Goal: Information Seeking & Learning: Learn about a topic

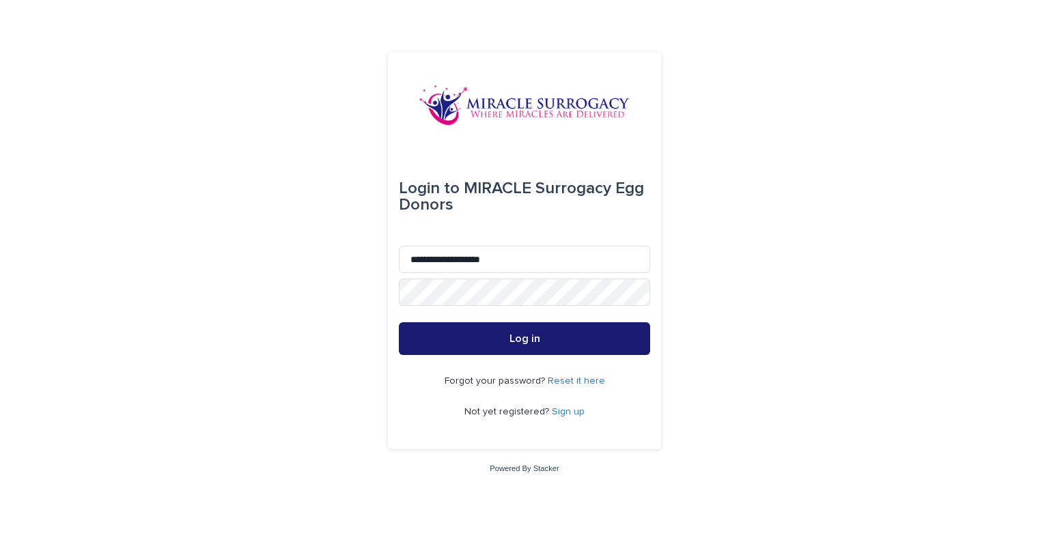
click at [525, 339] on span "Log in" at bounding box center [525, 338] width 31 height 11
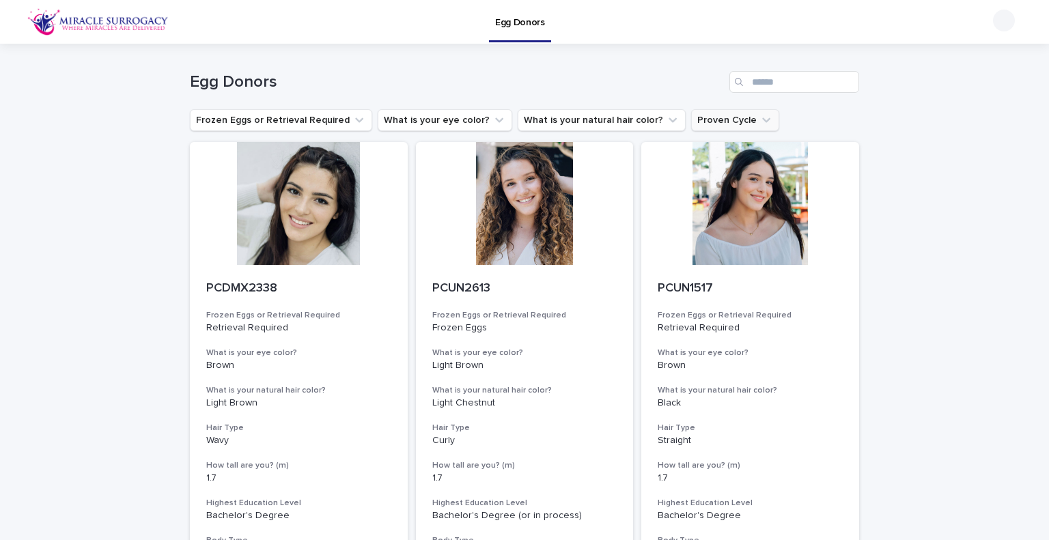
click at [711, 118] on button "Proven Cycle" at bounding box center [735, 120] width 88 height 22
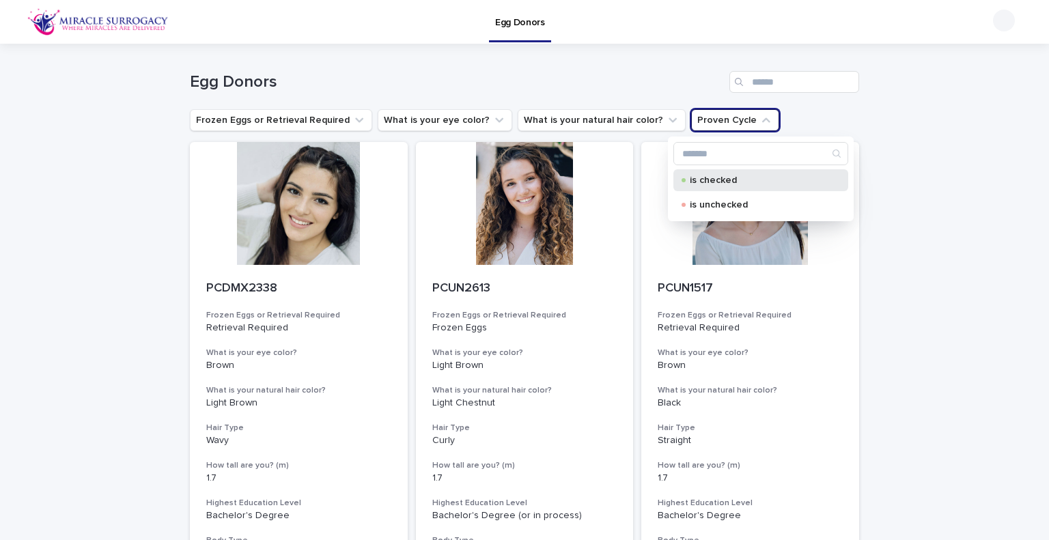
click at [727, 184] on p "is checked" at bounding box center [758, 181] width 137 height 10
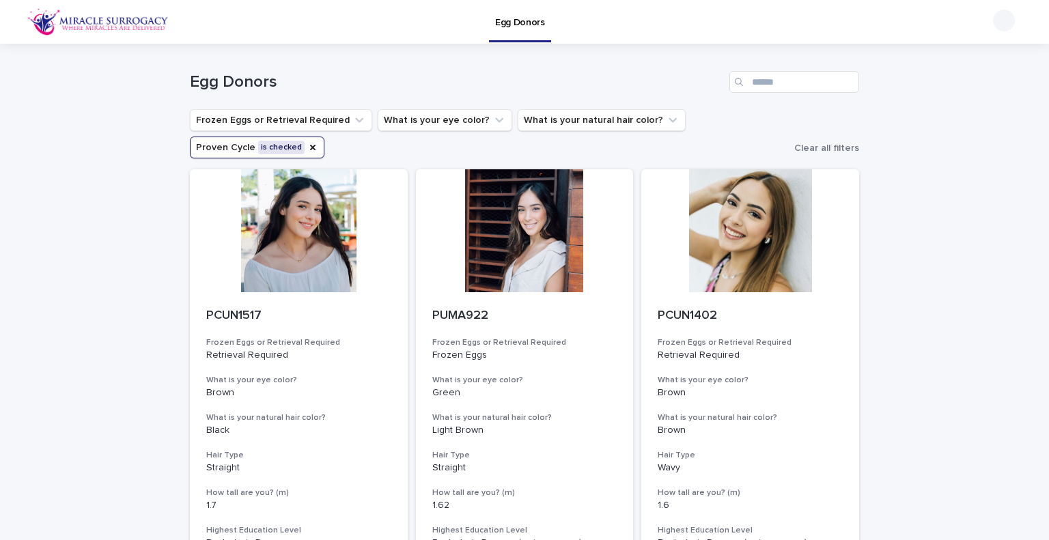
click at [141, 20] on img at bounding box center [97, 21] width 141 height 27
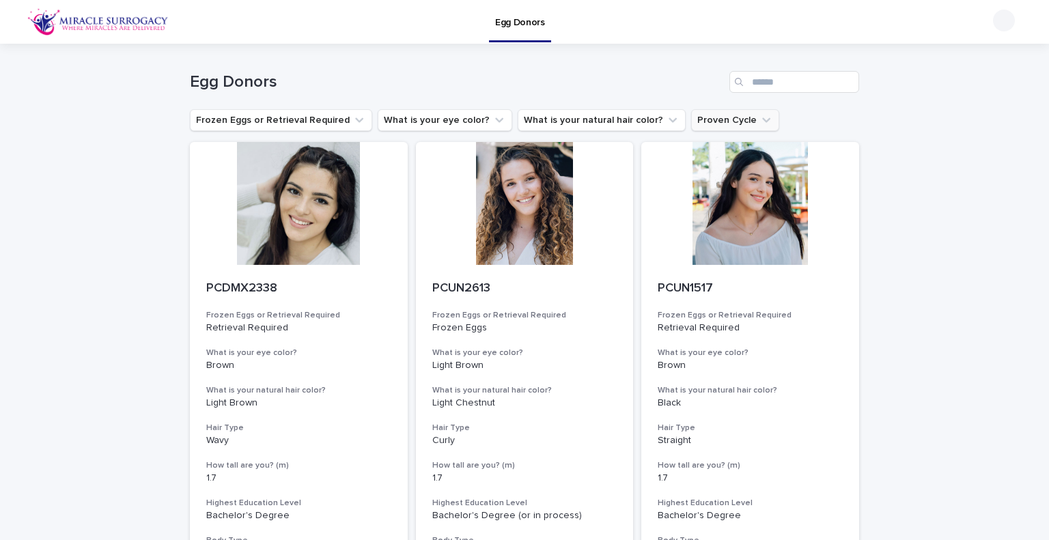
click at [719, 125] on button "Proven Cycle" at bounding box center [735, 120] width 88 height 22
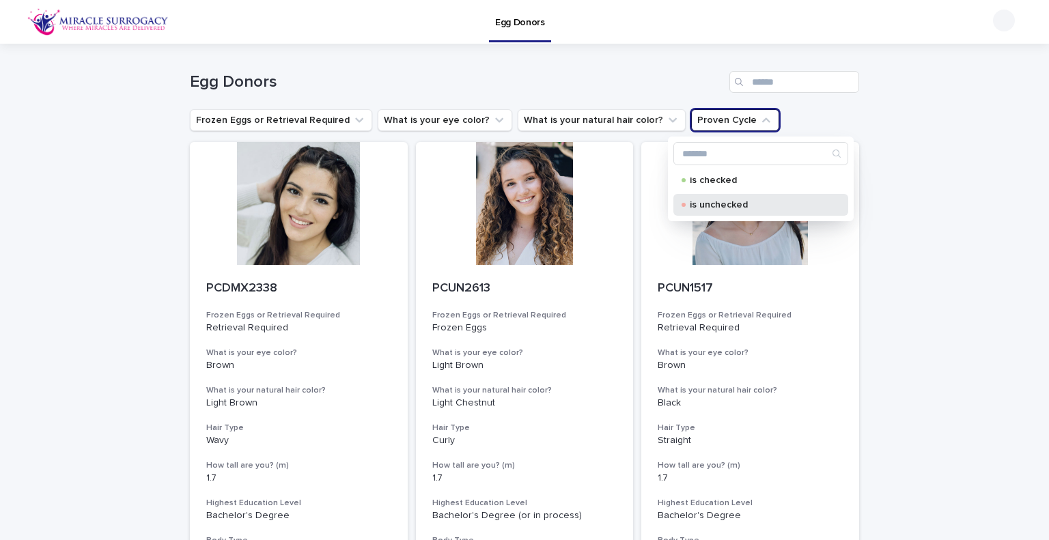
click at [716, 212] on div "is unchecked" at bounding box center [761, 205] width 175 height 22
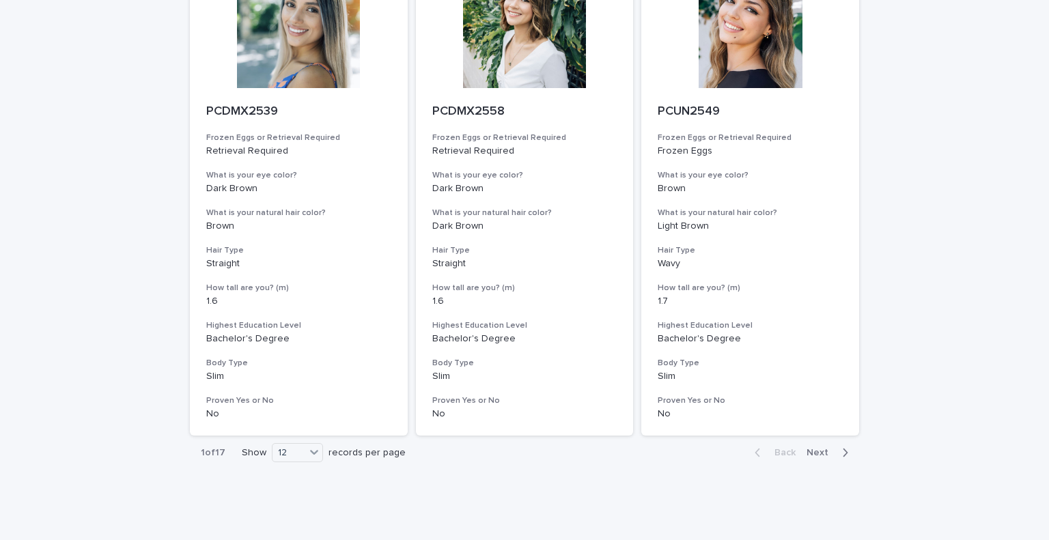
scroll to position [1679, 0]
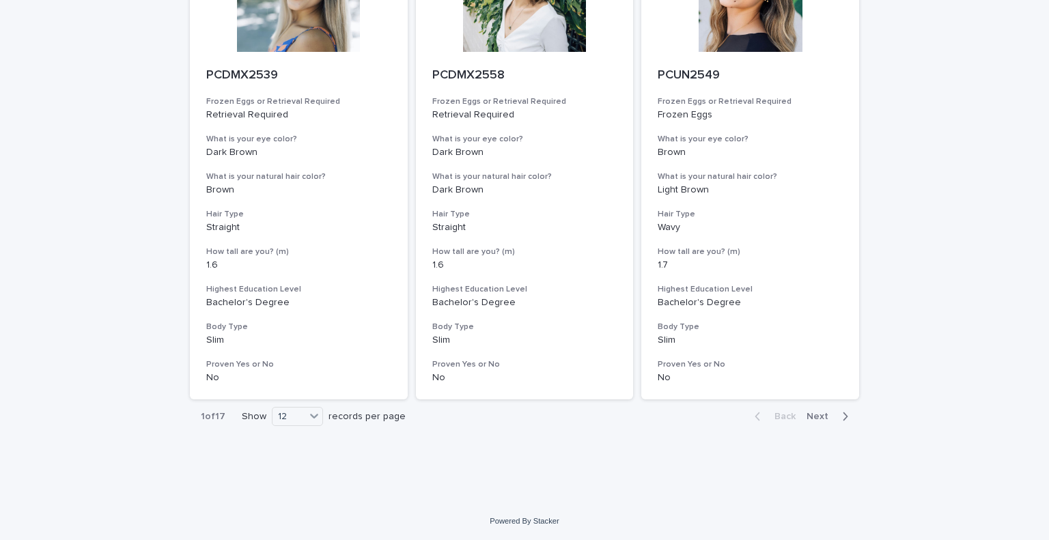
click at [823, 419] on span "Next" at bounding box center [822, 417] width 30 height 10
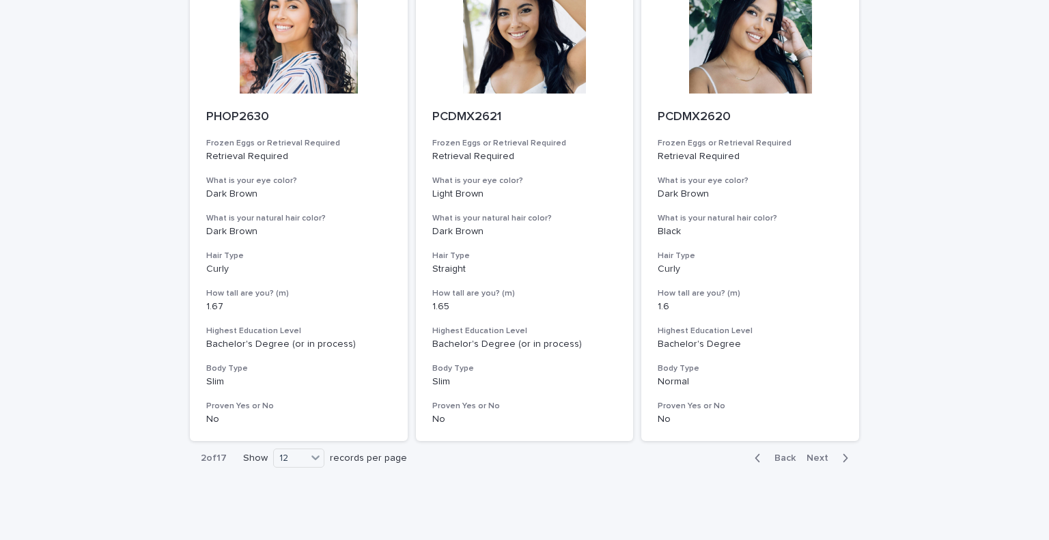
scroll to position [1640, 0]
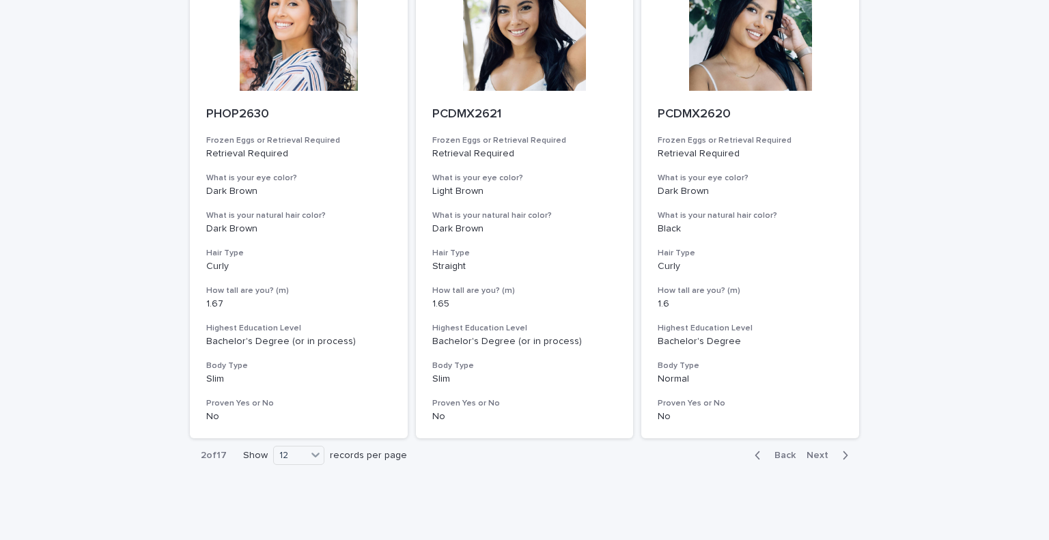
click at [822, 447] on div "Back Next" at bounding box center [801, 456] width 115 height 34
click at [813, 453] on span "Next" at bounding box center [822, 456] width 30 height 10
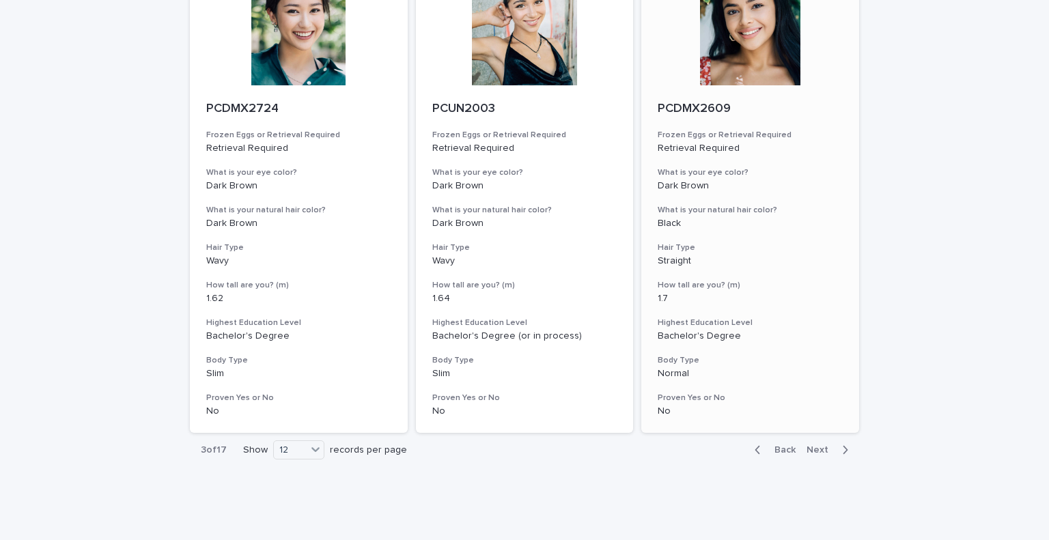
scroll to position [1648, 0]
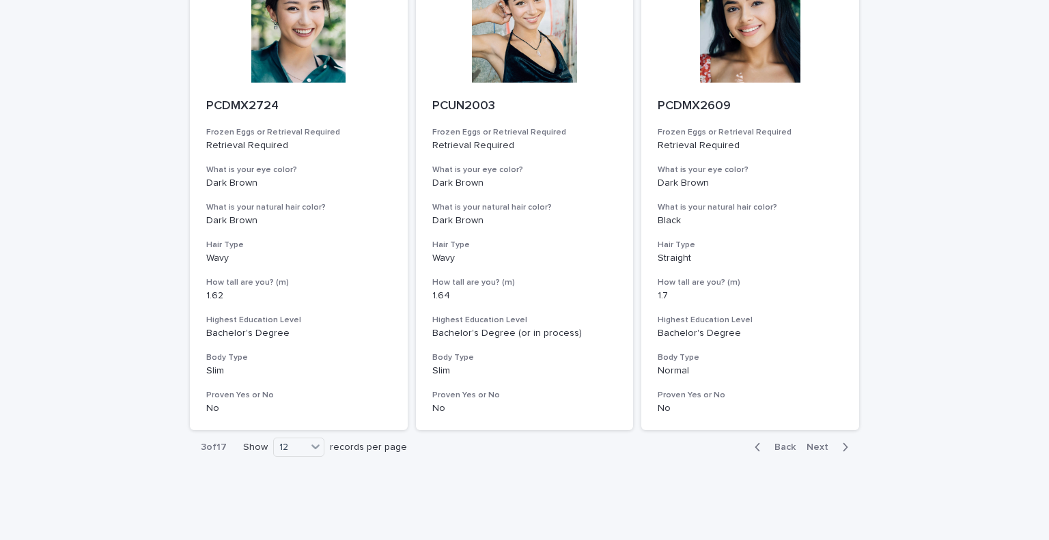
click at [809, 444] on span "Next" at bounding box center [822, 448] width 30 height 10
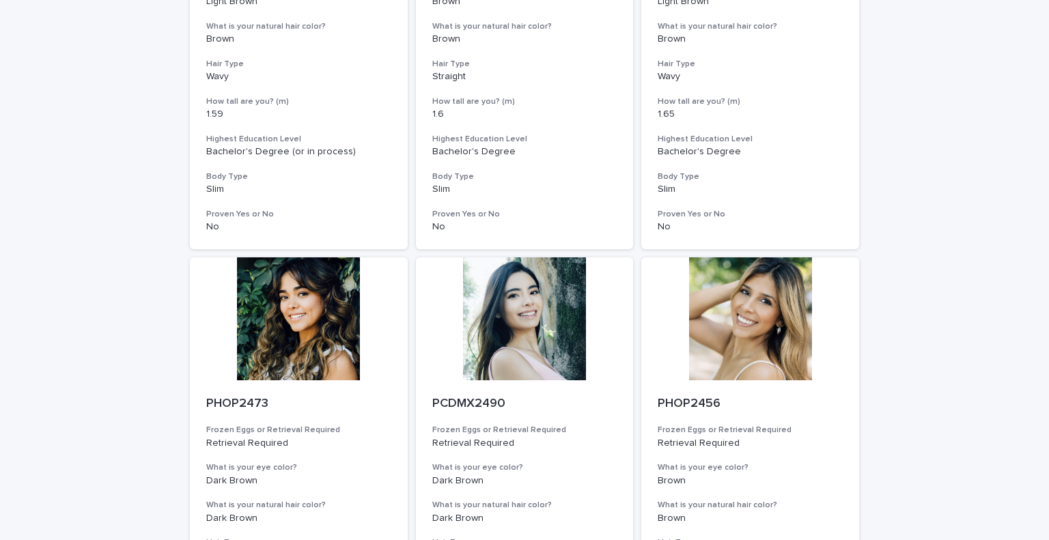
scroll to position [1679, 0]
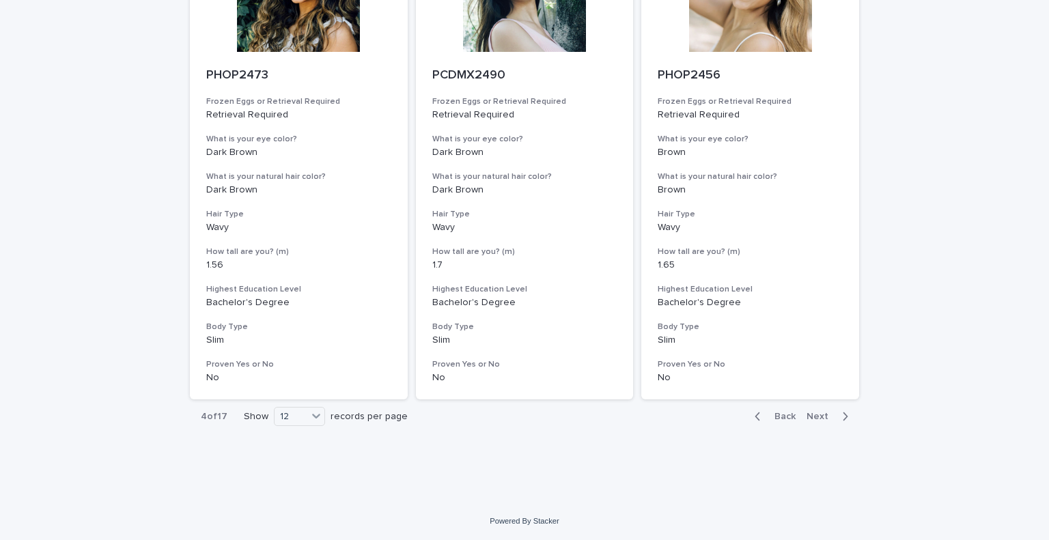
click at [807, 412] on span "Next" at bounding box center [822, 417] width 30 height 10
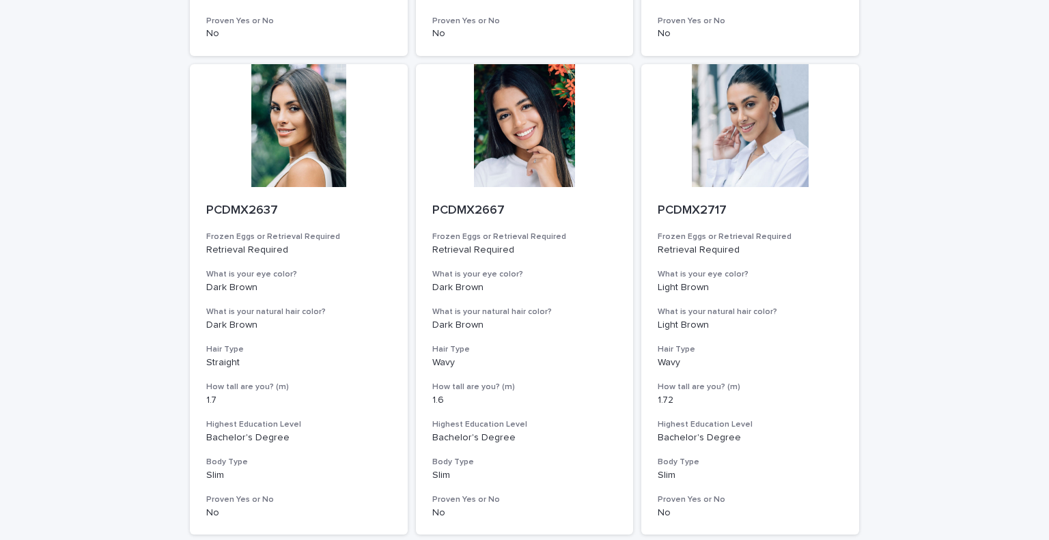
scroll to position [1679, 0]
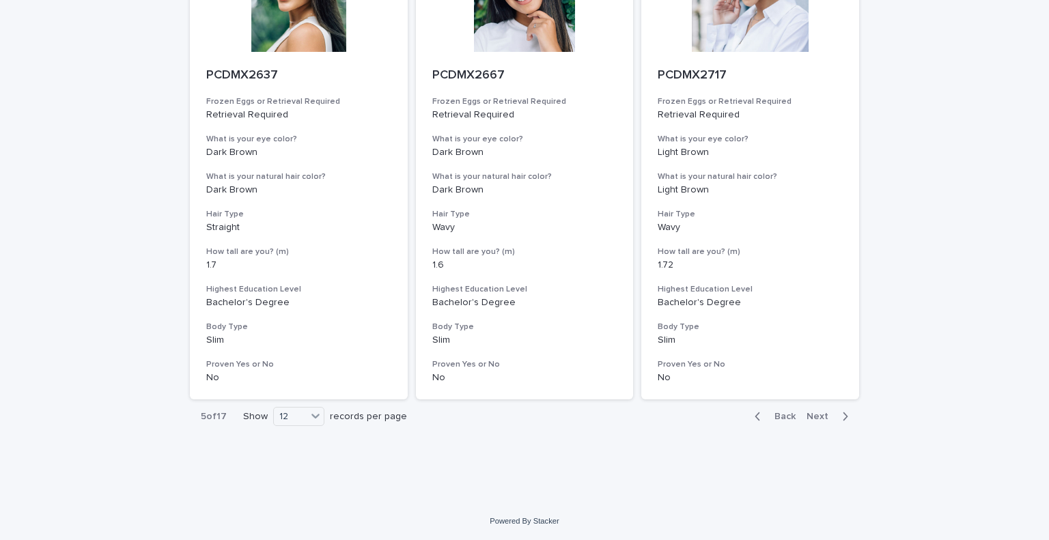
click at [815, 418] on span "Next" at bounding box center [822, 417] width 30 height 10
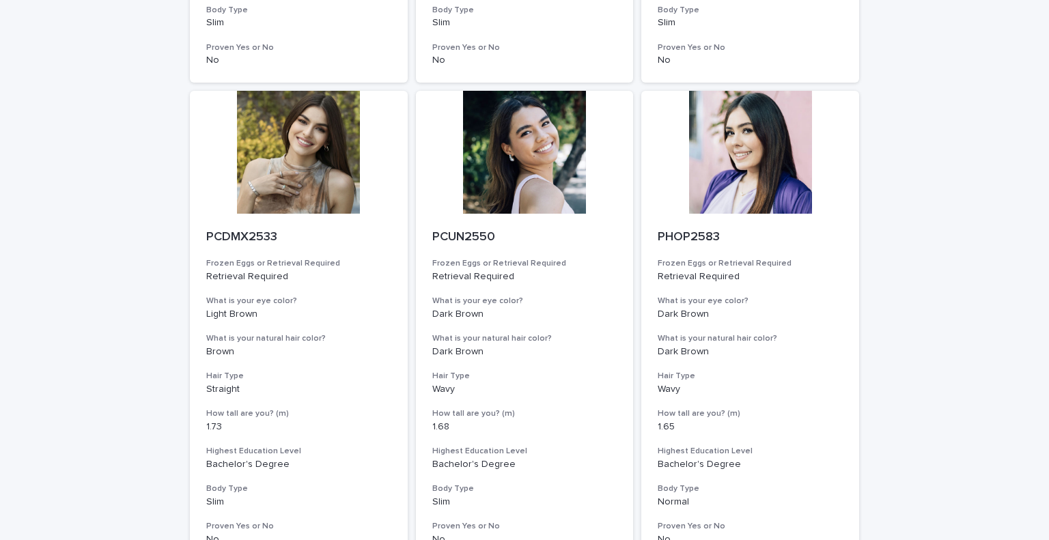
scroll to position [1679, 0]
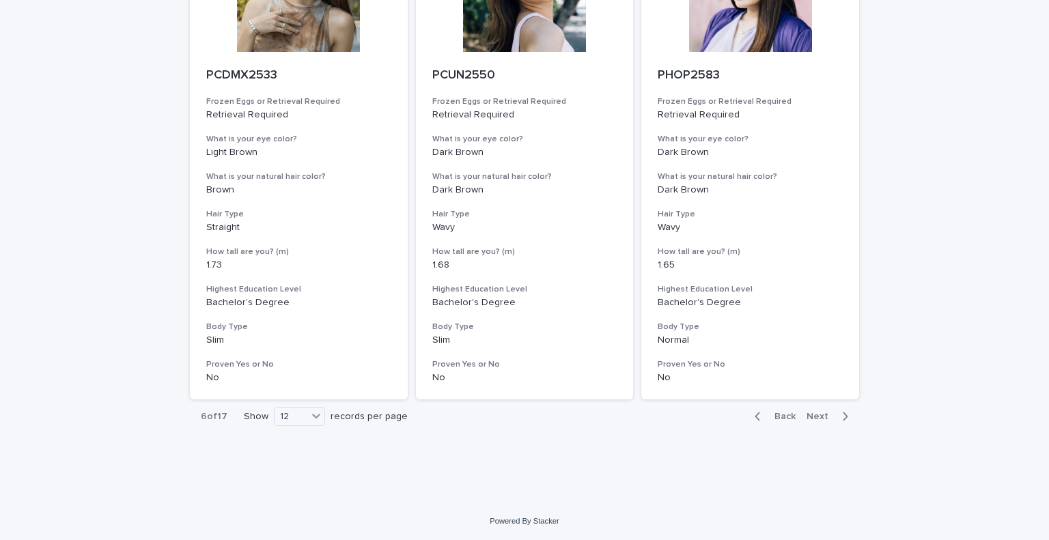
click at [813, 417] on span "Next" at bounding box center [822, 417] width 30 height 10
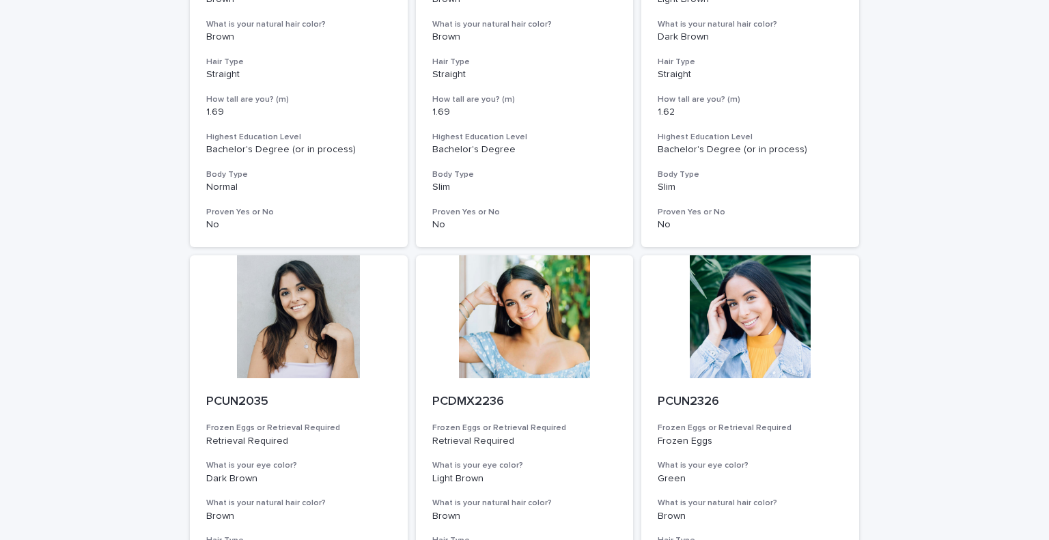
scroll to position [1679, 0]
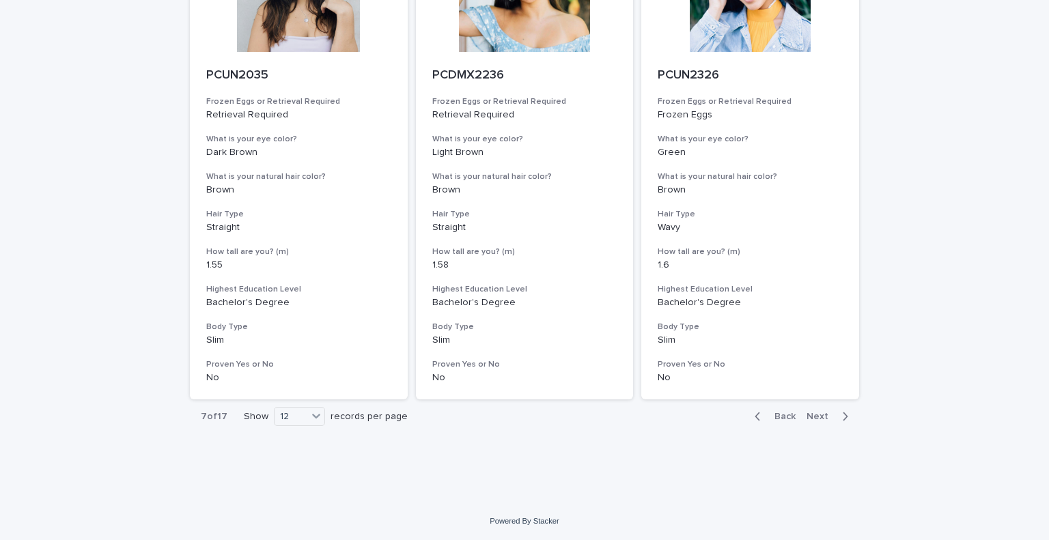
click at [810, 417] on span "Next" at bounding box center [822, 417] width 30 height 10
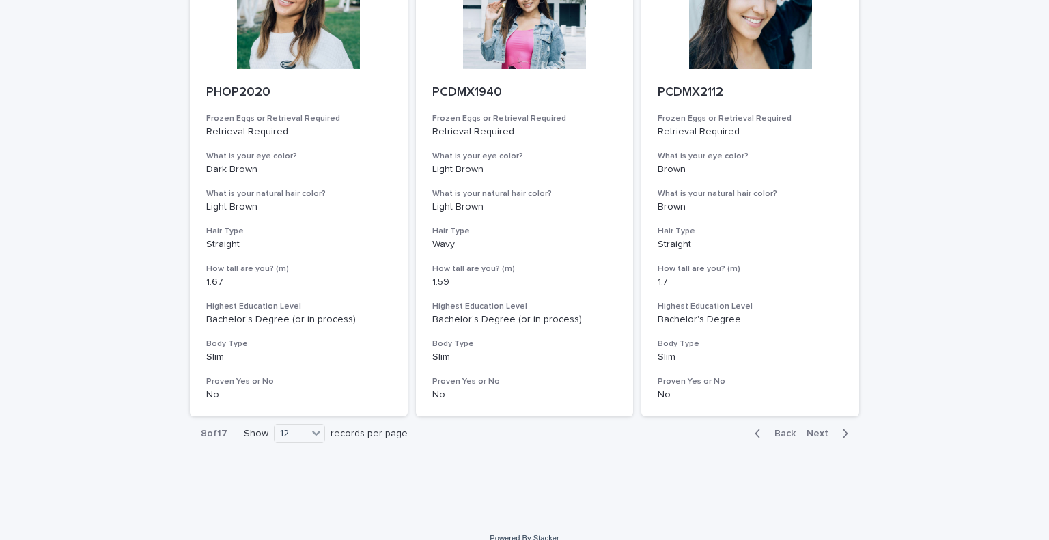
scroll to position [1679, 0]
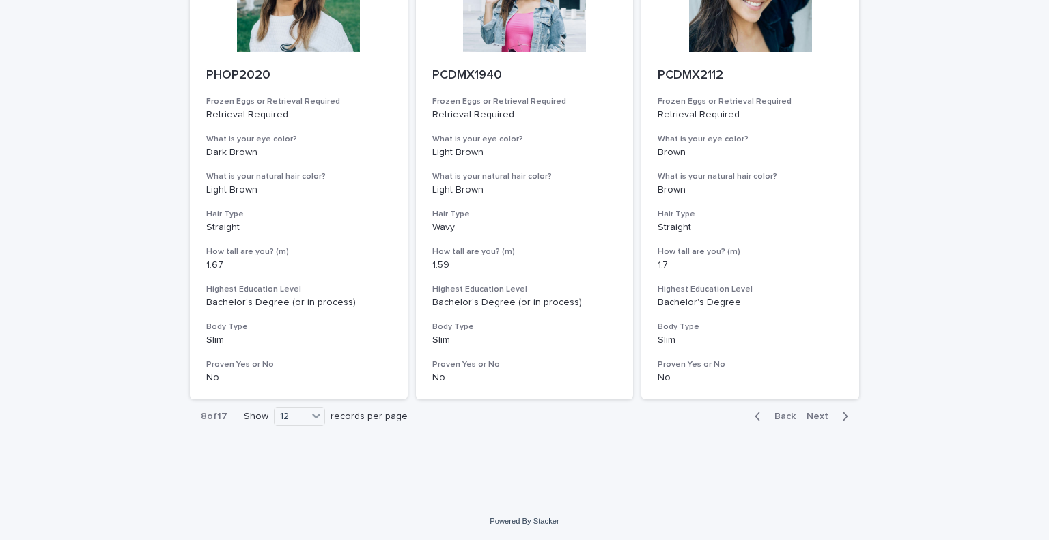
click at [811, 416] on span "Next" at bounding box center [822, 417] width 30 height 10
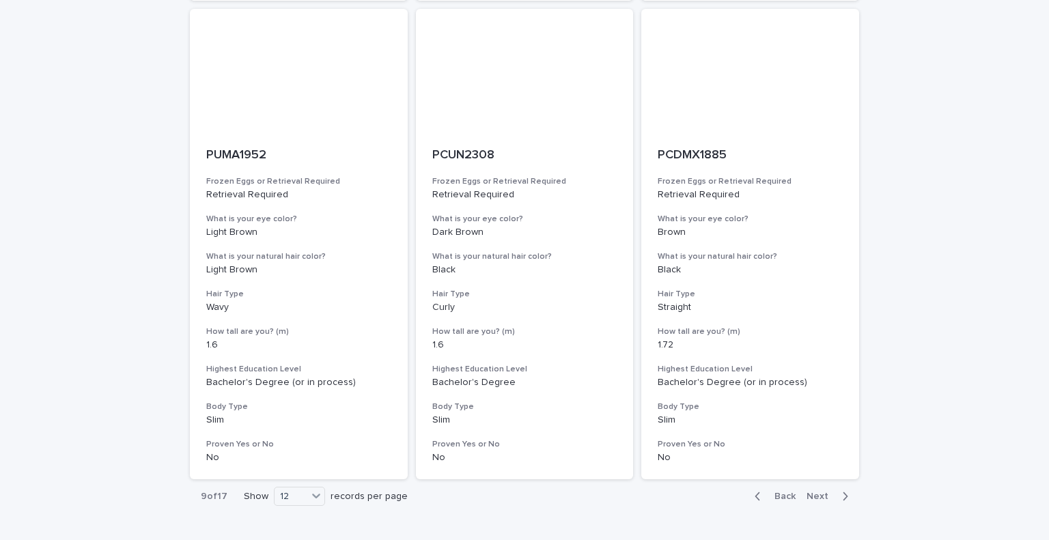
scroll to position [1679, 0]
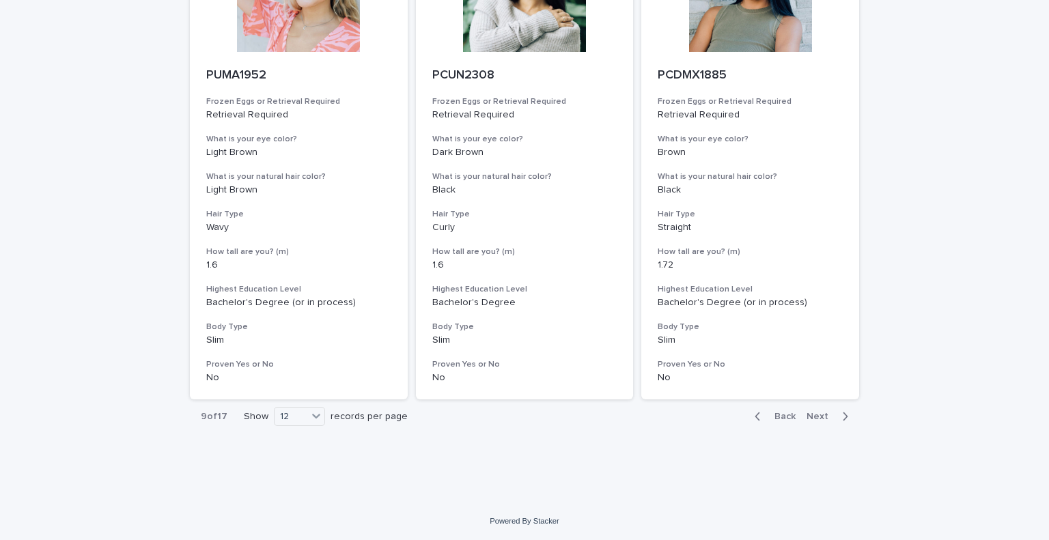
click at [816, 411] on button "Next" at bounding box center [830, 417] width 58 height 12
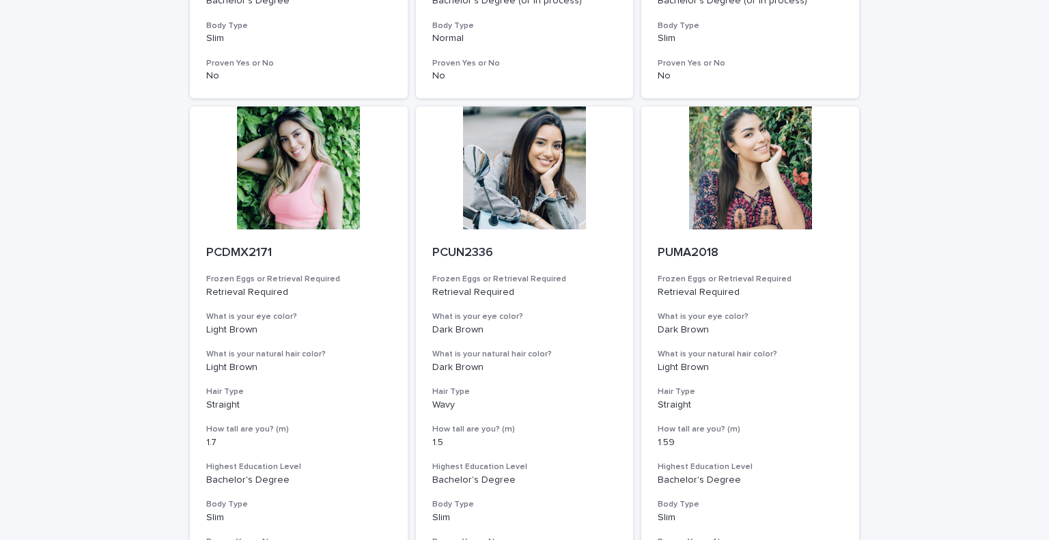
scroll to position [1679, 0]
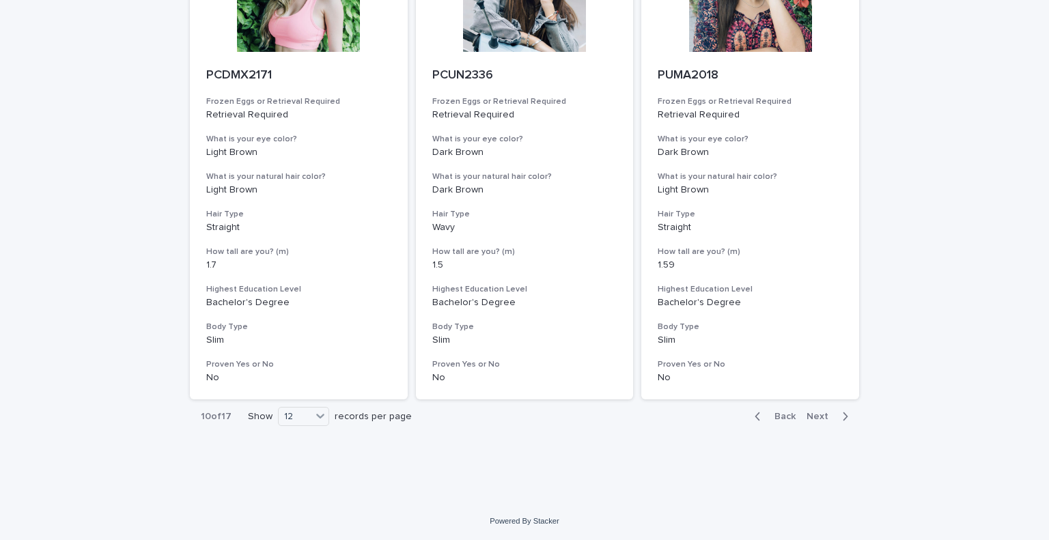
click at [813, 417] on span "Next" at bounding box center [822, 417] width 30 height 10
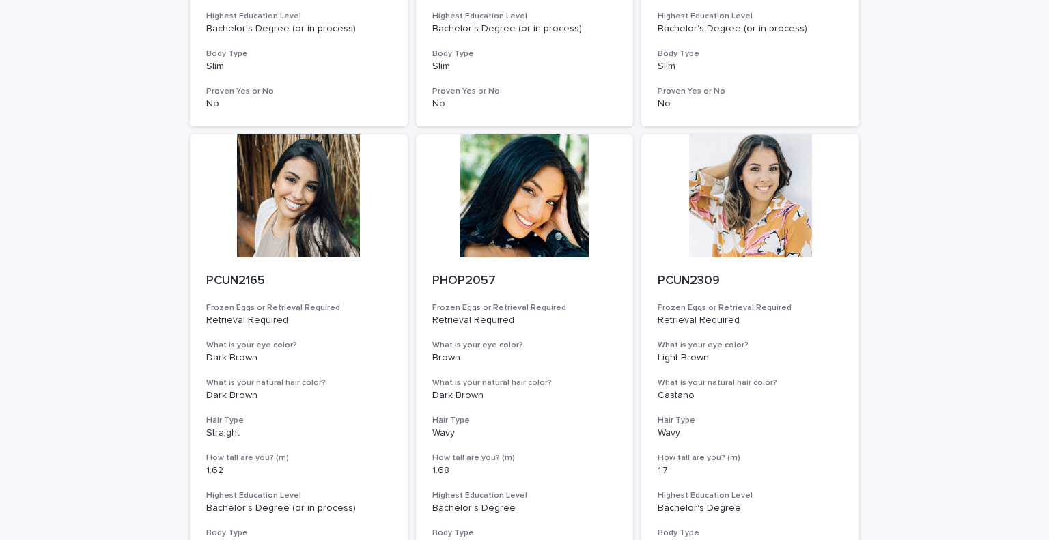
scroll to position [995, 0]
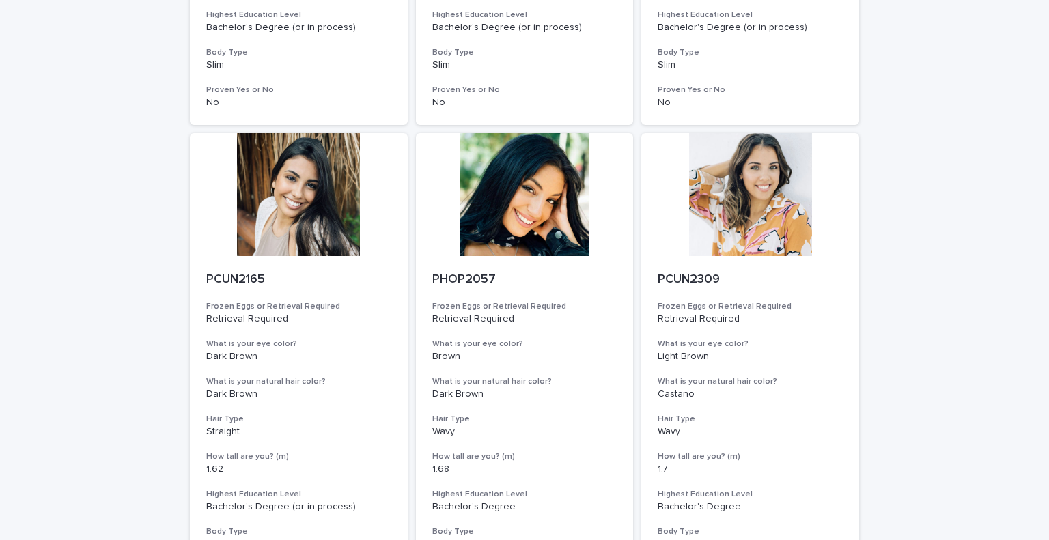
click at [813, 417] on h3 "Hair Type" at bounding box center [750, 419] width 185 height 11
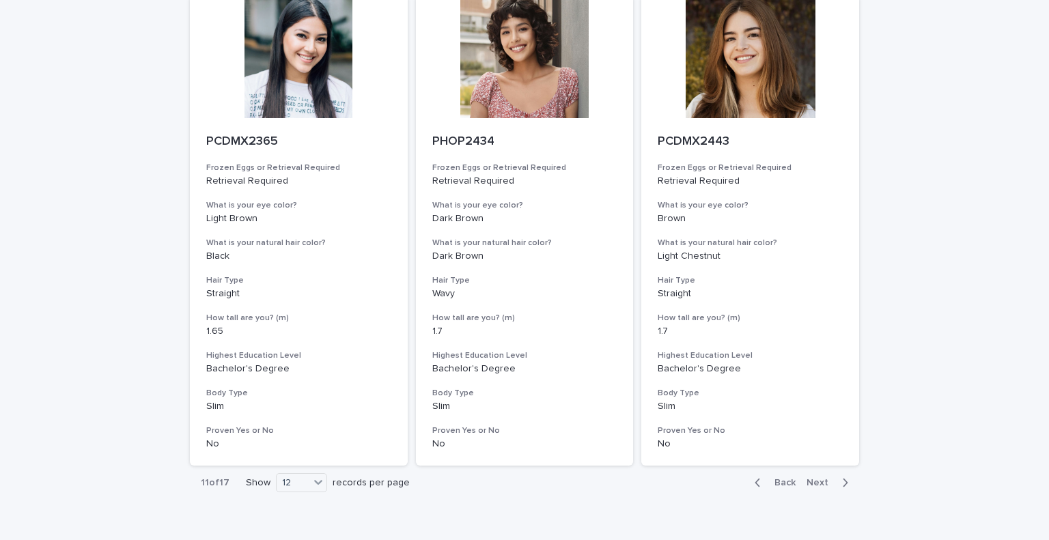
scroll to position [1679, 0]
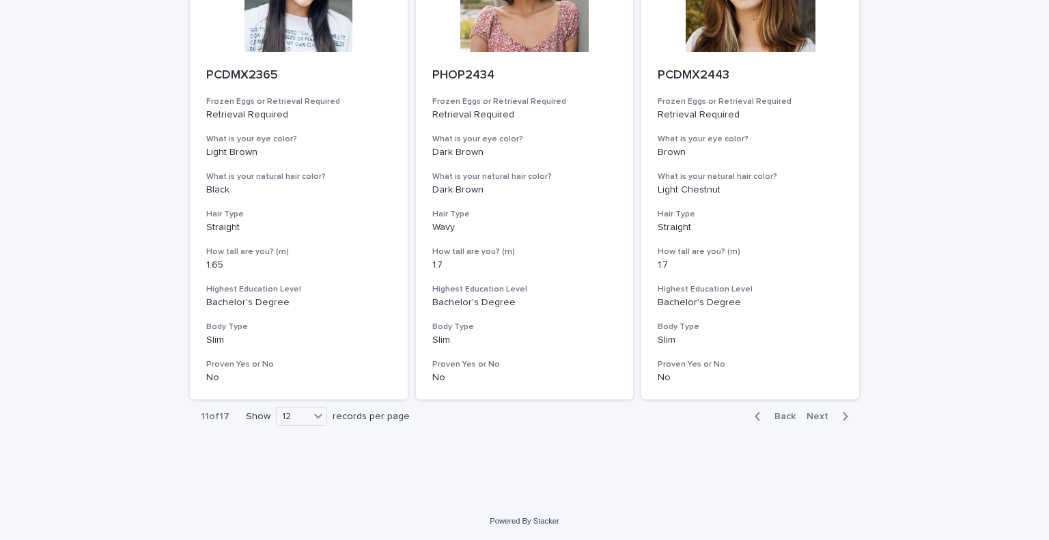
click at [816, 415] on span "Next" at bounding box center [822, 417] width 30 height 10
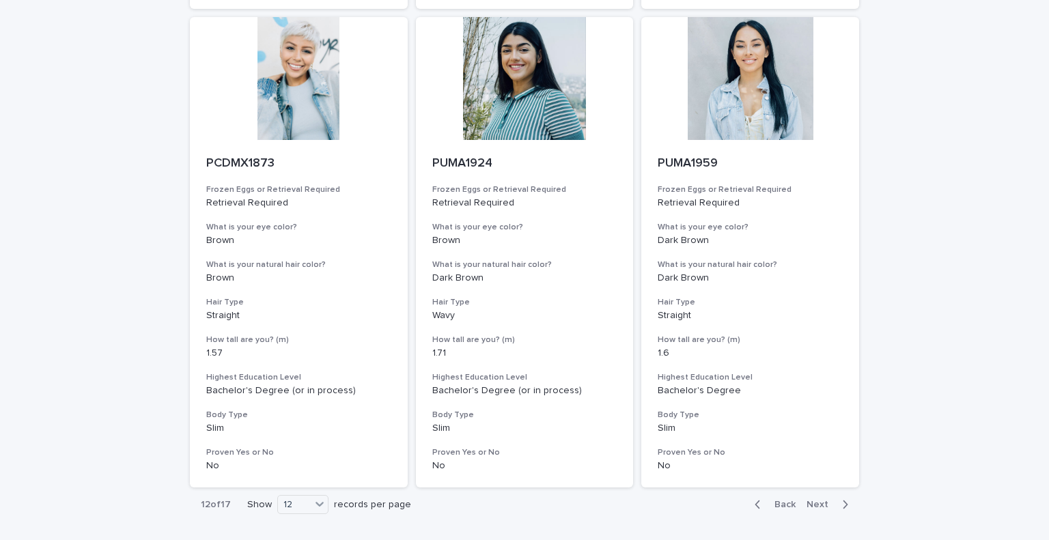
scroll to position [1679, 0]
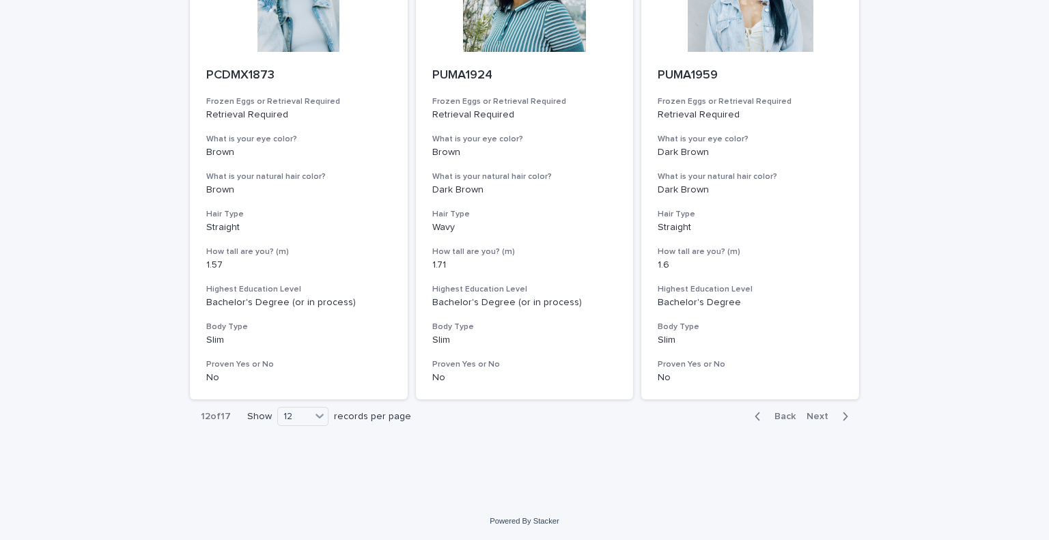
click at [816, 412] on span "Next" at bounding box center [822, 417] width 30 height 10
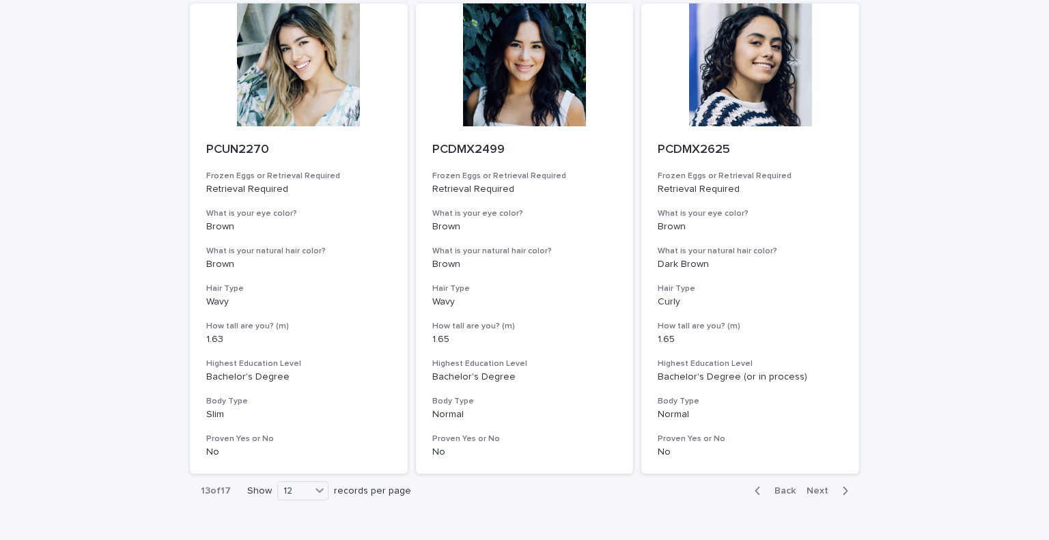
scroll to position [1679, 0]
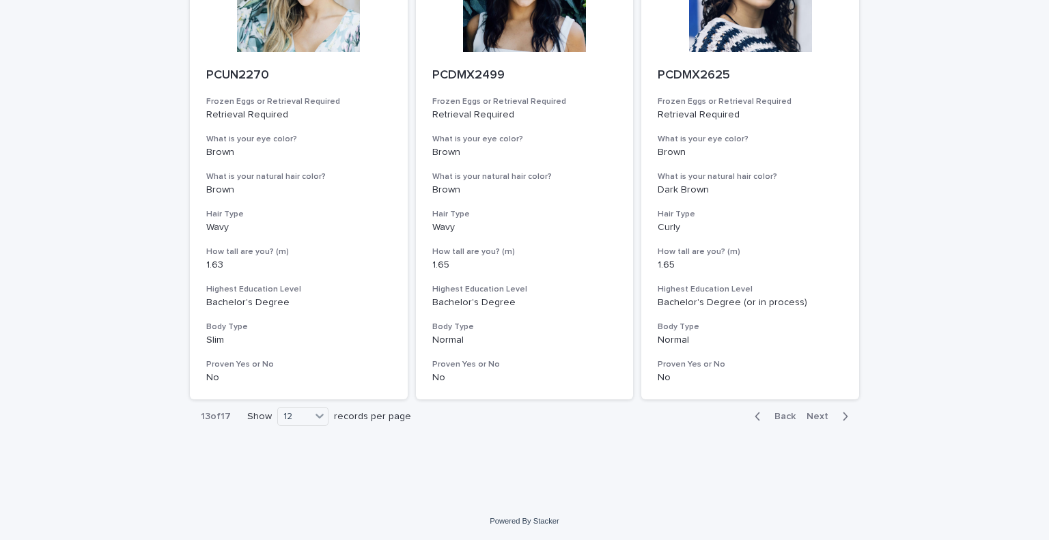
click at [810, 415] on span "Next" at bounding box center [822, 417] width 30 height 10
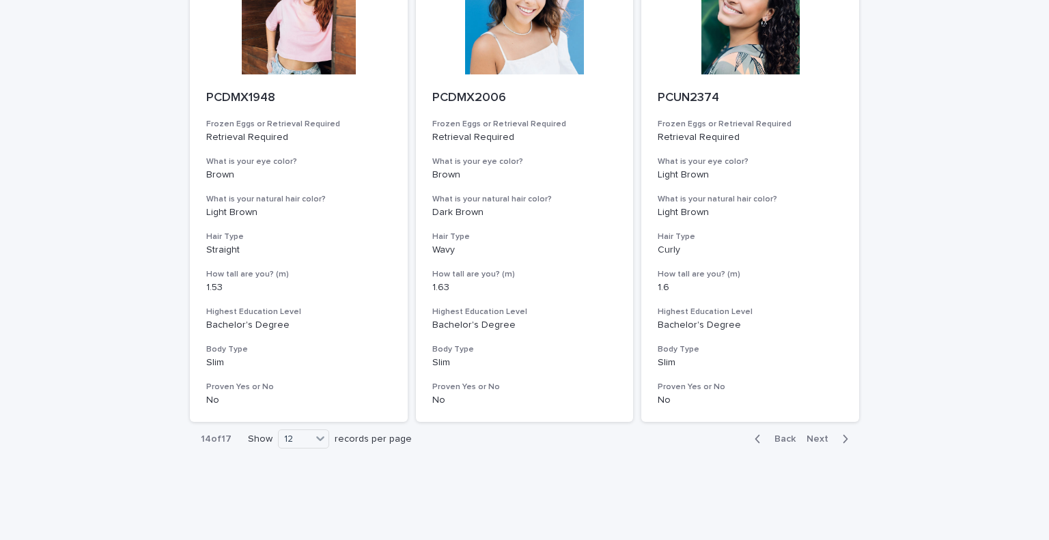
scroll to position [1679, 0]
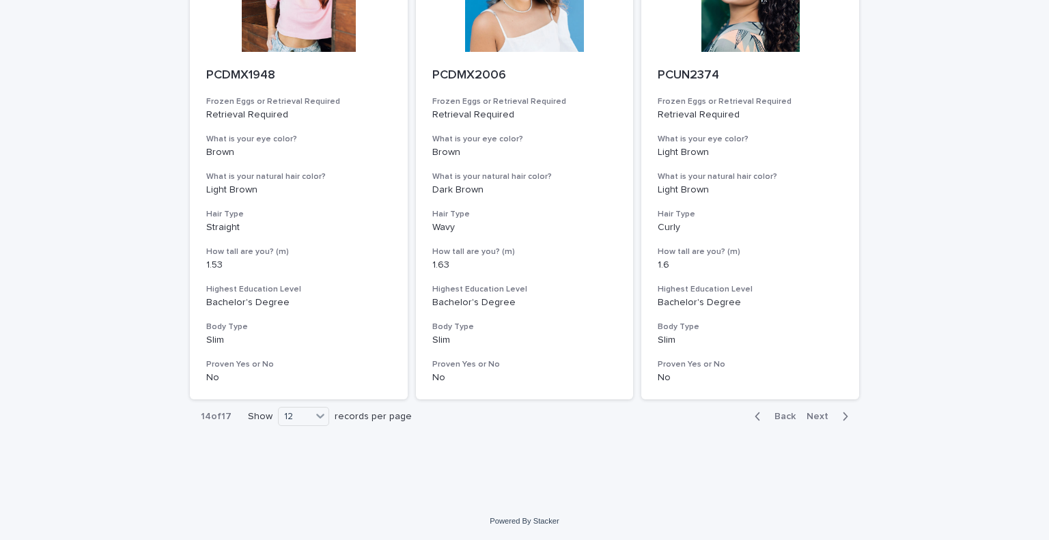
click at [808, 422] on button "Next" at bounding box center [830, 417] width 58 height 12
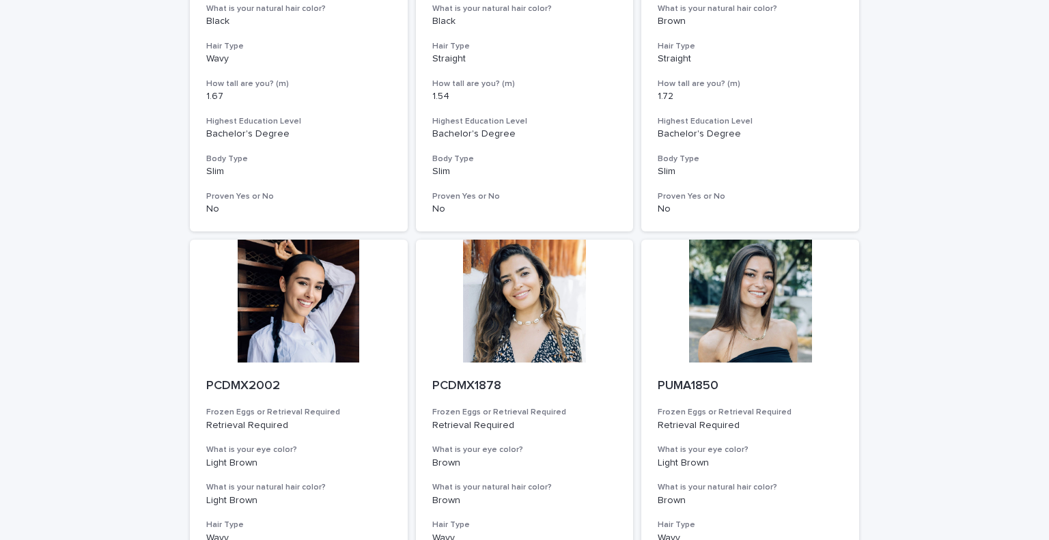
scroll to position [1679, 0]
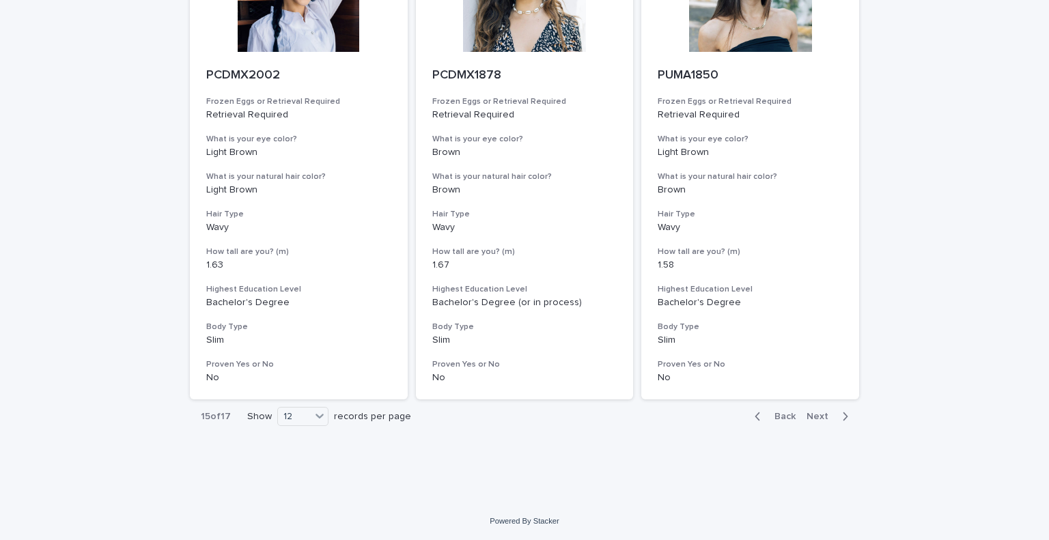
click at [823, 422] on button "Next" at bounding box center [830, 417] width 58 height 12
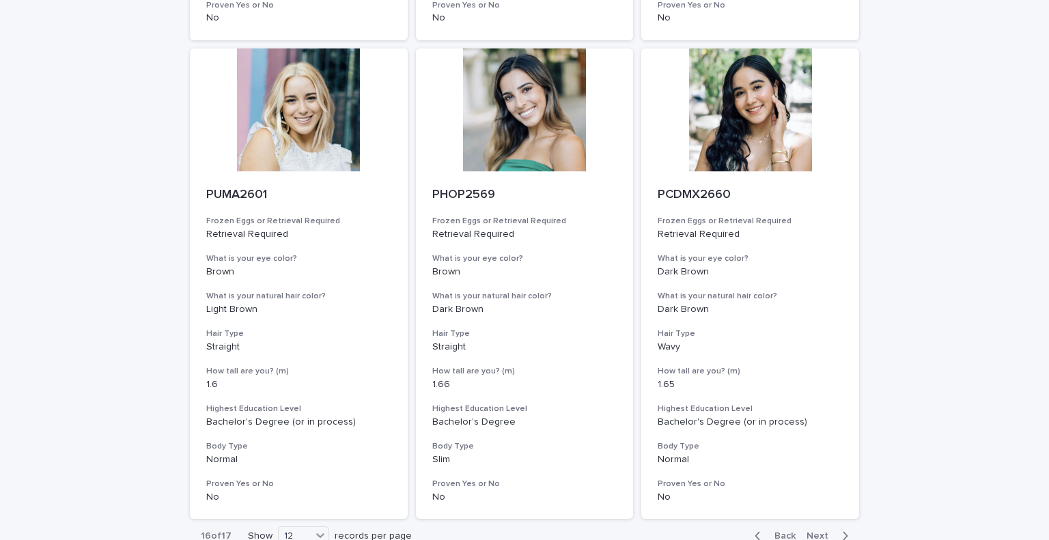
scroll to position [1679, 0]
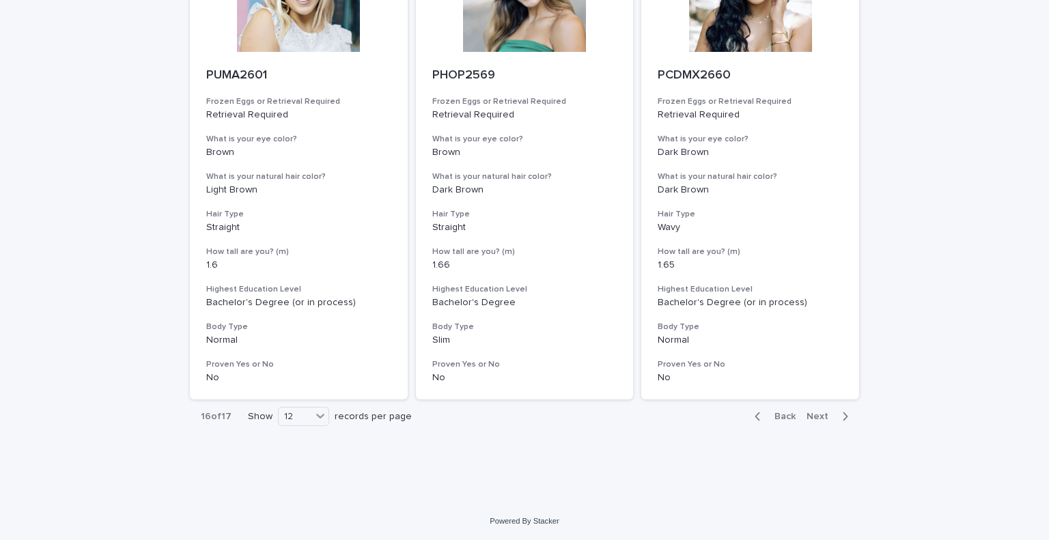
click at [813, 419] on span "Next" at bounding box center [822, 417] width 30 height 10
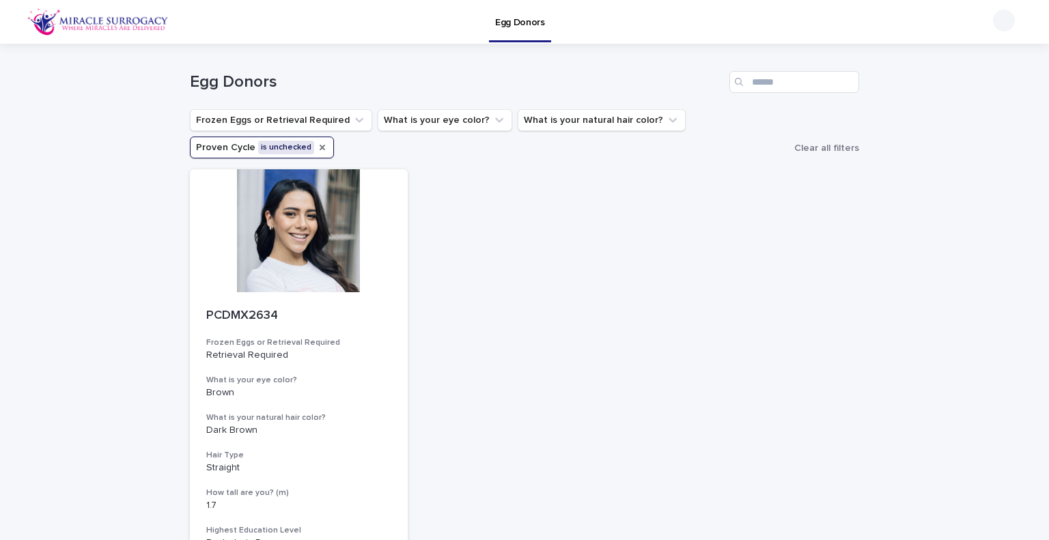
click at [317, 148] on icon "Proven Cycle" at bounding box center [322, 147] width 11 height 11
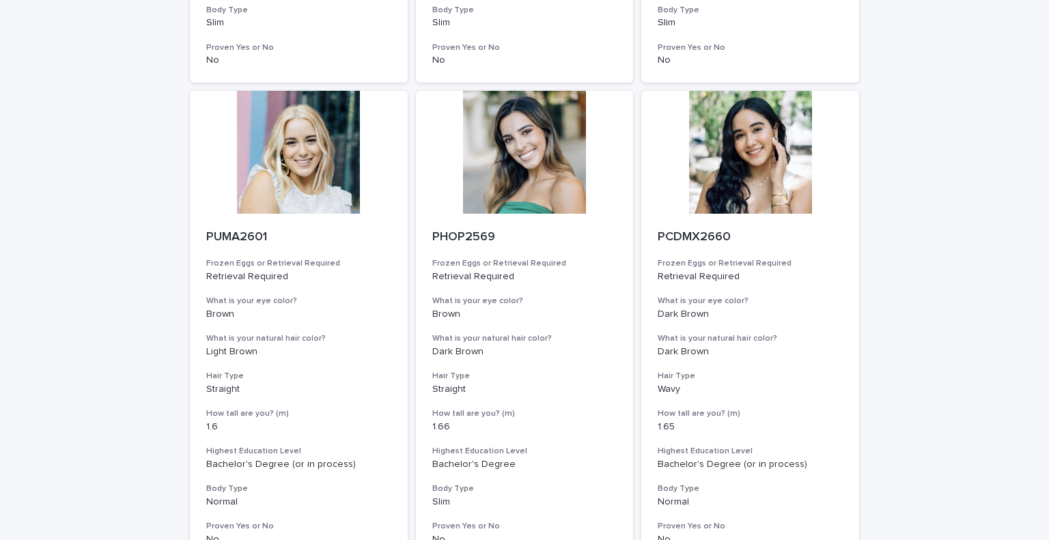
scroll to position [1651, 0]
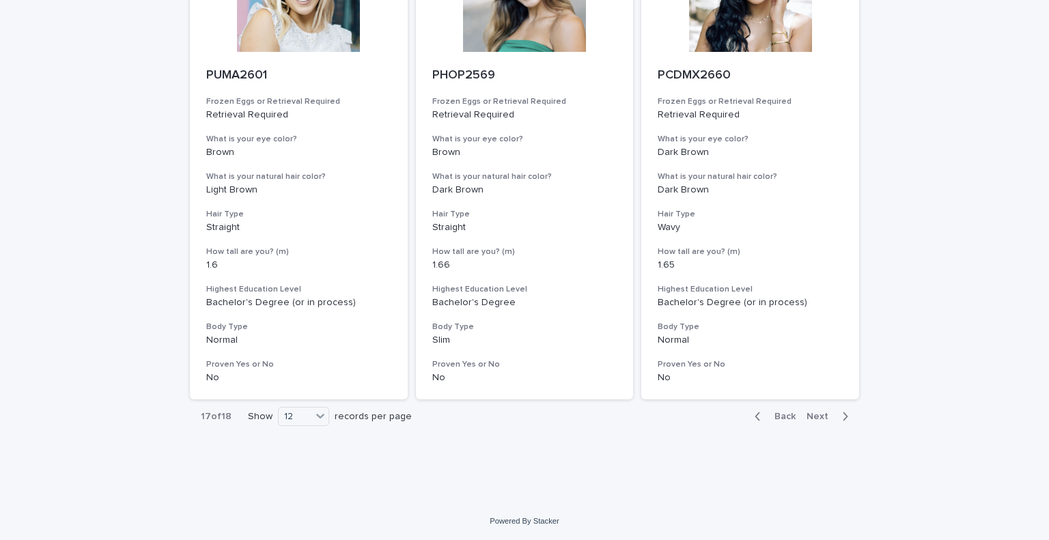
click at [784, 412] on span "Back" at bounding box center [781, 417] width 29 height 10
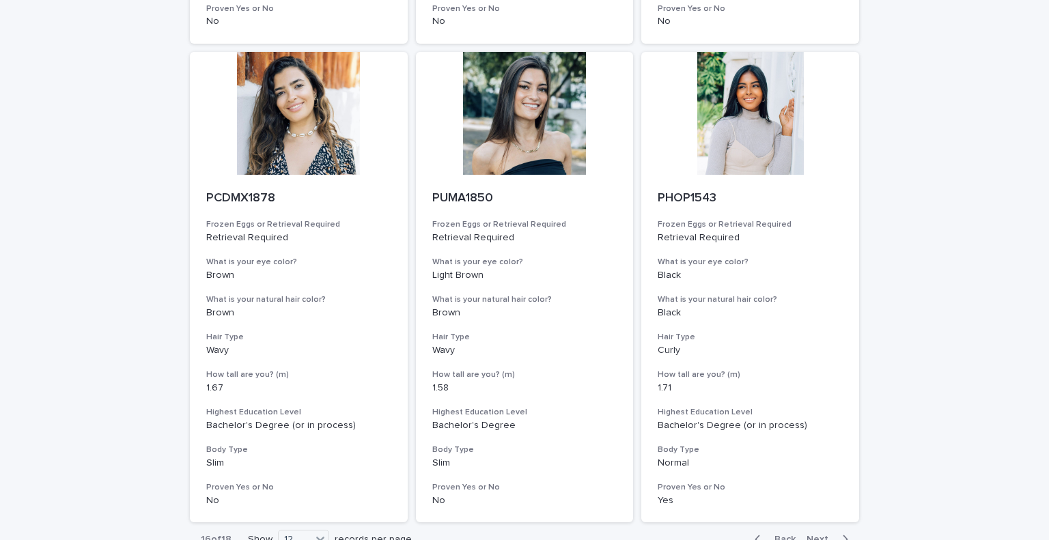
scroll to position [1651, 0]
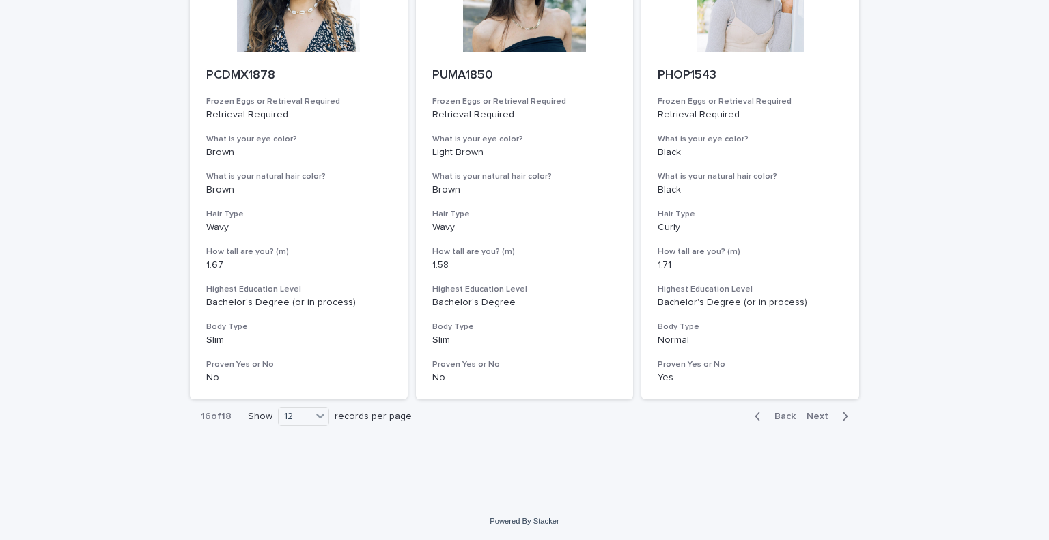
click at [779, 418] on span "Back" at bounding box center [781, 417] width 29 height 10
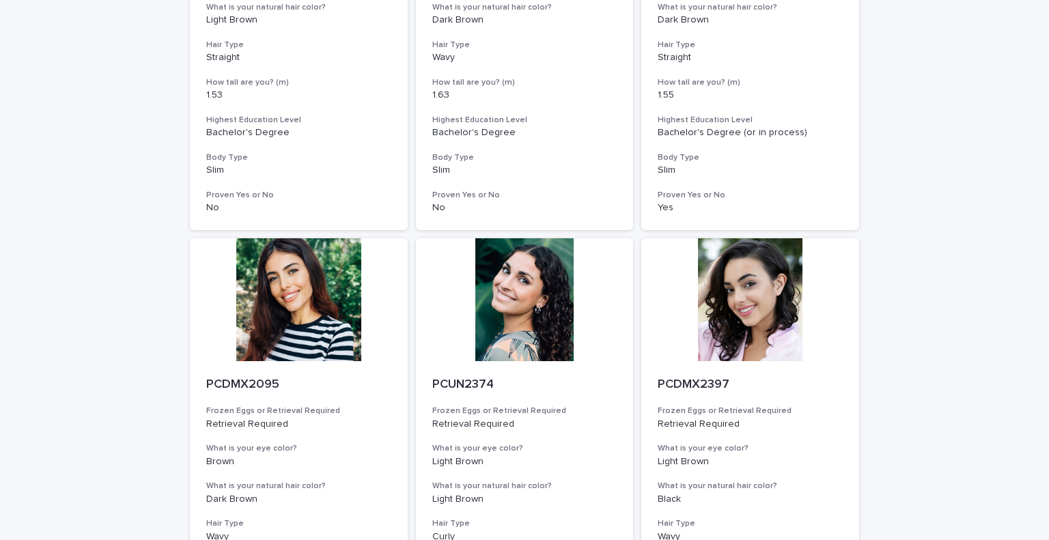
scroll to position [1651, 0]
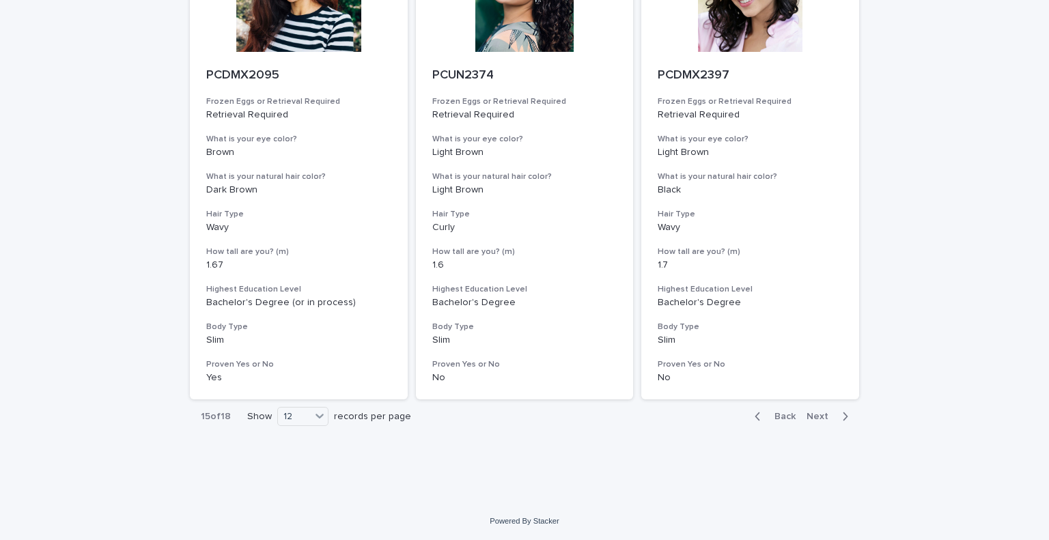
click at [780, 415] on span "Back" at bounding box center [781, 417] width 29 height 10
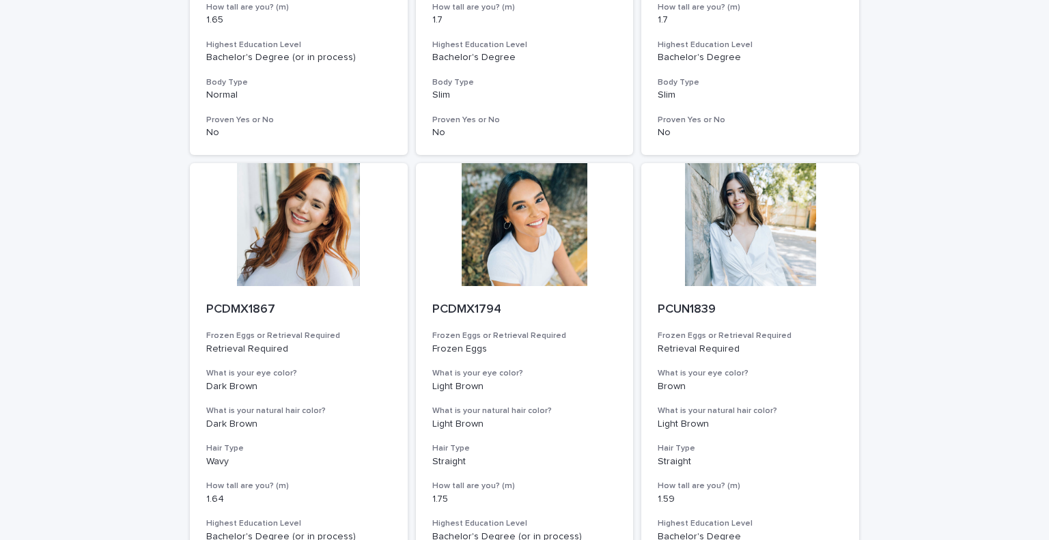
scroll to position [1651, 0]
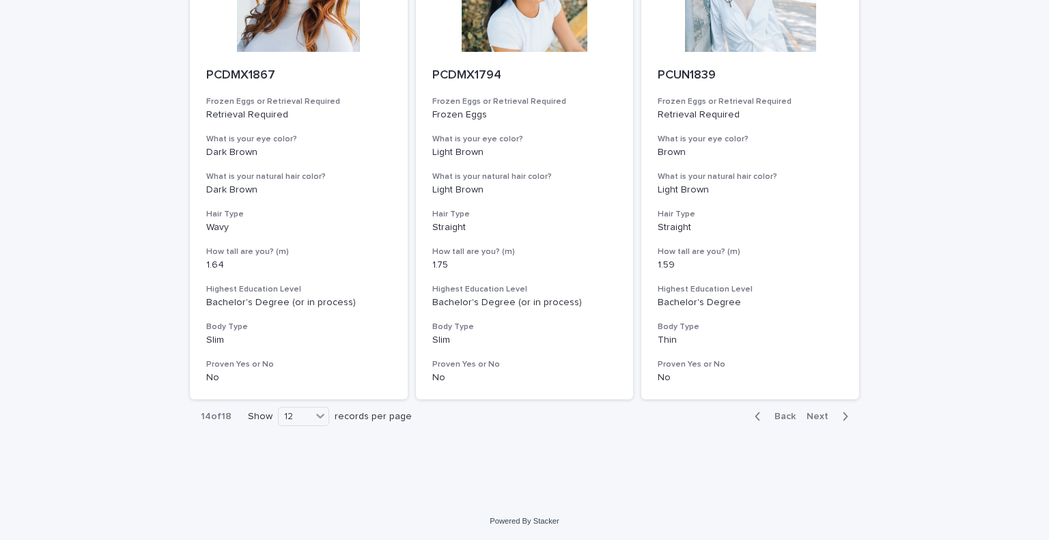
click at [788, 418] on span "Back" at bounding box center [781, 417] width 29 height 10
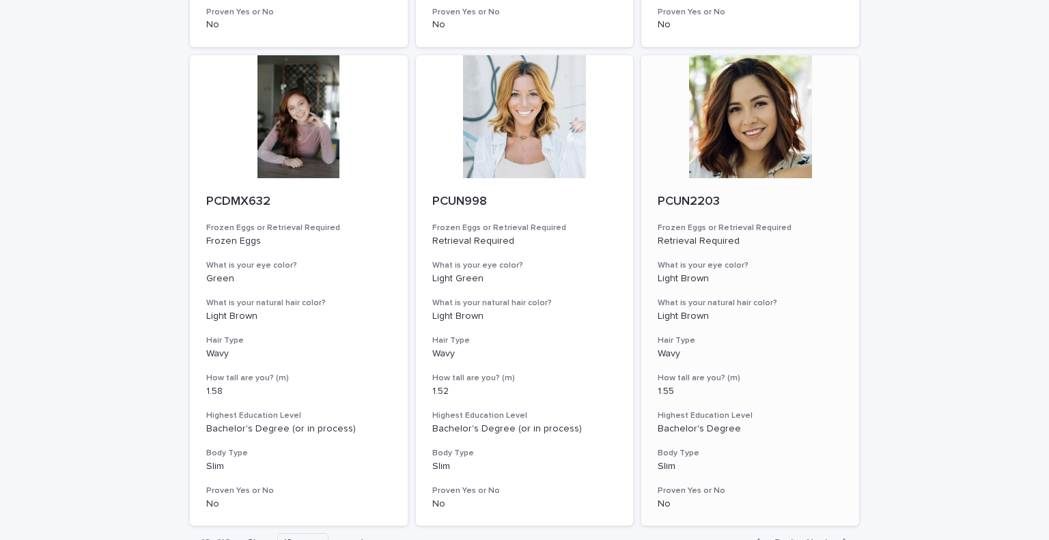
scroll to position [1651, 0]
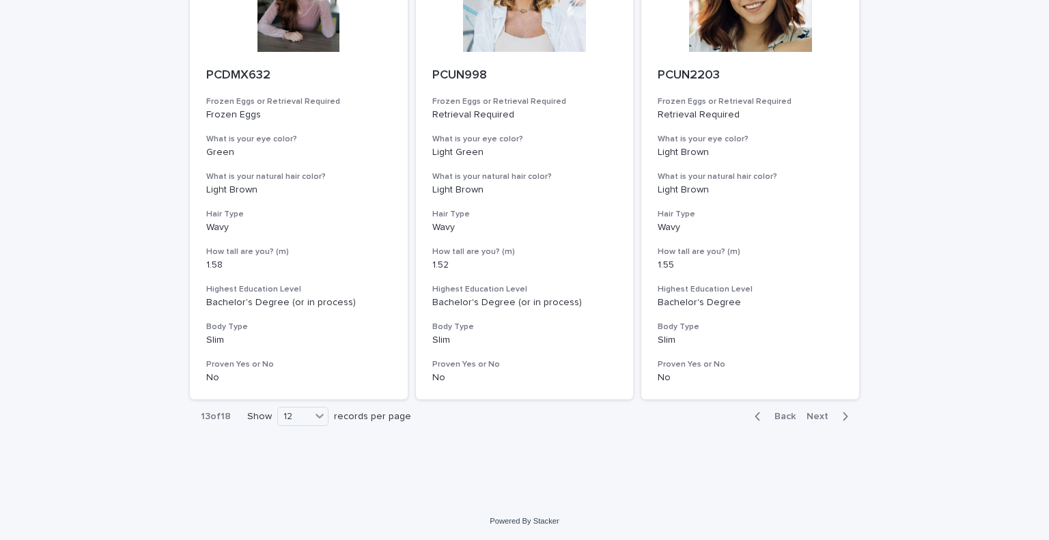
click at [781, 420] on span "Back" at bounding box center [781, 417] width 29 height 10
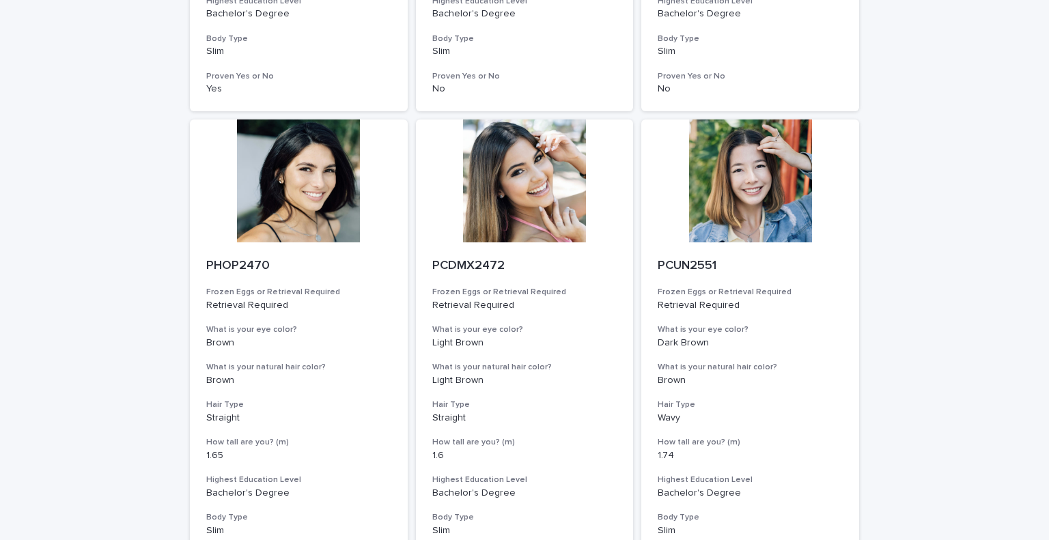
scroll to position [1651, 0]
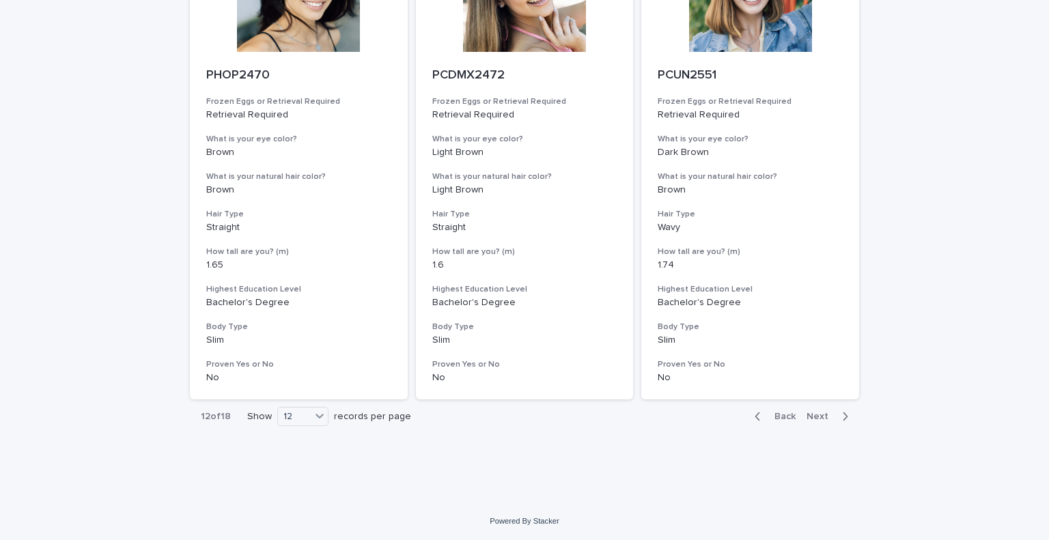
click at [776, 416] on span "Back" at bounding box center [781, 417] width 29 height 10
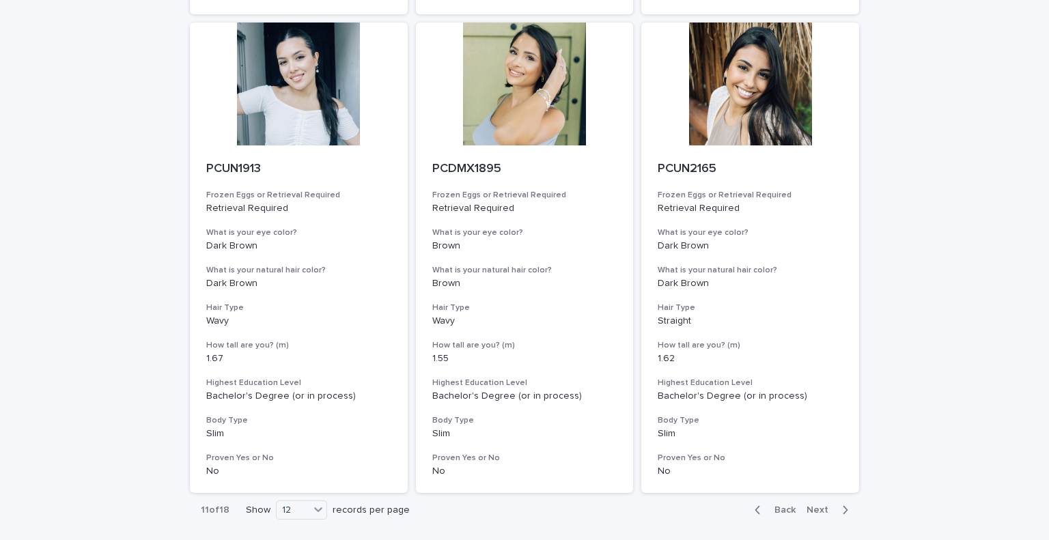
scroll to position [1651, 0]
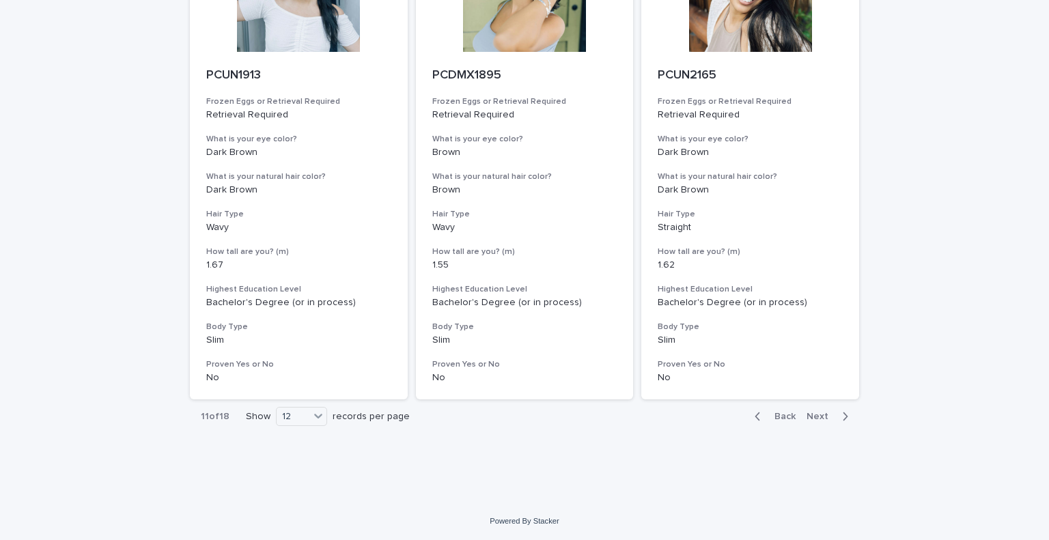
click at [776, 415] on span "Back" at bounding box center [781, 417] width 29 height 10
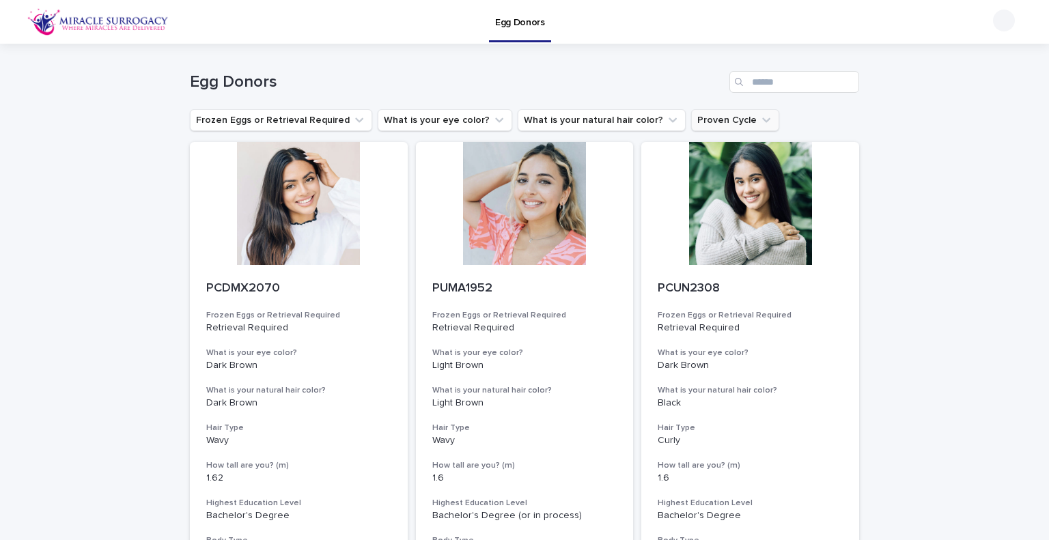
click at [694, 122] on button "Proven Cycle" at bounding box center [735, 120] width 88 height 22
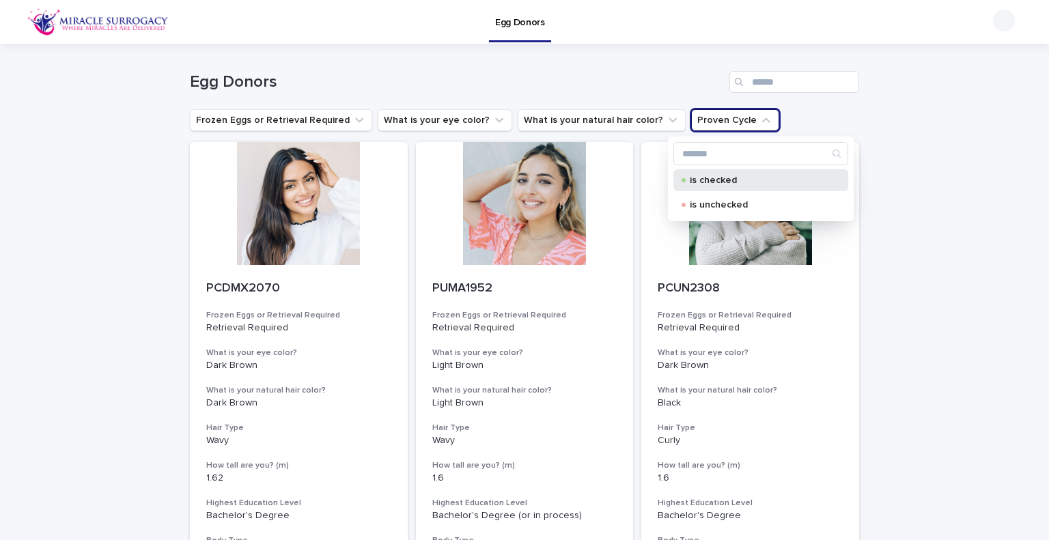
click at [707, 178] on p "is checked" at bounding box center [758, 181] width 137 height 10
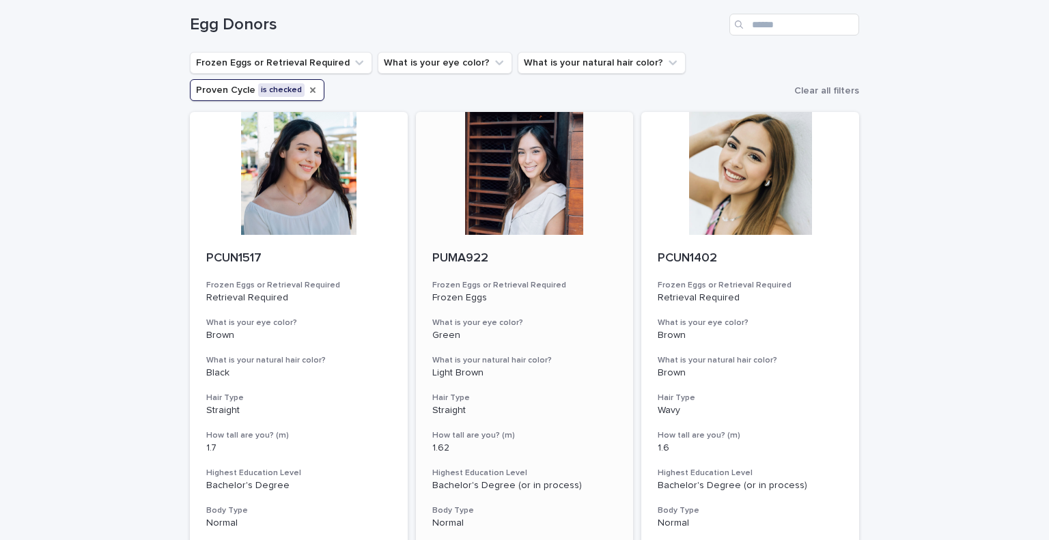
scroll to position [64, 0]
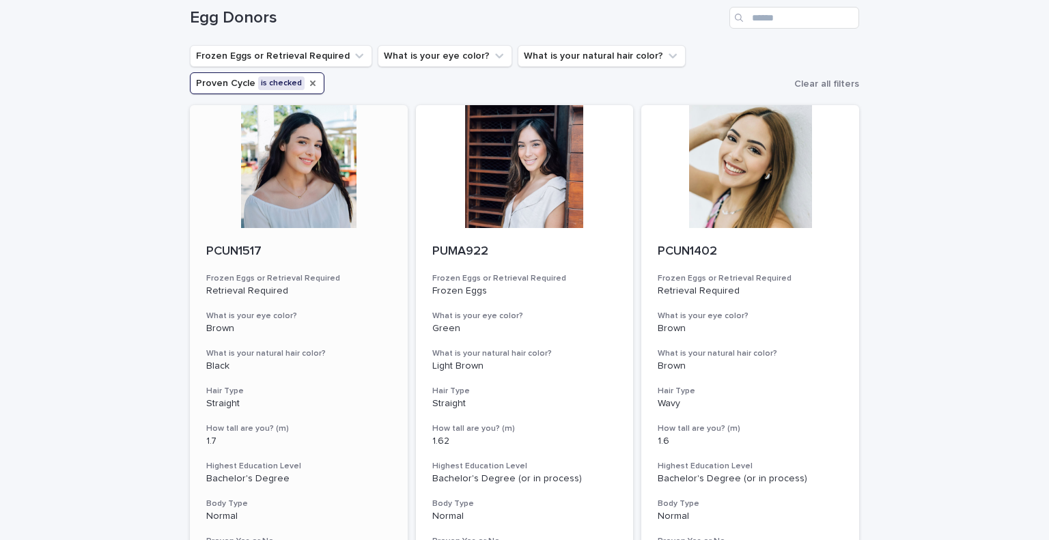
click at [244, 249] on p "PCUN1517" at bounding box center [298, 252] width 185 height 15
click at [472, 250] on p "PUMA922" at bounding box center [524, 252] width 185 height 15
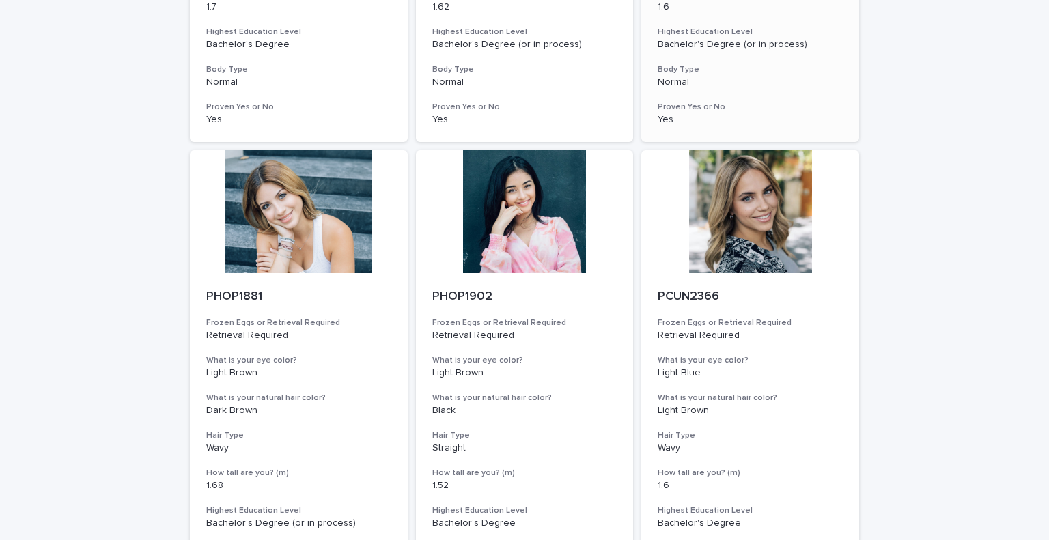
scroll to position [521, 0]
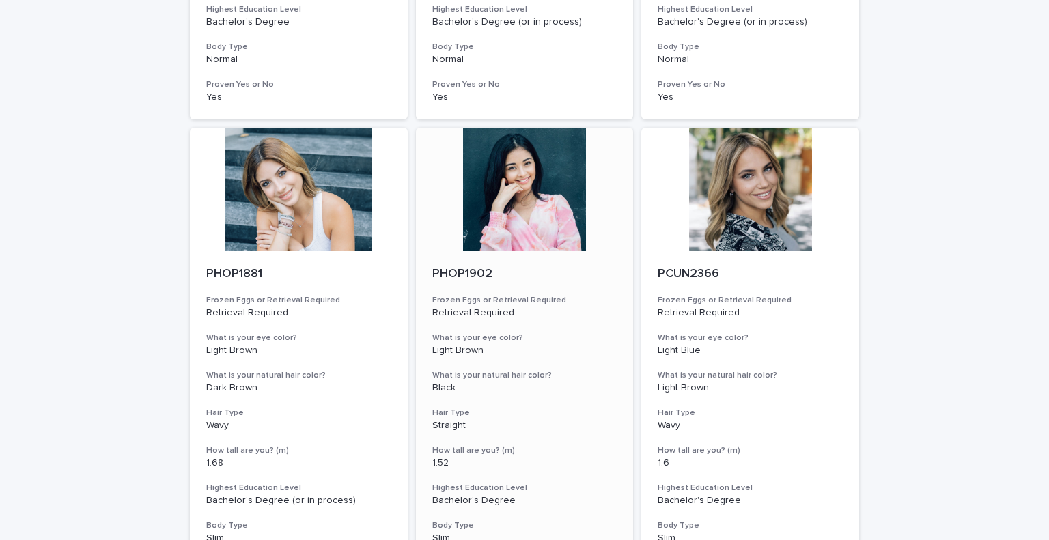
click at [459, 273] on p "PHOP1902" at bounding box center [524, 274] width 185 height 15
click at [243, 267] on p "PHOP1881" at bounding box center [298, 274] width 185 height 15
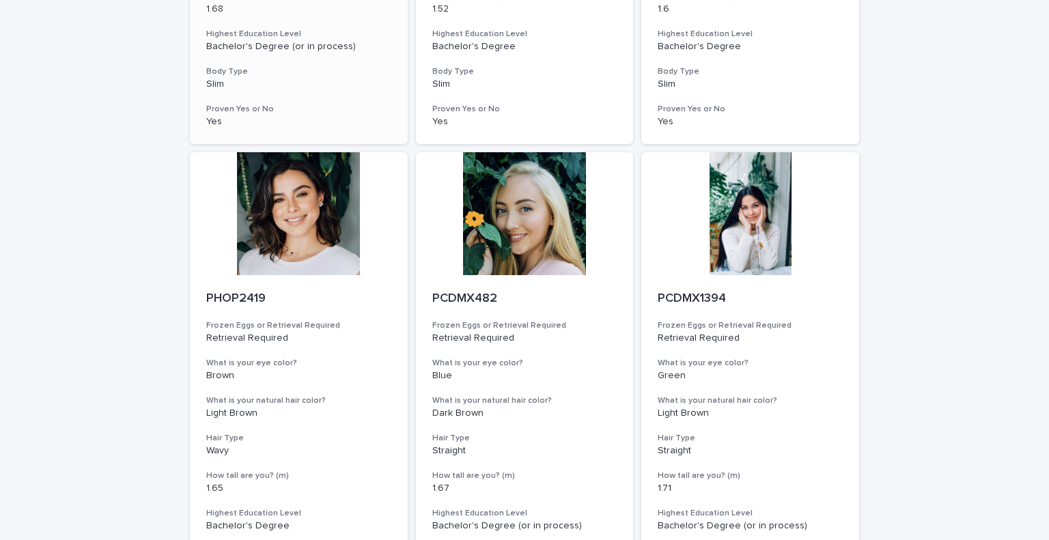
scroll to position [982, 0]
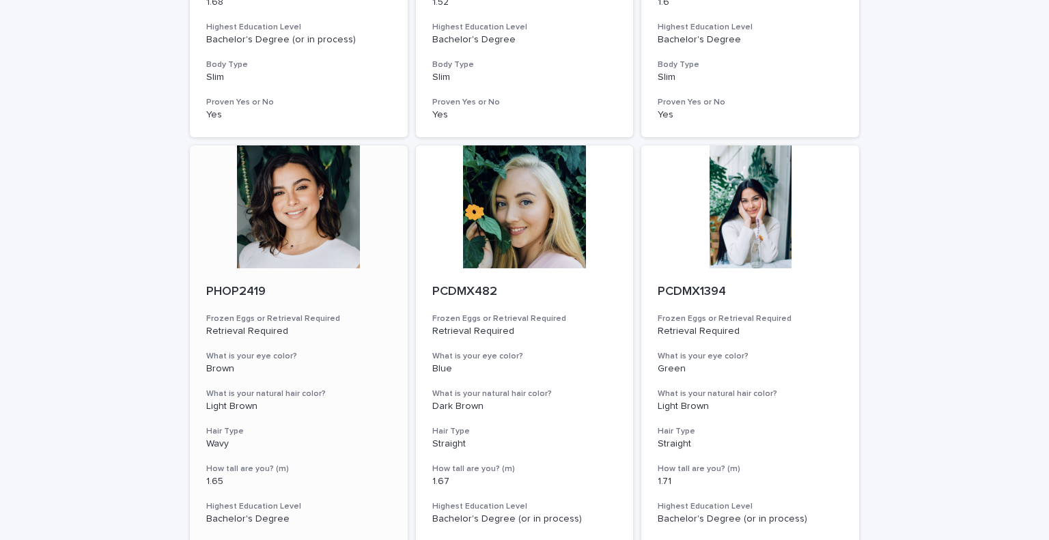
click at [238, 294] on p "PHOP2419" at bounding box center [298, 292] width 185 height 15
click at [482, 294] on p "PCDMX482" at bounding box center [524, 292] width 185 height 15
click at [708, 292] on p "PCDMX1394" at bounding box center [750, 292] width 185 height 15
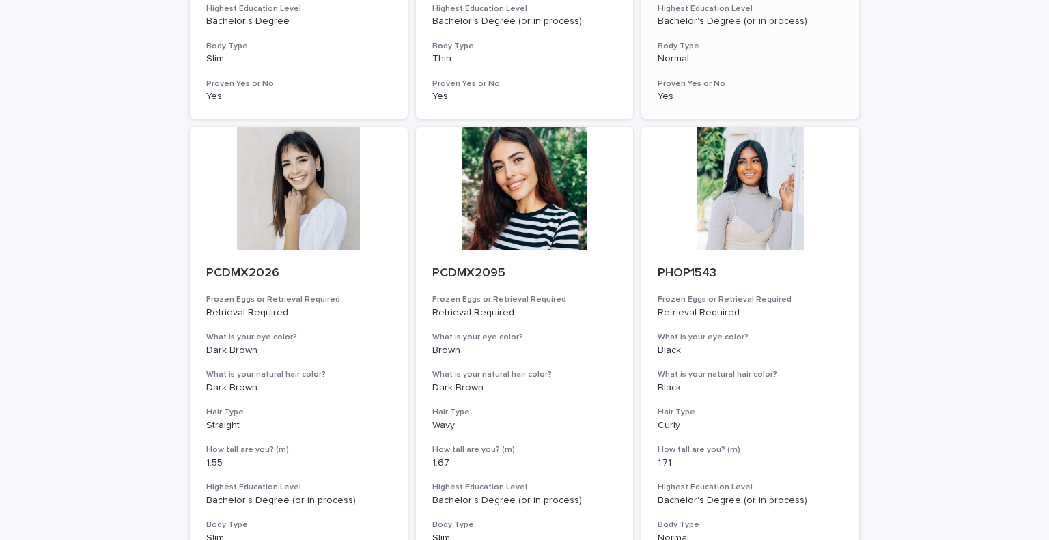
scroll to position [1481, 0]
click at [469, 273] on p "PCDMX2095" at bounding box center [524, 273] width 185 height 15
click at [223, 268] on p "PCDMX2026" at bounding box center [298, 273] width 185 height 15
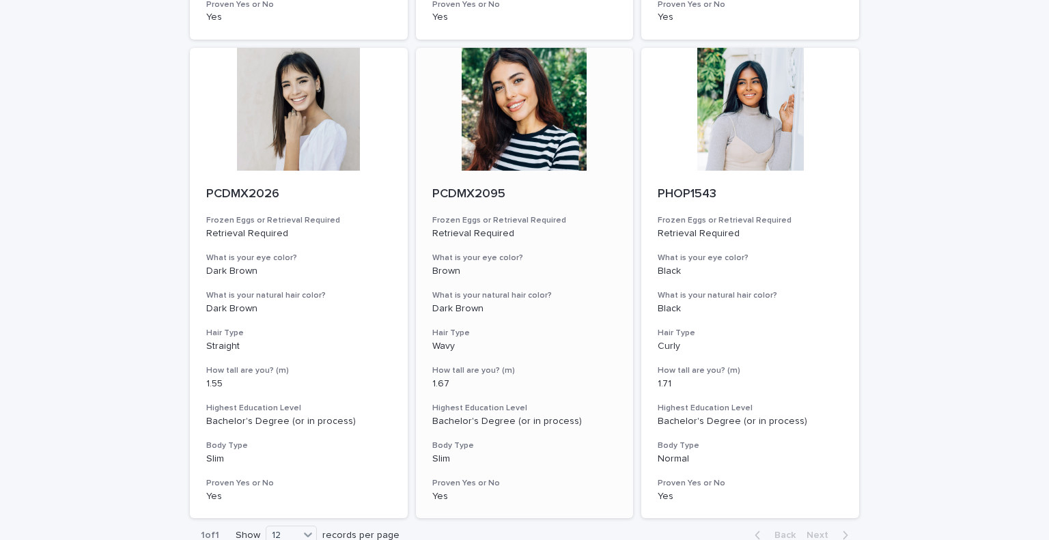
scroll to position [1560, 0]
click at [691, 189] on p "PHOP1543" at bounding box center [750, 194] width 185 height 15
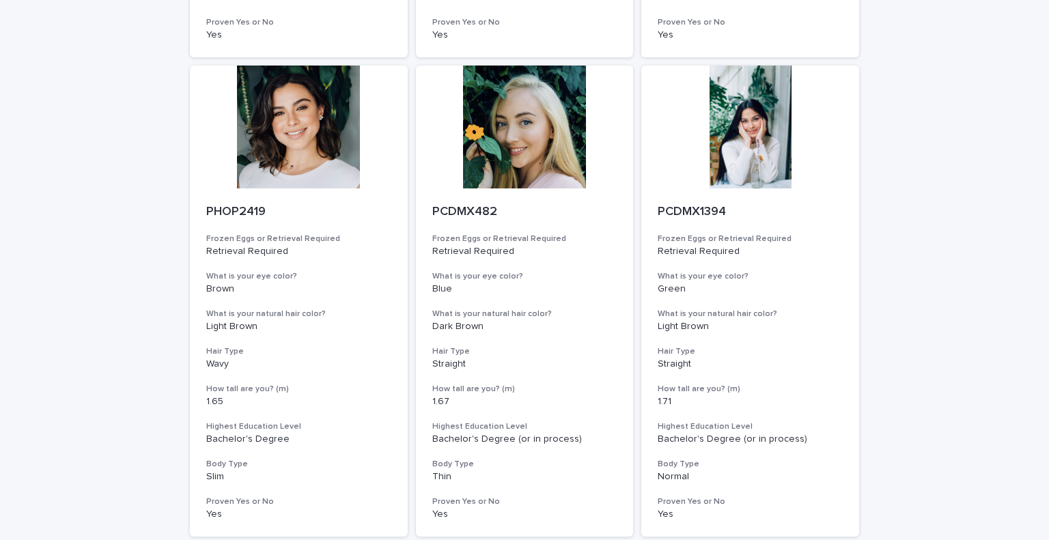
scroll to position [1075, 0]
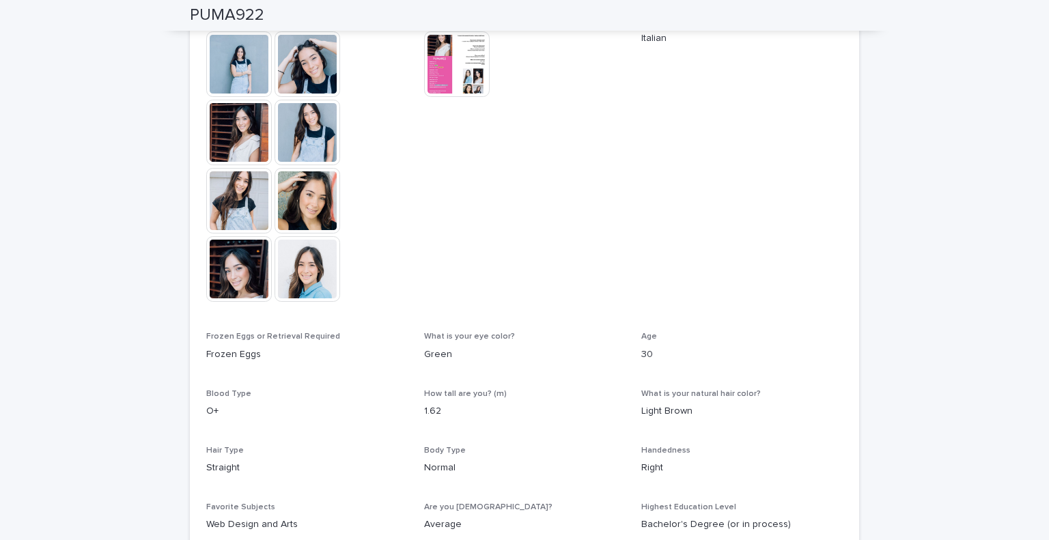
scroll to position [413, 0]
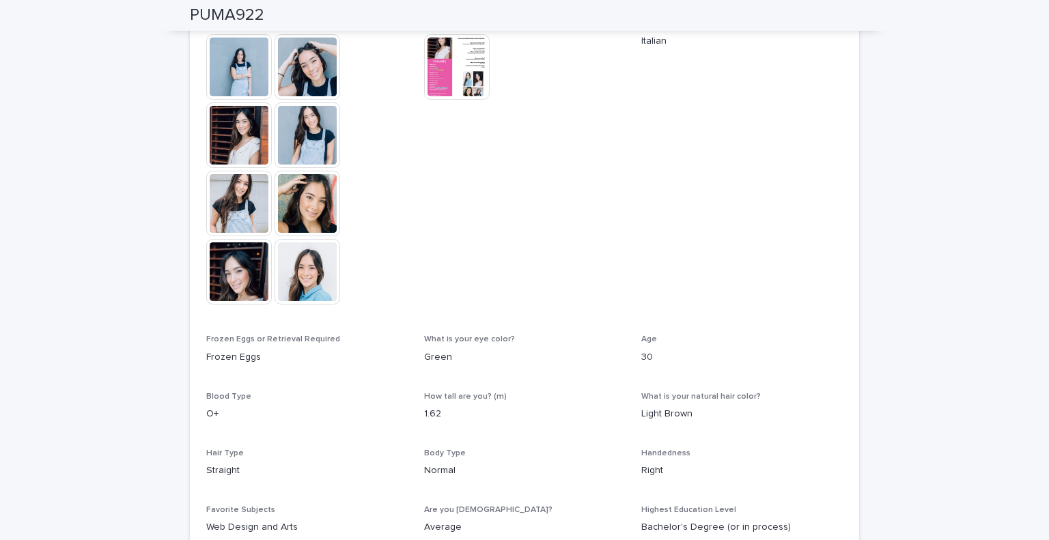
click at [217, 68] on img at bounding box center [239, 67] width 66 height 66
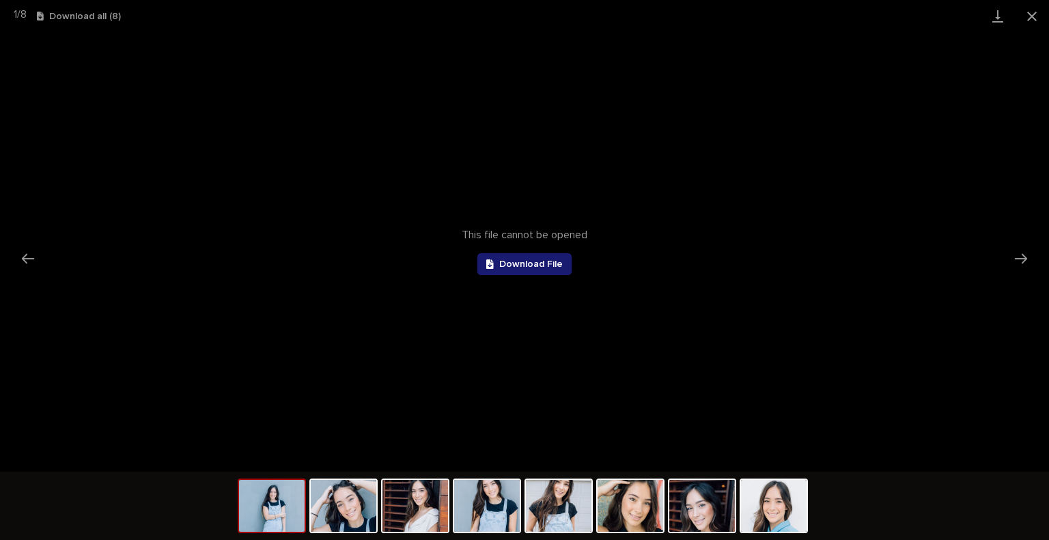
click at [525, 267] on span "Download File" at bounding box center [531, 265] width 64 height 10
click at [332, 510] on img at bounding box center [344, 506] width 66 height 52
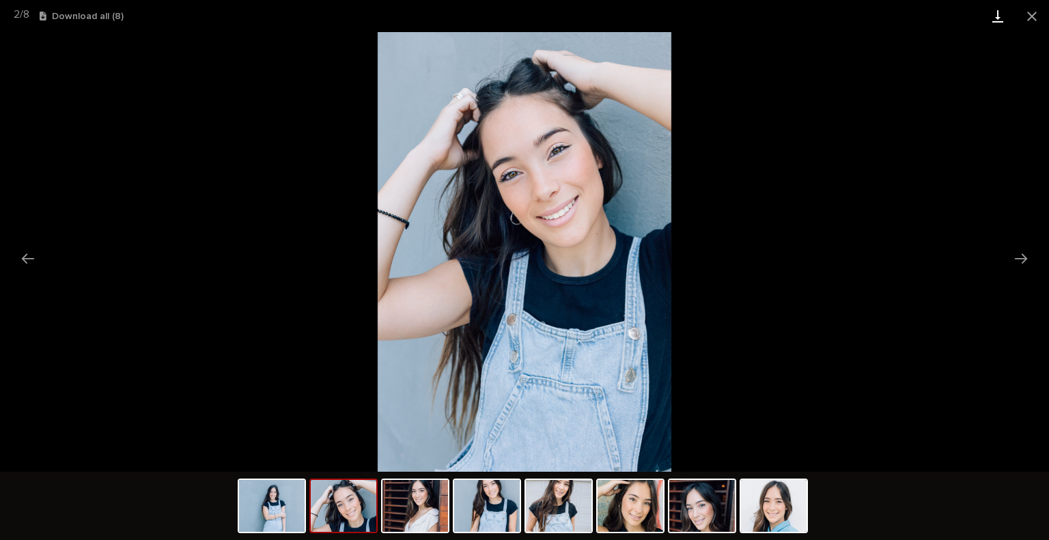
click at [1000, 10] on link "Download" at bounding box center [998, 16] width 34 height 32
click at [415, 513] on img at bounding box center [416, 506] width 66 height 52
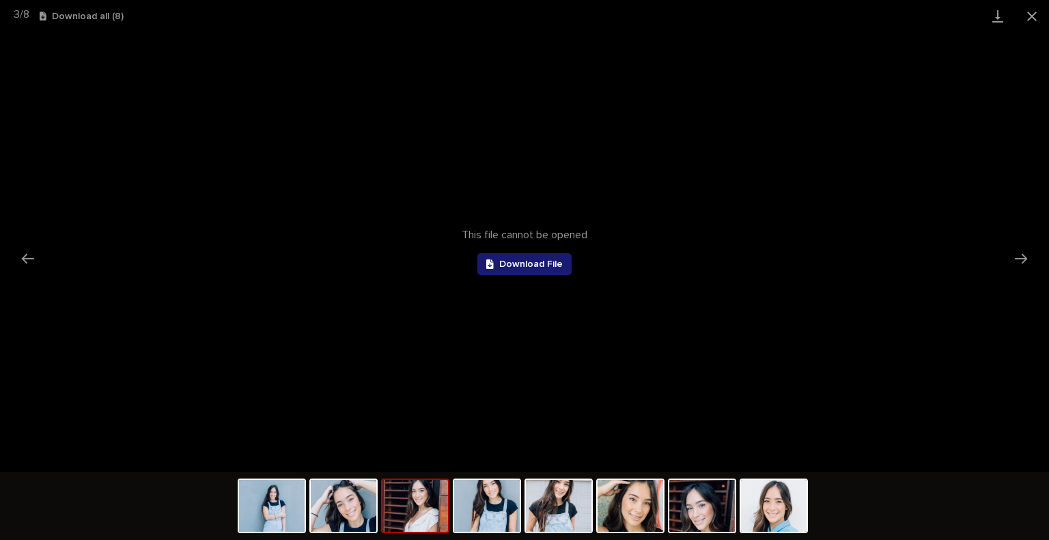
click at [536, 264] on span "Download File" at bounding box center [531, 265] width 64 height 10
click at [492, 510] on img at bounding box center [487, 506] width 66 height 52
click at [525, 271] on link "Download File" at bounding box center [525, 264] width 94 height 22
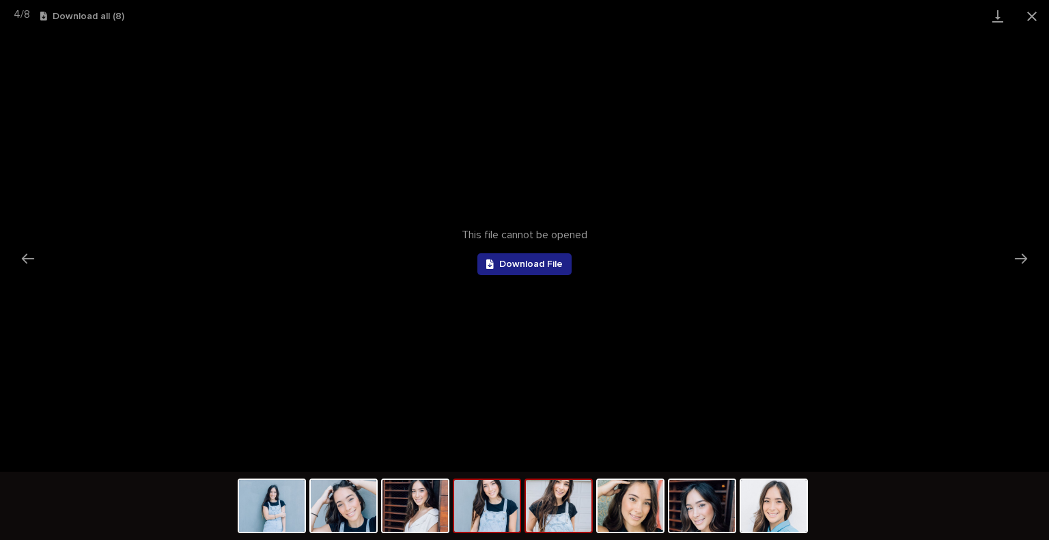
click at [557, 514] on img at bounding box center [559, 506] width 66 height 52
click at [544, 258] on link "Download File" at bounding box center [525, 264] width 94 height 22
click at [632, 513] on img at bounding box center [631, 506] width 66 height 52
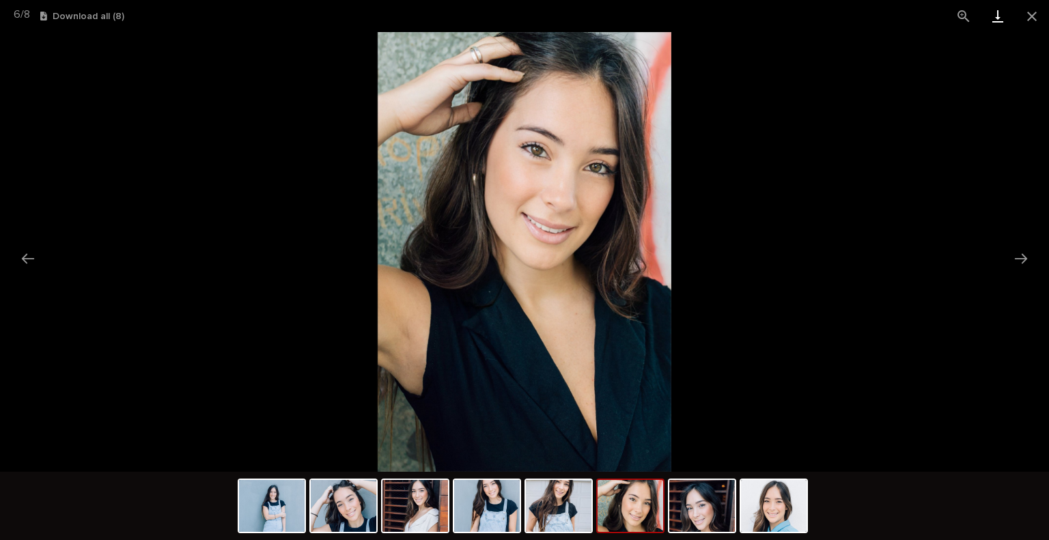
click at [996, 16] on link "Download" at bounding box center [998, 16] width 34 height 32
click at [1018, 256] on button "Next slide" at bounding box center [1021, 258] width 29 height 27
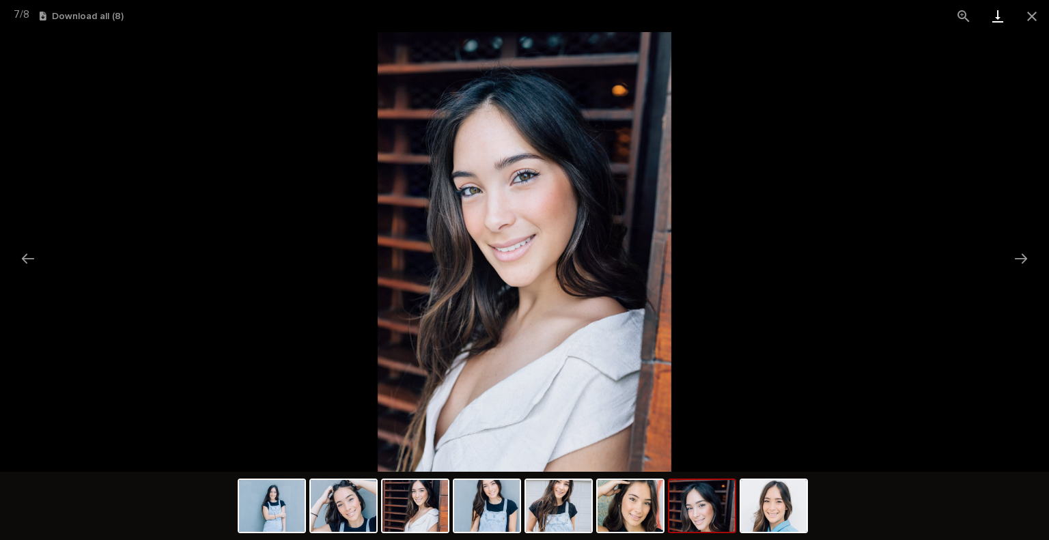
click at [995, 23] on link "Download" at bounding box center [998, 16] width 34 height 32
click at [1014, 255] on button "Next slide" at bounding box center [1021, 258] width 29 height 27
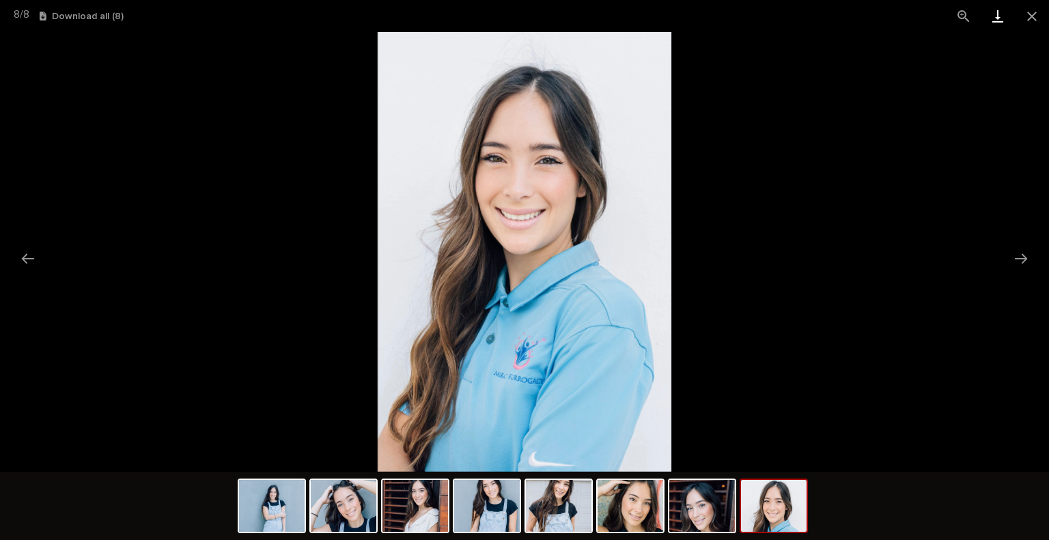
click at [995, 20] on link "Download" at bounding box center [998, 16] width 34 height 32
click at [1028, 12] on button "Close gallery" at bounding box center [1032, 16] width 34 height 32
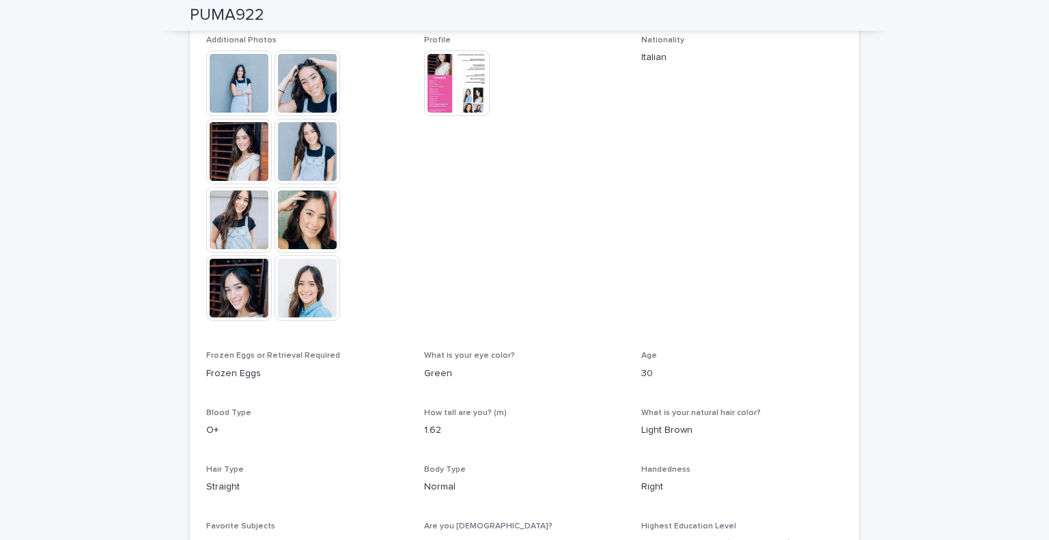
scroll to position [396, 0]
click at [223, 16] on h2 "PUMA922" at bounding box center [227, 15] width 74 height 20
copy h2 "PUMA922"
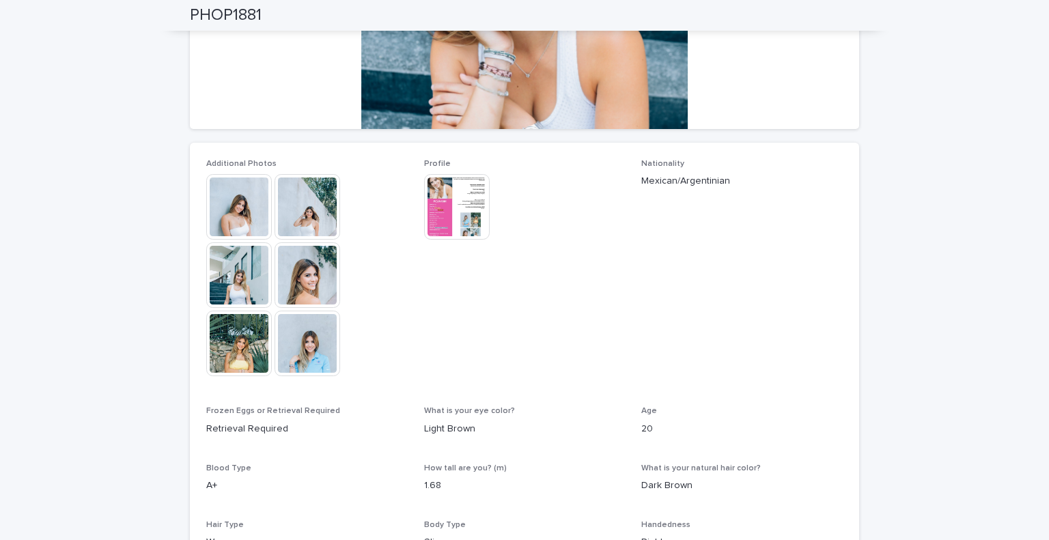
scroll to position [273, 0]
click at [312, 208] on img at bounding box center [308, 207] width 66 height 66
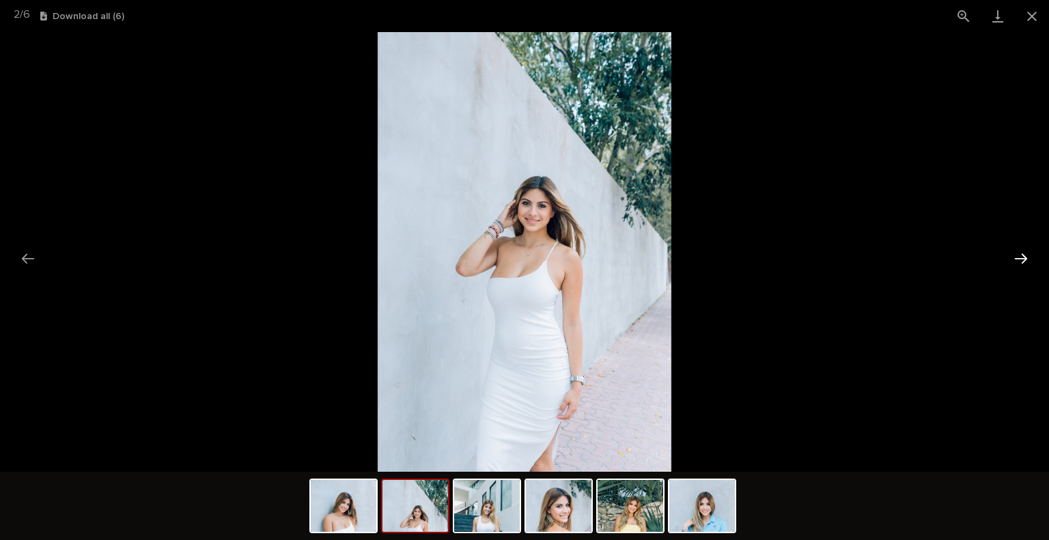
click at [1020, 259] on button "Next slide" at bounding box center [1021, 258] width 29 height 27
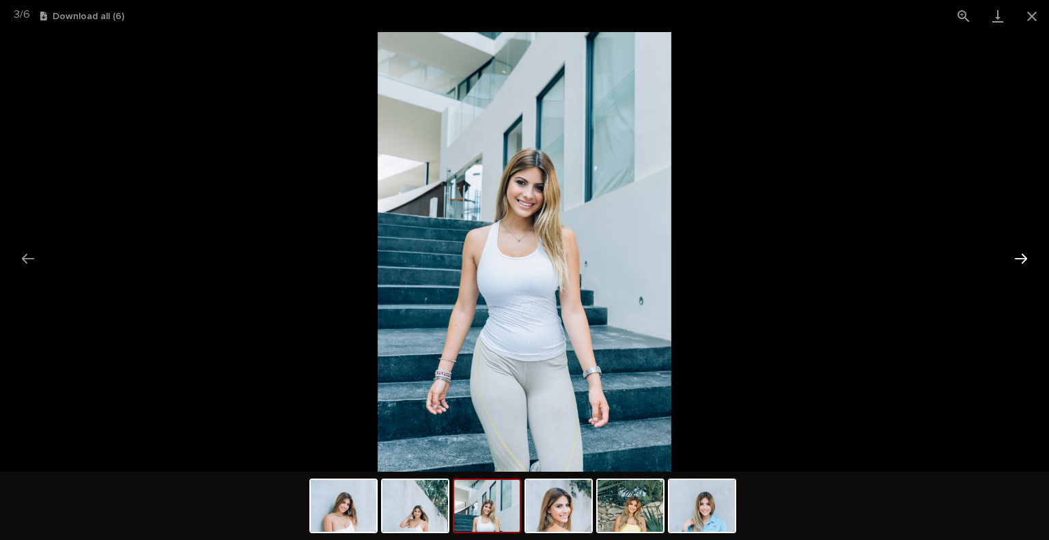
click at [1020, 259] on button "Next slide" at bounding box center [1021, 258] width 29 height 27
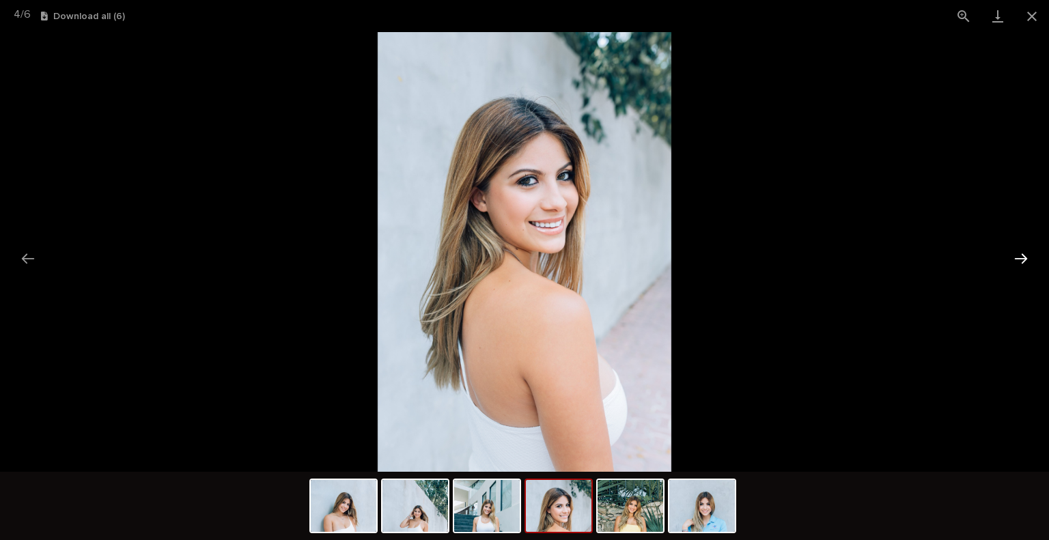
click at [1020, 259] on button "Next slide" at bounding box center [1021, 258] width 29 height 27
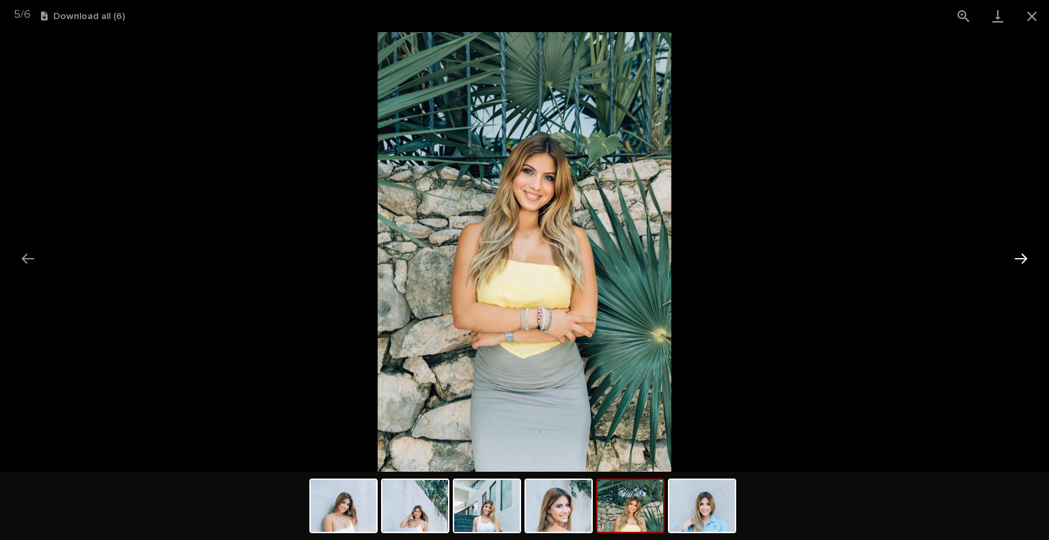
click at [1020, 259] on button "Next slide" at bounding box center [1021, 258] width 29 height 27
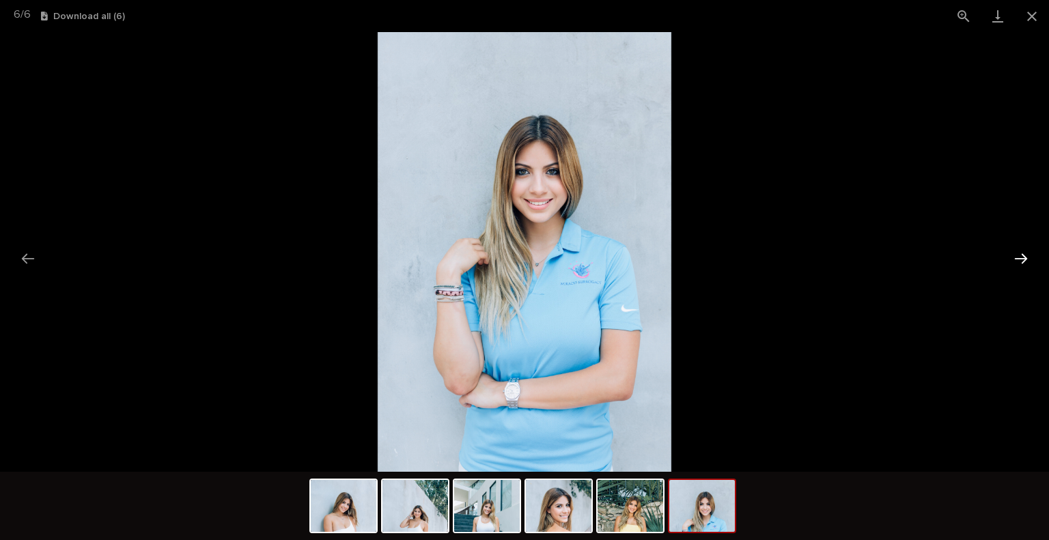
click at [1020, 259] on button "Next slide" at bounding box center [1021, 258] width 29 height 27
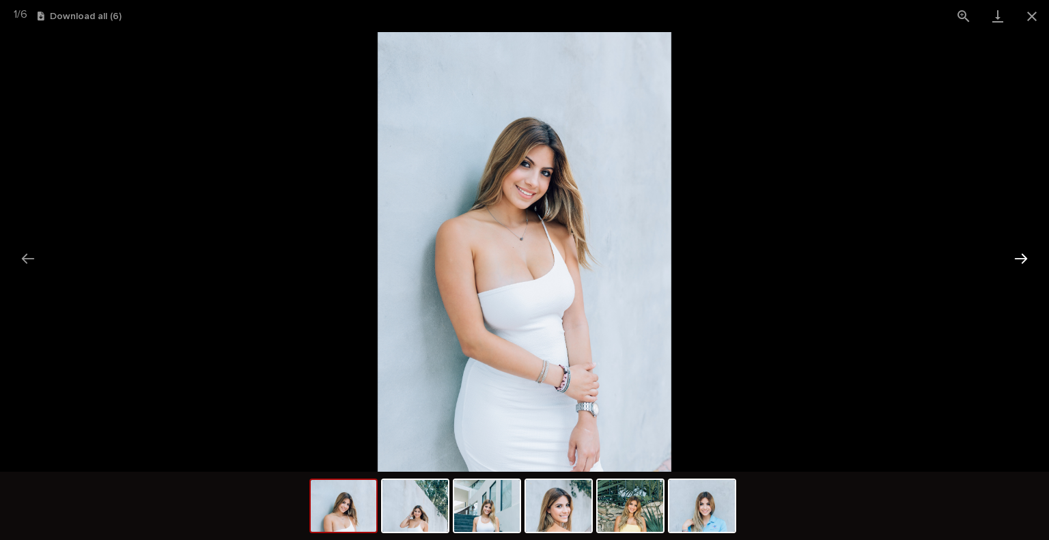
click at [1020, 259] on button "Next slide" at bounding box center [1021, 258] width 29 height 27
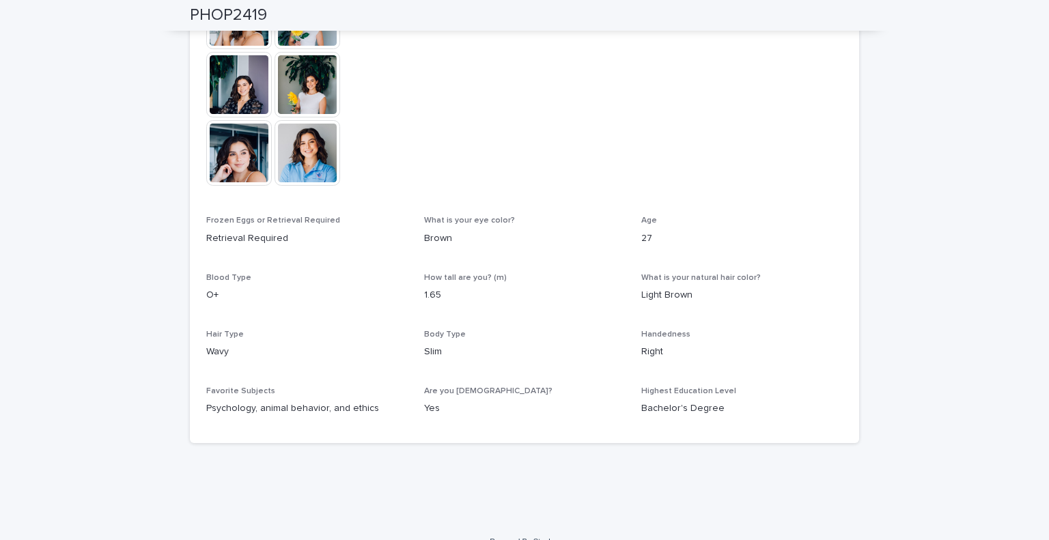
scroll to position [552, 0]
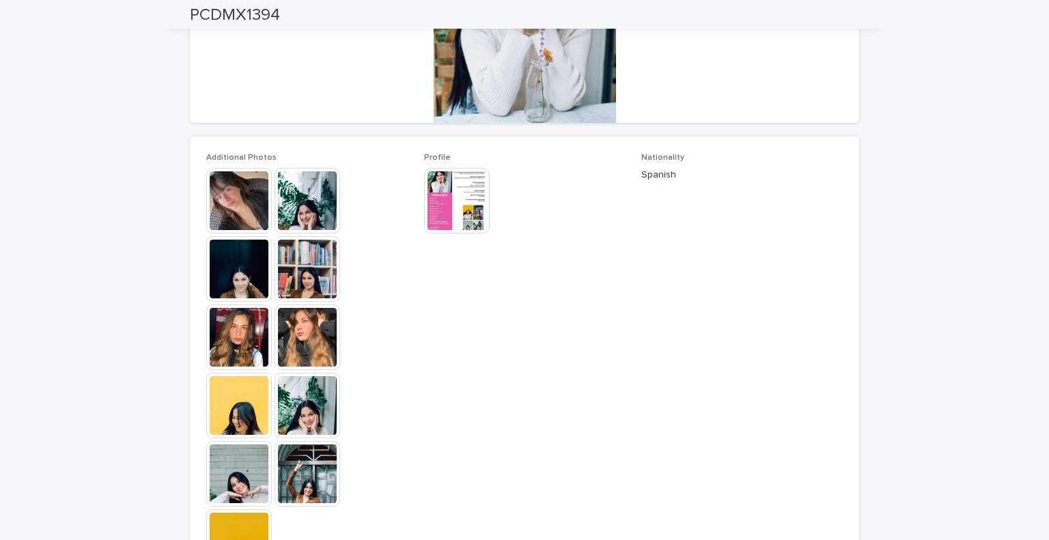
scroll to position [279, 0]
click at [235, 210] on img at bounding box center [239, 201] width 66 height 66
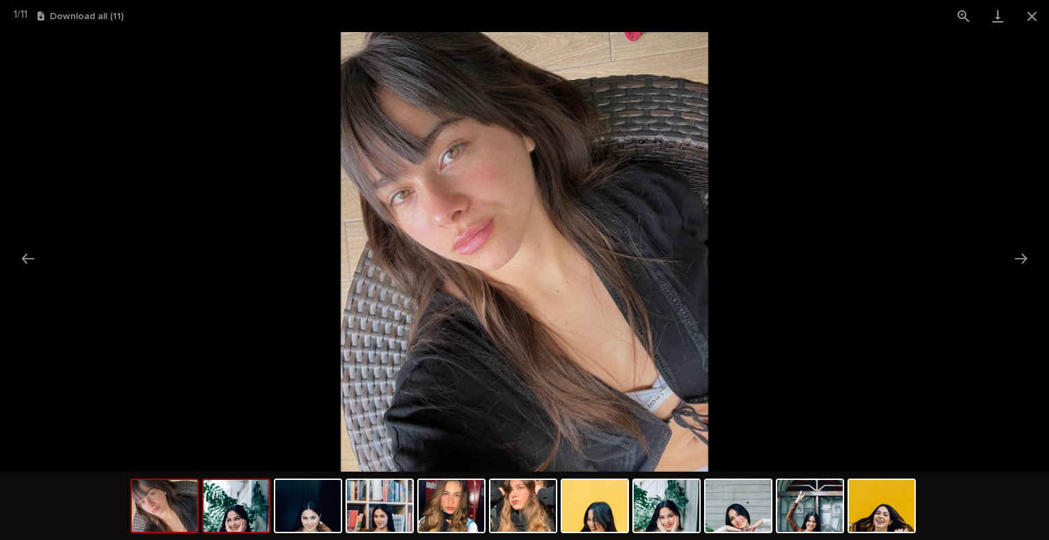
click at [238, 514] on img at bounding box center [237, 506] width 66 height 52
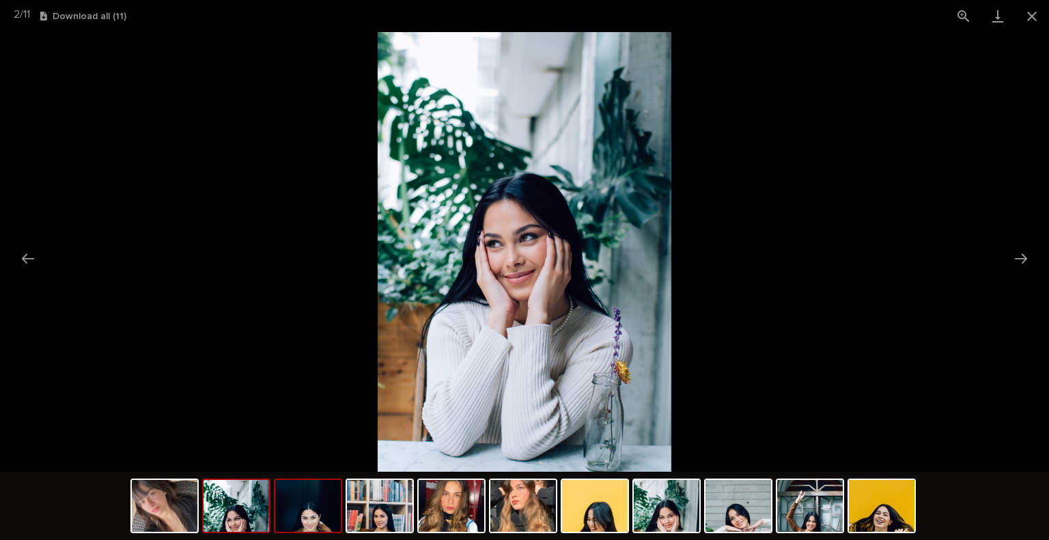
click at [280, 516] on img at bounding box center [308, 506] width 66 height 52
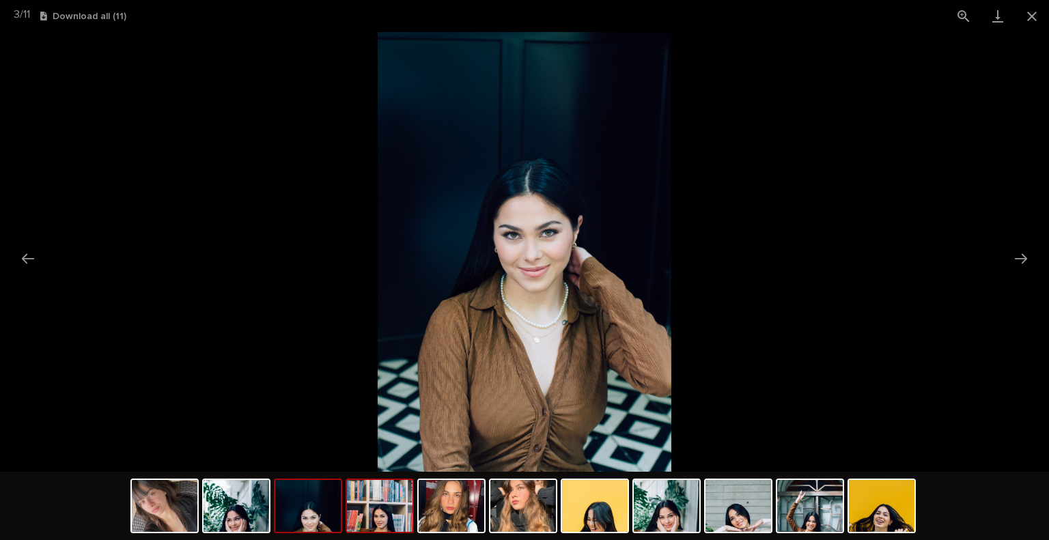
click at [361, 513] on img at bounding box center [380, 506] width 66 height 52
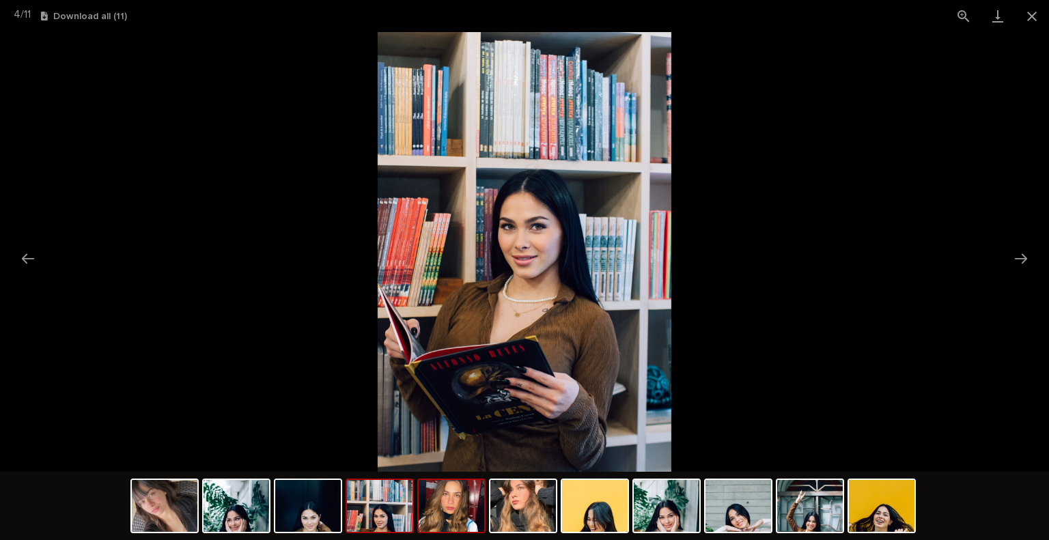
click at [452, 511] on img at bounding box center [452, 506] width 66 height 52
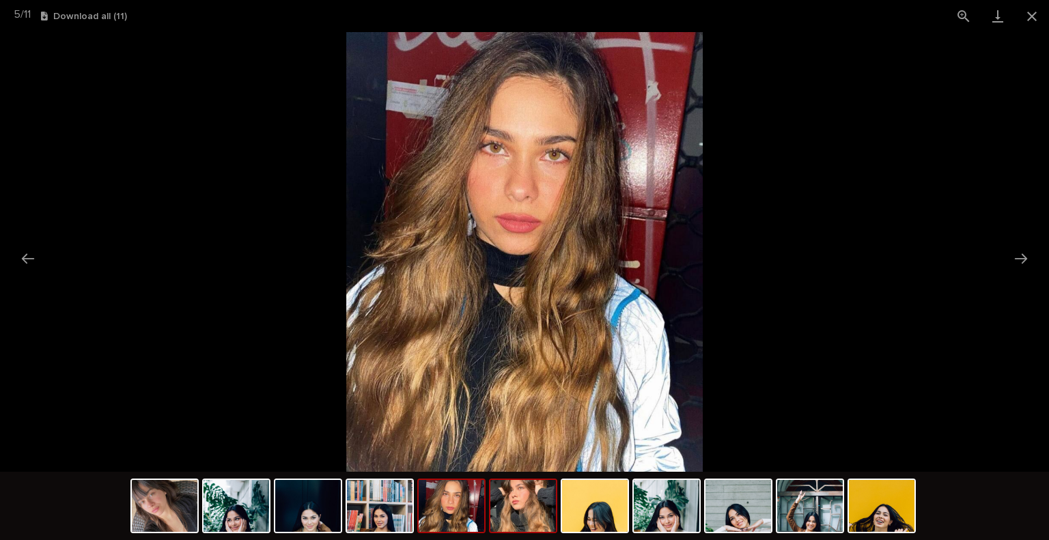
click at [514, 510] on img at bounding box center [524, 506] width 66 height 52
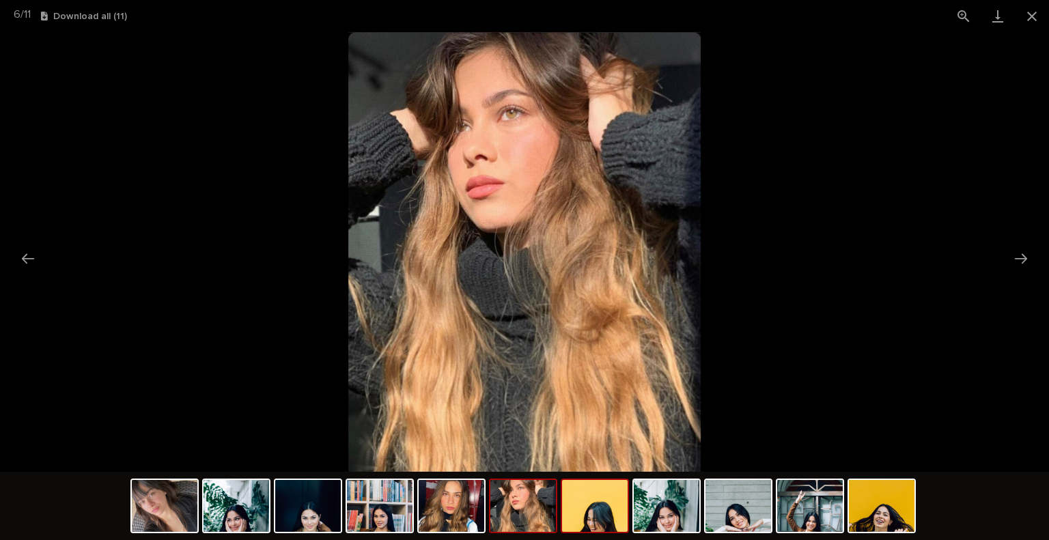
click at [590, 516] on img at bounding box center [595, 506] width 66 height 52
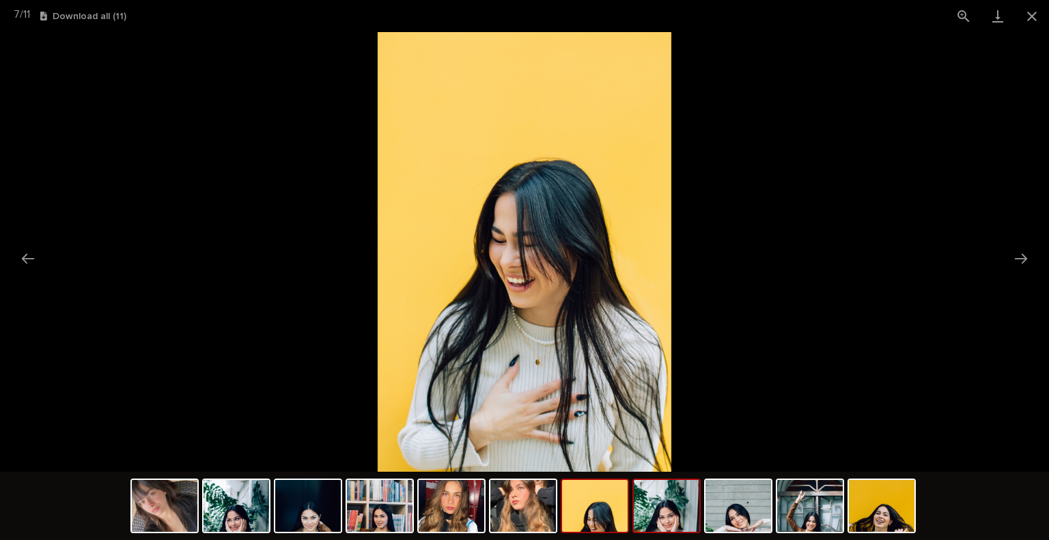
click at [656, 513] on img at bounding box center [667, 506] width 66 height 52
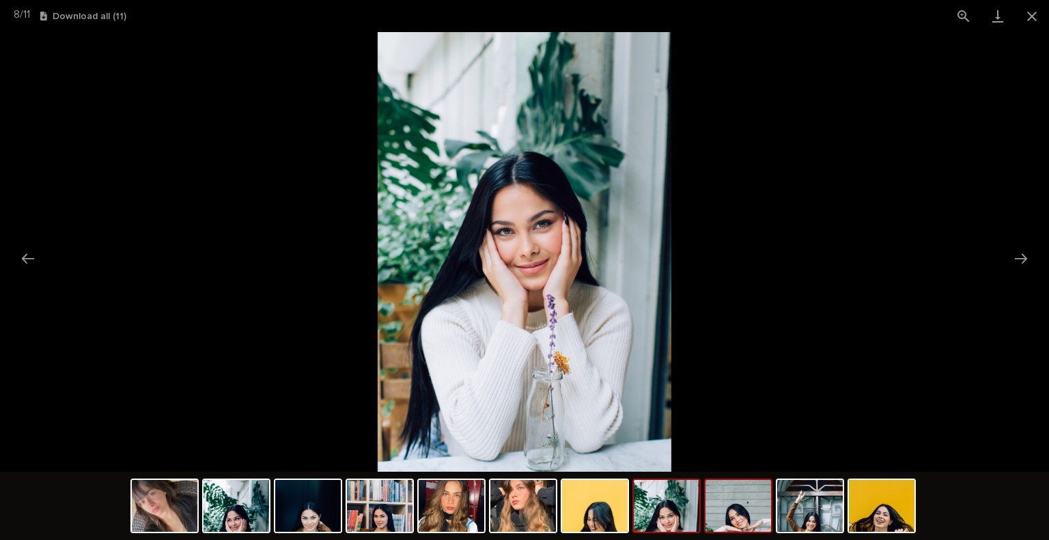
click at [717, 513] on img at bounding box center [739, 506] width 66 height 52
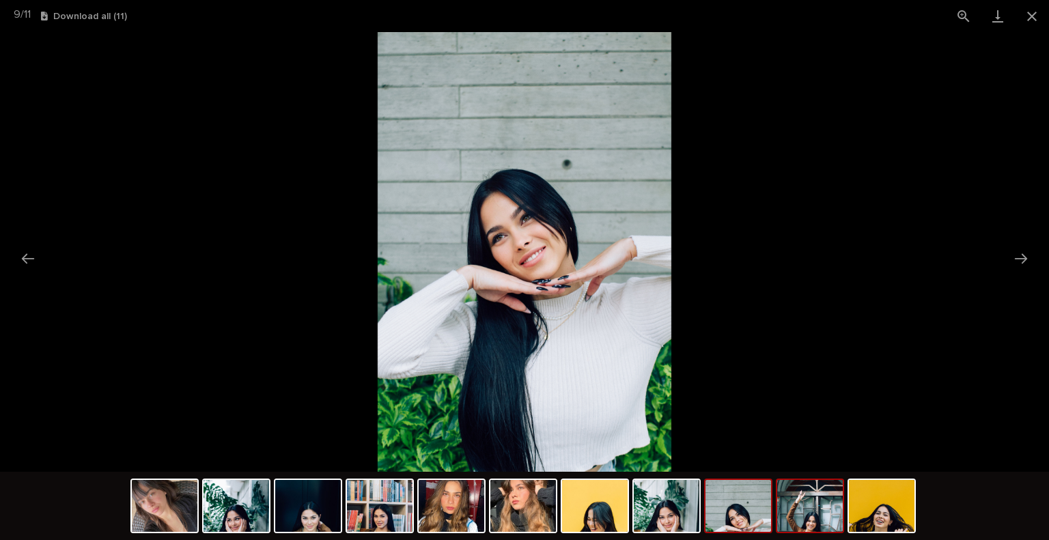
click at [815, 527] on img at bounding box center [810, 506] width 66 height 52
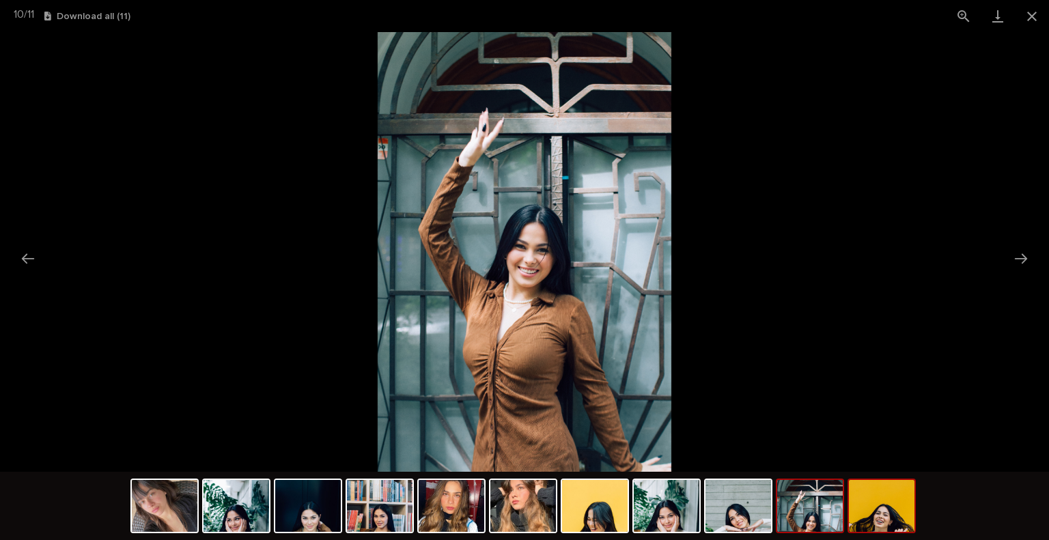
click at [896, 505] on img at bounding box center [882, 506] width 66 height 52
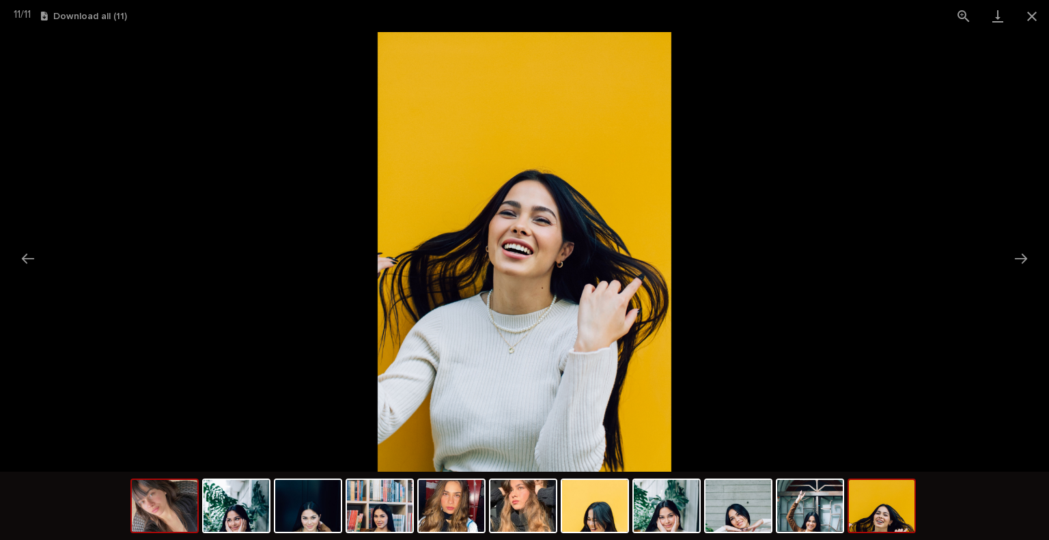
click at [157, 519] on img at bounding box center [165, 506] width 66 height 52
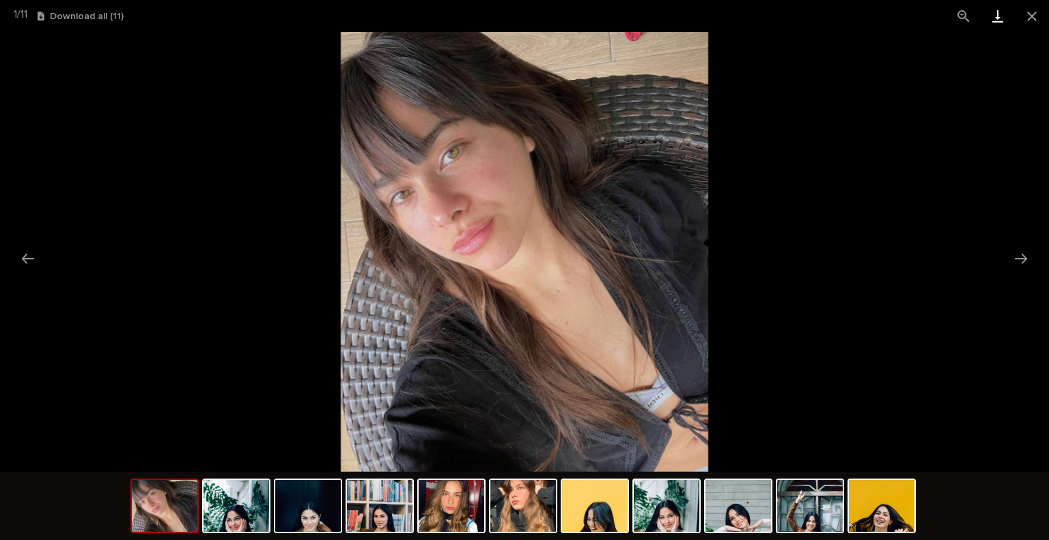
click at [1002, 21] on link "Download" at bounding box center [998, 16] width 34 height 32
click at [1025, 8] on button "Close gallery" at bounding box center [1032, 16] width 34 height 32
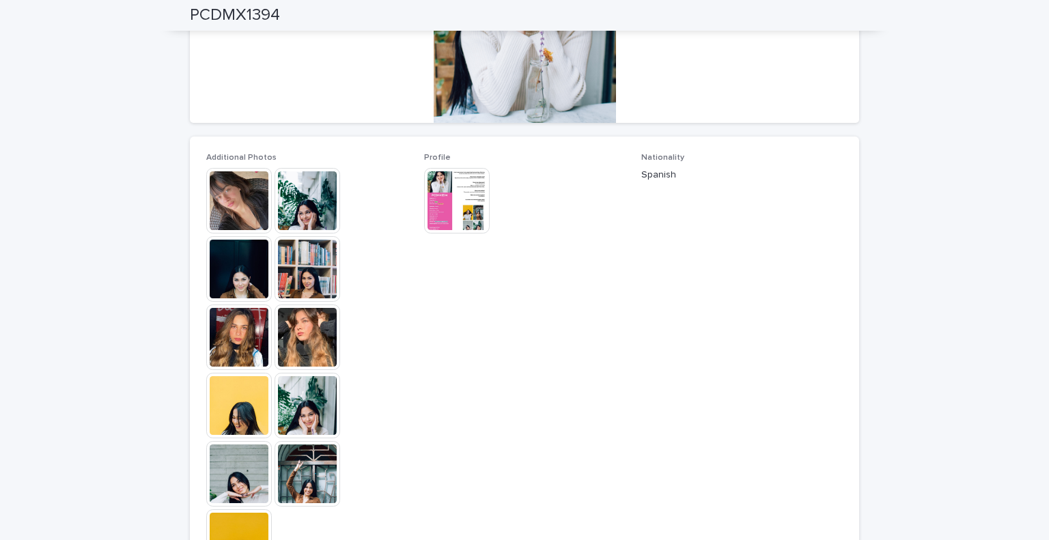
click at [215, 16] on h2 "PCDMX1394" at bounding box center [235, 15] width 90 height 20
copy h2 "PCDMX1394"
click at [297, 207] on img at bounding box center [308, 201] width 66 height 66
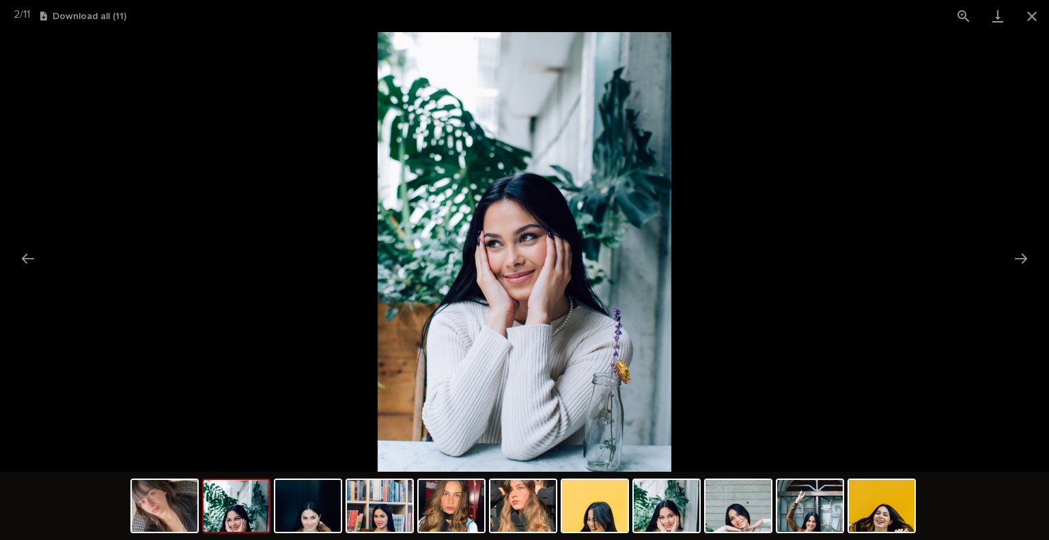
scroll to position [0, 0]
click at [299, 527] on img at bounding box center [308, 506] width 66 height 52
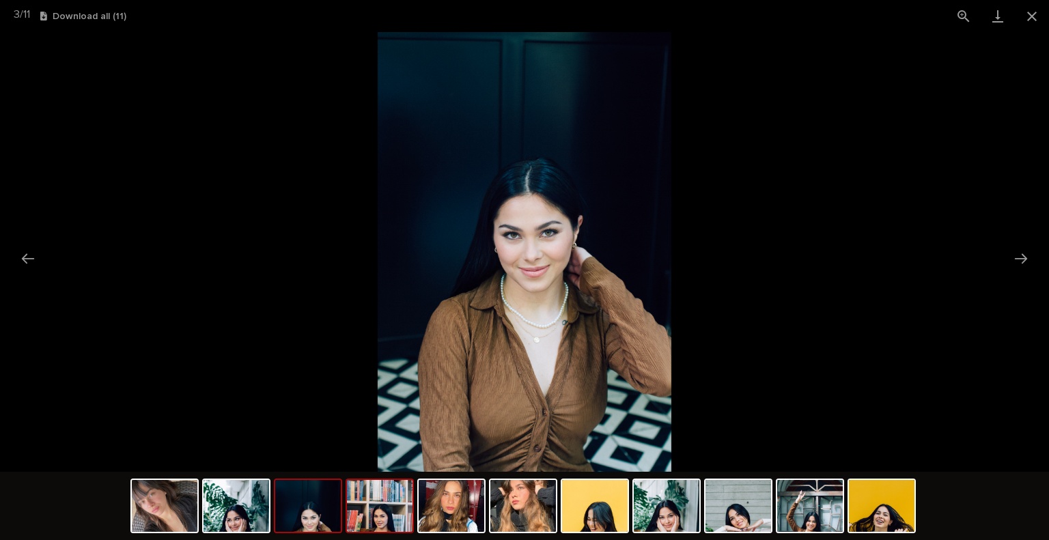
click at [375, 512] on img at bounding box center [380, 506] width 66 height 52
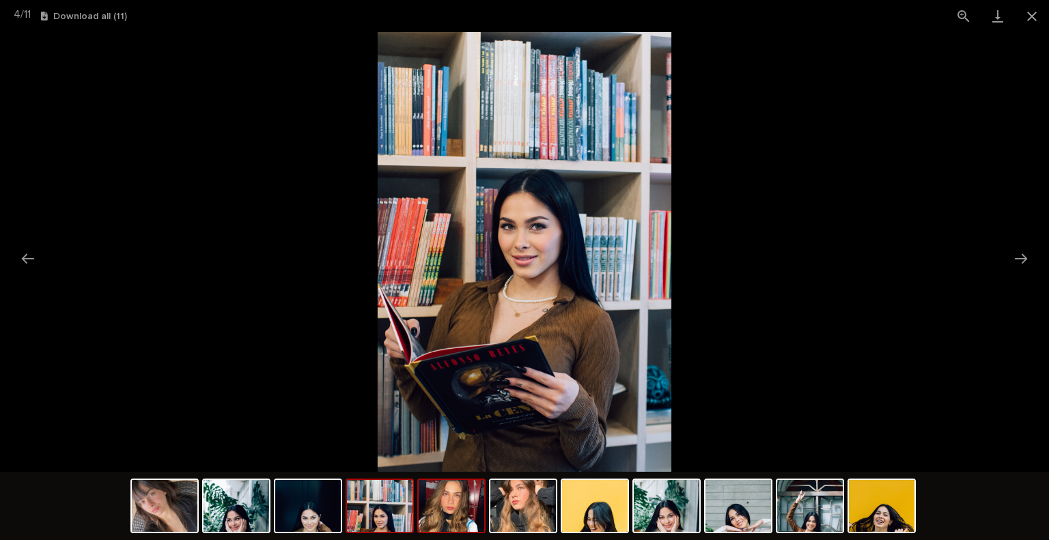
click at [443, 497] on img at bounding box center [452, 506] width 66 height 52
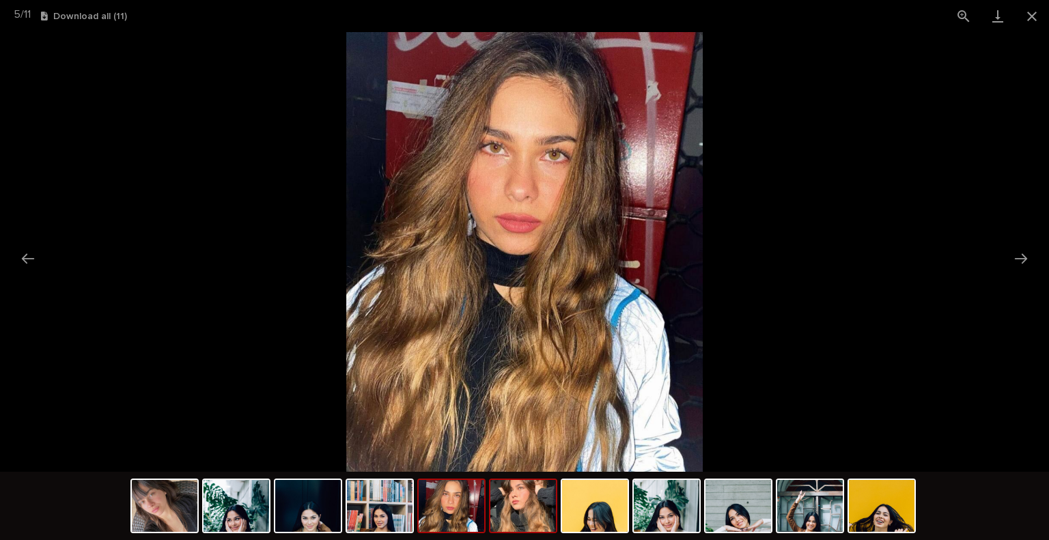
click at [521, 499] on img at bounding box center [524, 506] width 66 height 52
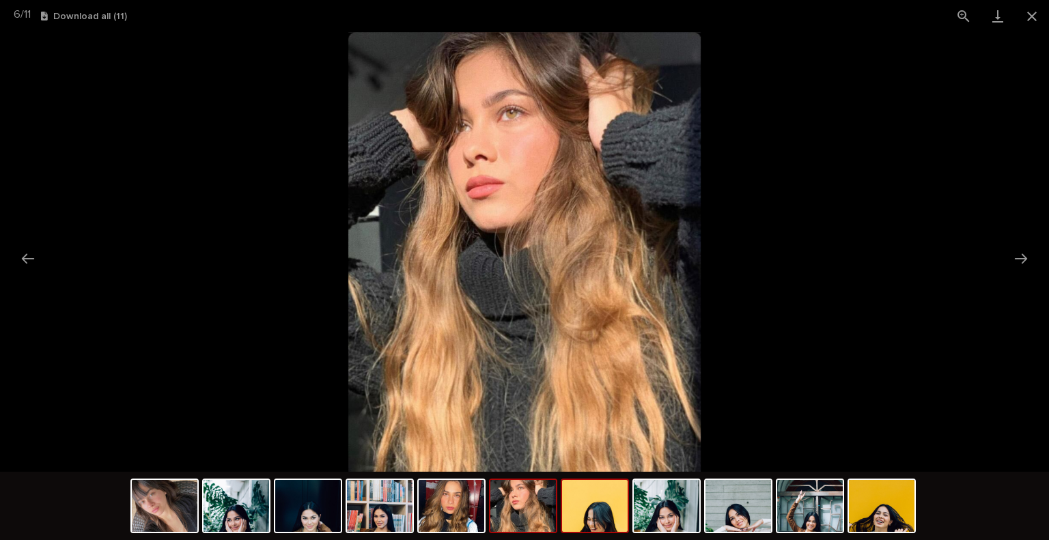
click at [598, 508] on img at bounding box center [595, 506] width 66 height 52
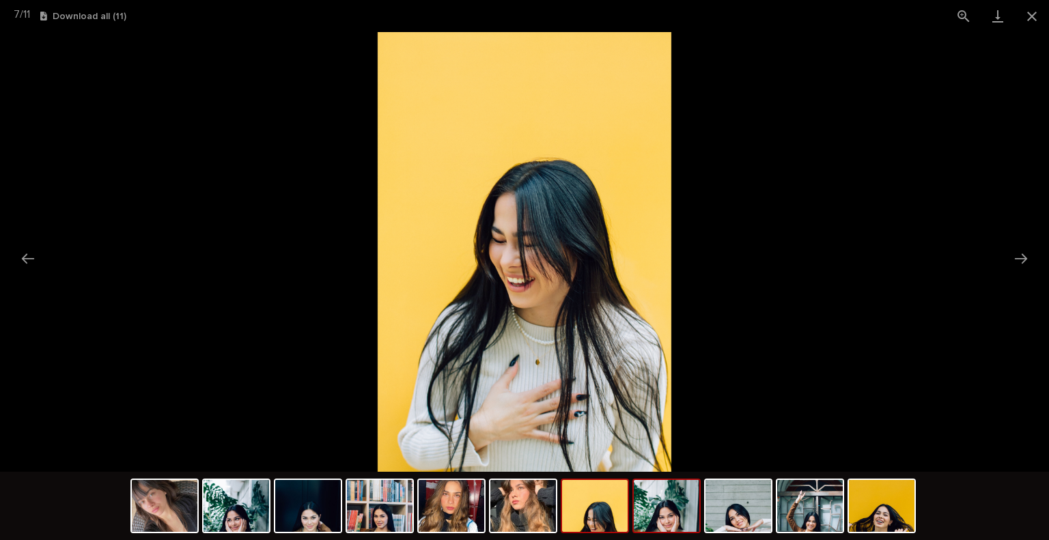
click at [659, 511] on img at bounding box center [667, 506] width 66 height 52
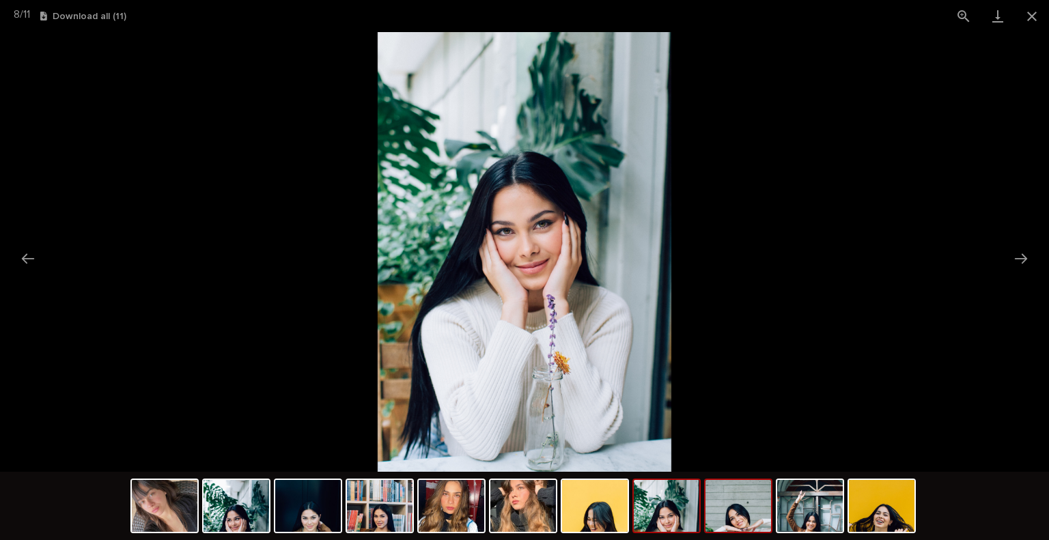
click at [722, 506] on img at bounding box center [739, 506] width 66 height 52
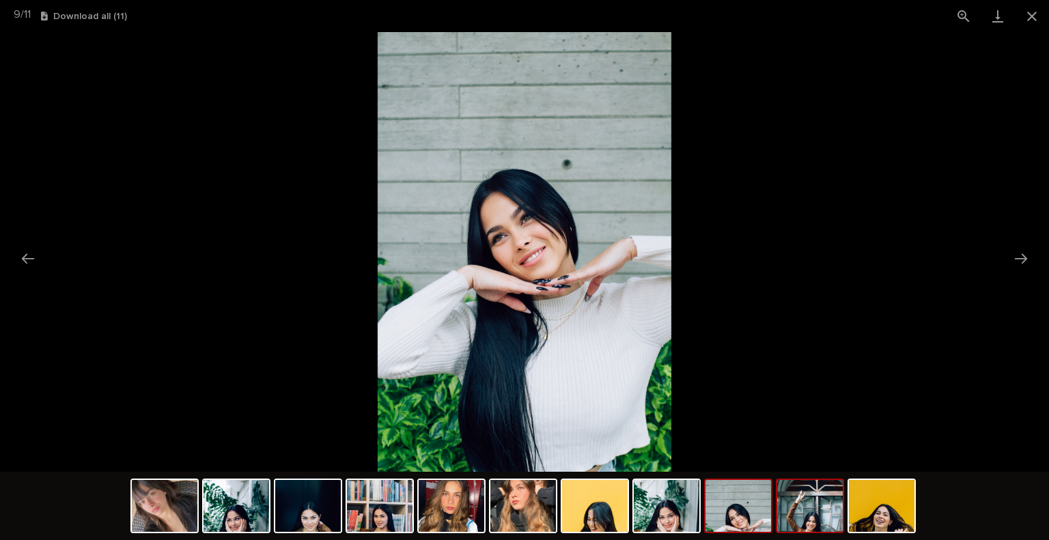
click at [814, 507] on img at bounding box center [810, 506] width 66 height 52
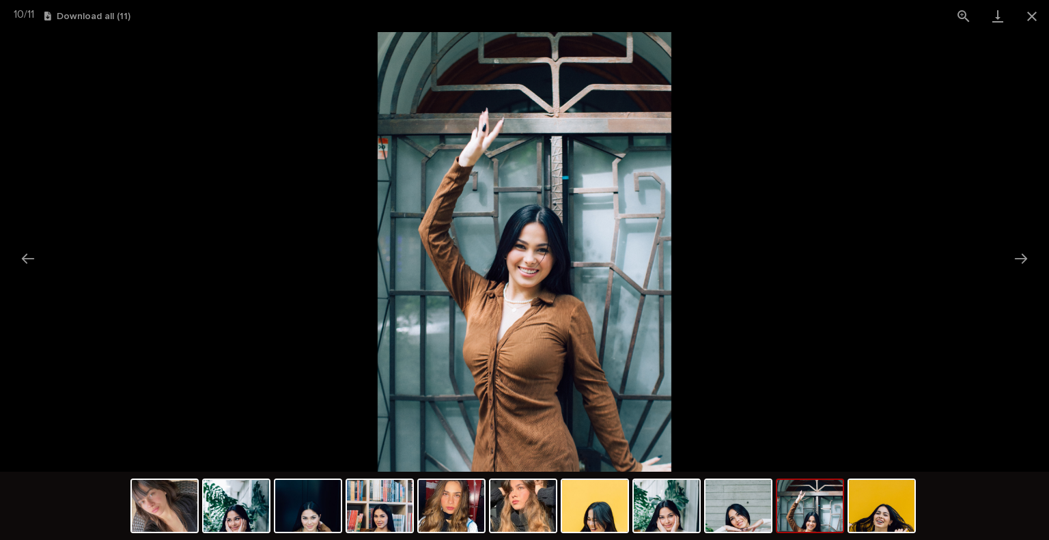
click at [1039, 530] on div at bounding box center [1039, 530] width 0 height 0
click at [896, 525] on img at bounding box center [882, 506] width 66 height 52
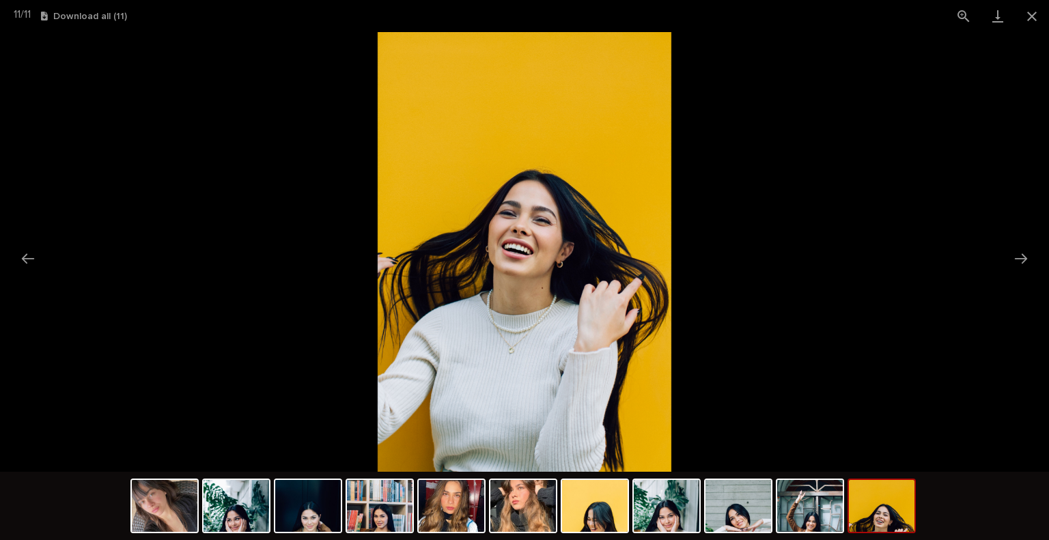
click at [629, 16] on div "11 / 11 Download all ( 11 )" at bounding box center [524, 16] width 1049 height 32
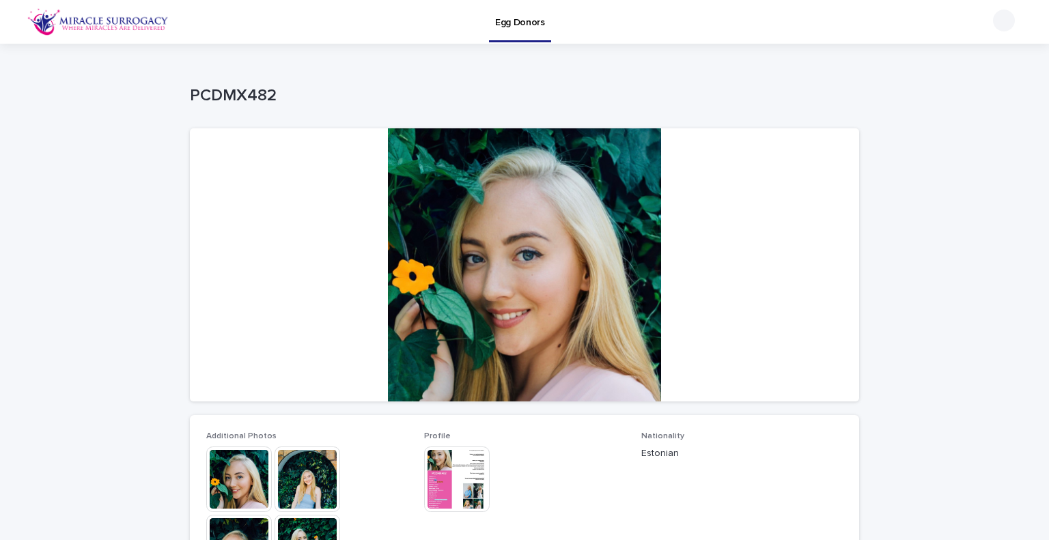
scroll to position [353, 0]
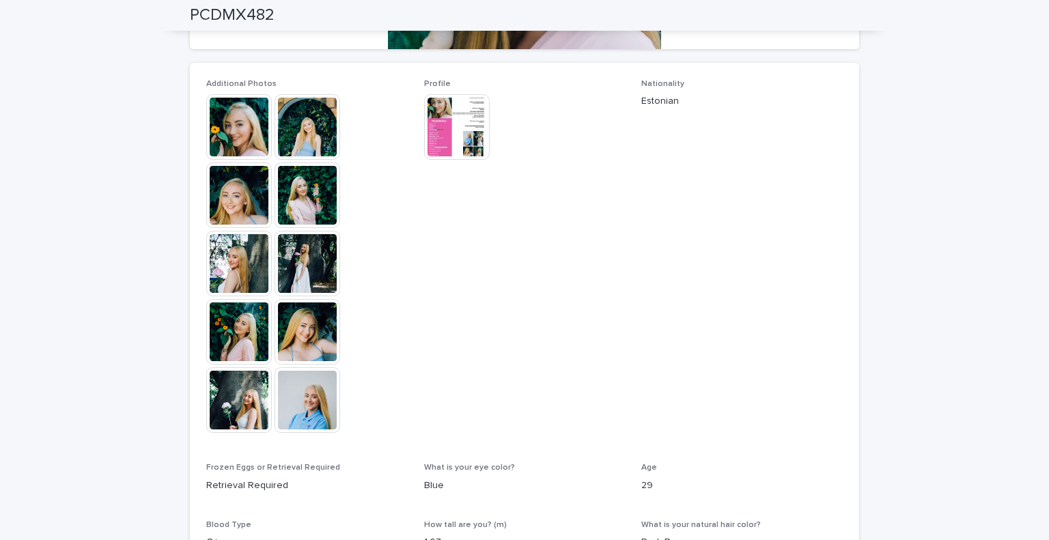
click at [312, 133] on img at bounding box center [308, 127] width 66 height 66
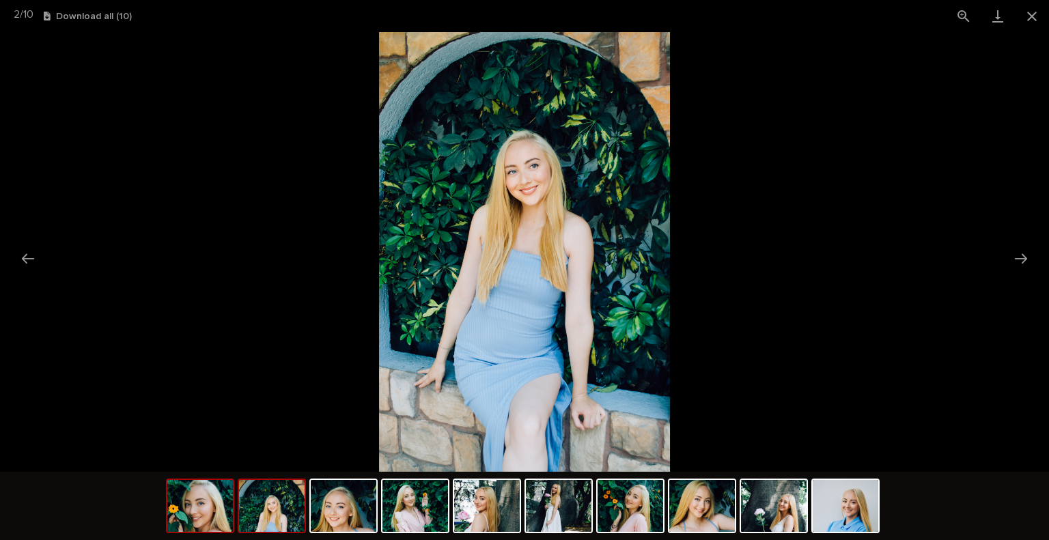
click at [204, 514] on img at bounding box center [200, 506] width 66 height 52
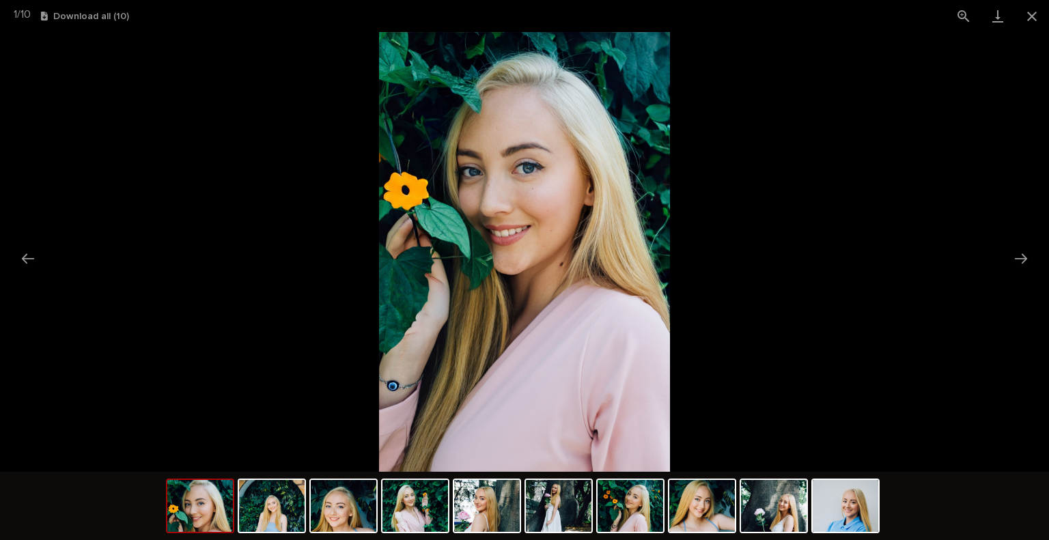
scroll to position [0, 0]
click at [1032, 13] on button "Close gallery" at bounding box center [1032, 16] width 34 height 32
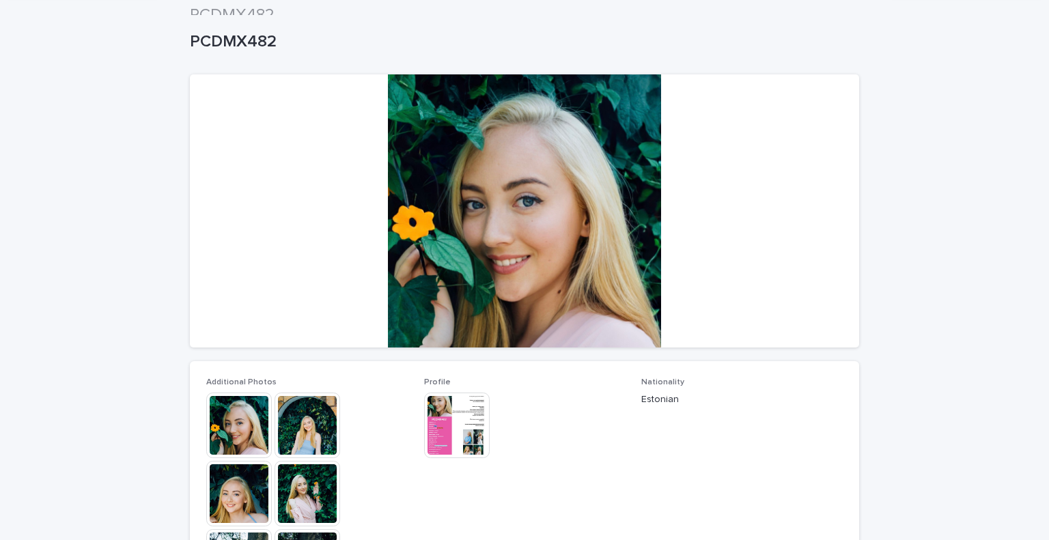
scroll to position [55, 0]
click at [241, 42] on p "PCDMX482" at bounding box center [522, 41] width 664 height 20
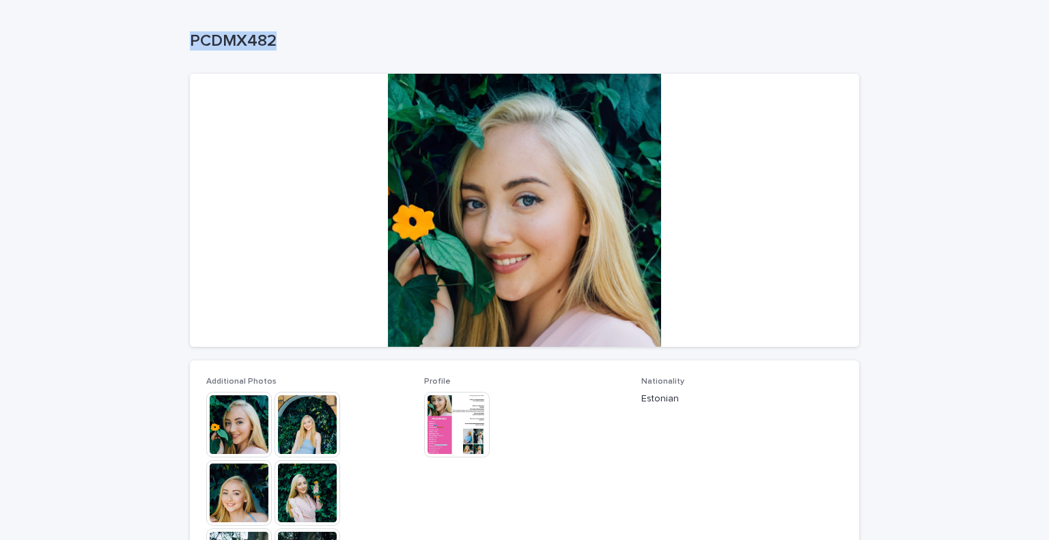
click at [241, 42] on p "PCDMX482" at bounding box center [522, 41] width 664 height 20
copy p "PCDMX482"
click at [224, 415] on img at bounding box center [239, 425] width 66 height 66
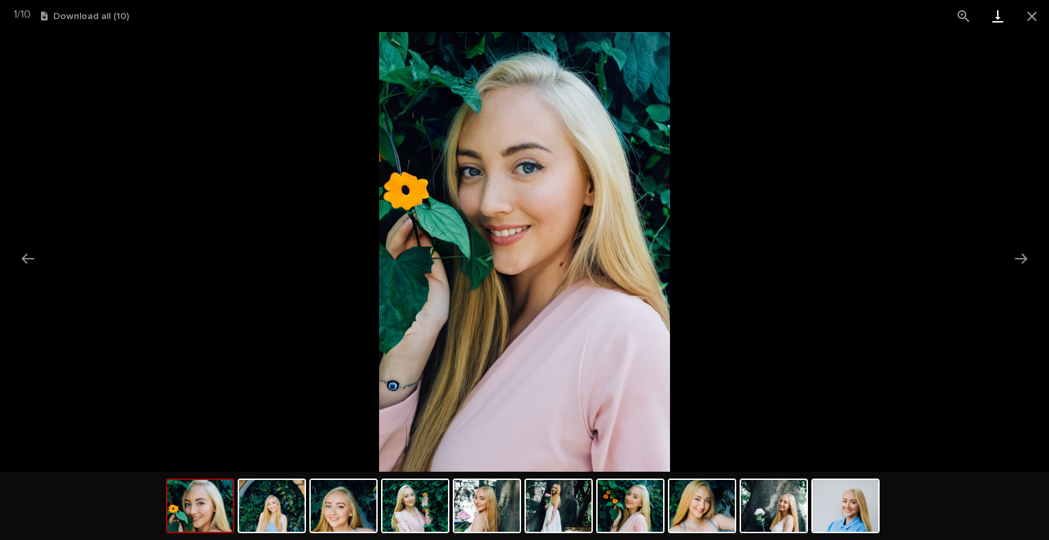
click at [993, 22] on link "Download" at bounding box center [998, 16] width 34 height 32
click at [291, 496] on img at bounding box center [272, 506] width 66 height 52
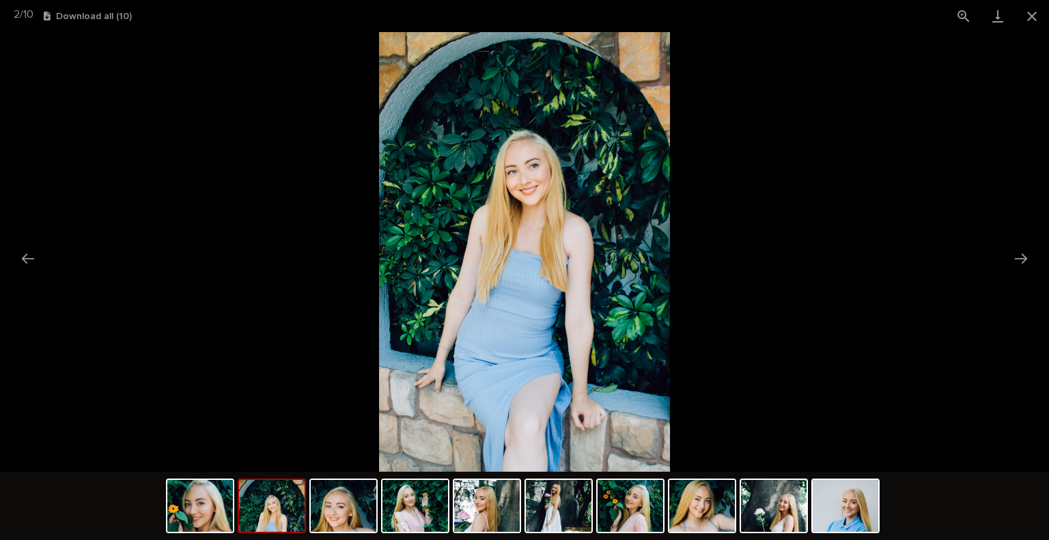
scroll to position [0, 0]
click at [360, 494] on img at bounding box center [344, 506] width 66 height 52
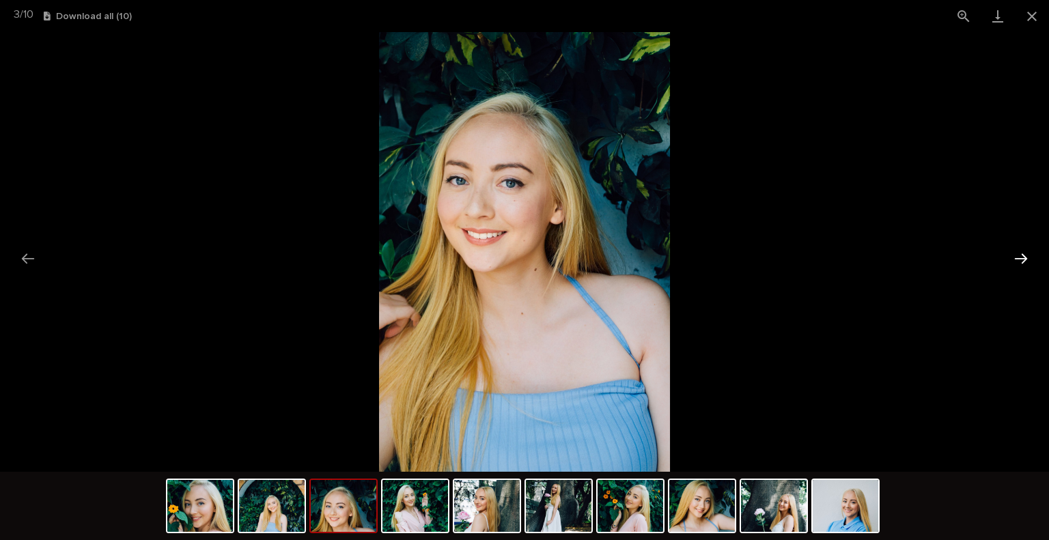
click at [1027, 259] on button "Next slide" at bounding box center [1021, 258] width 29 height 27
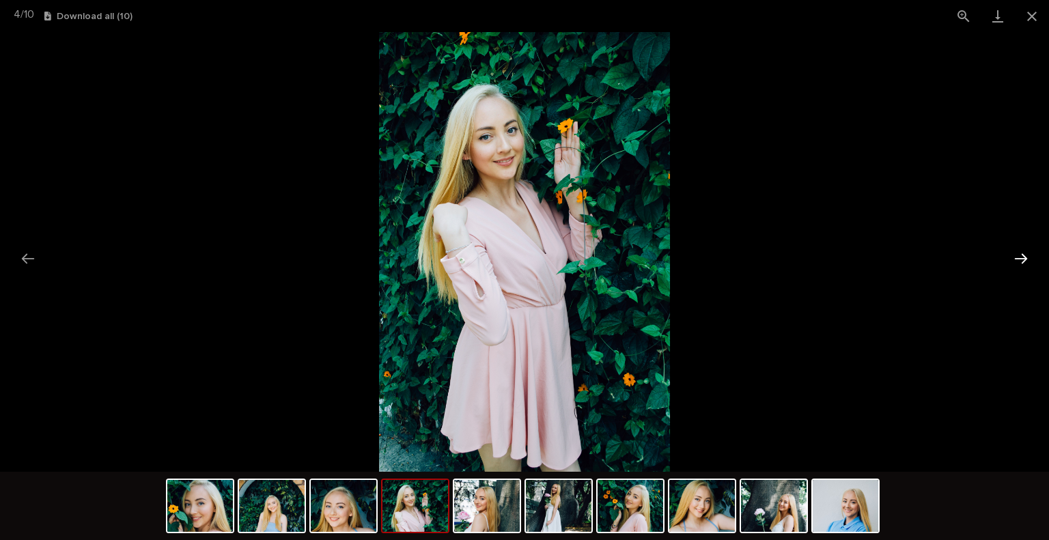
click at [1026, 260] on button "Next slide" at bounding box center [1021, 258] width 29 height 27
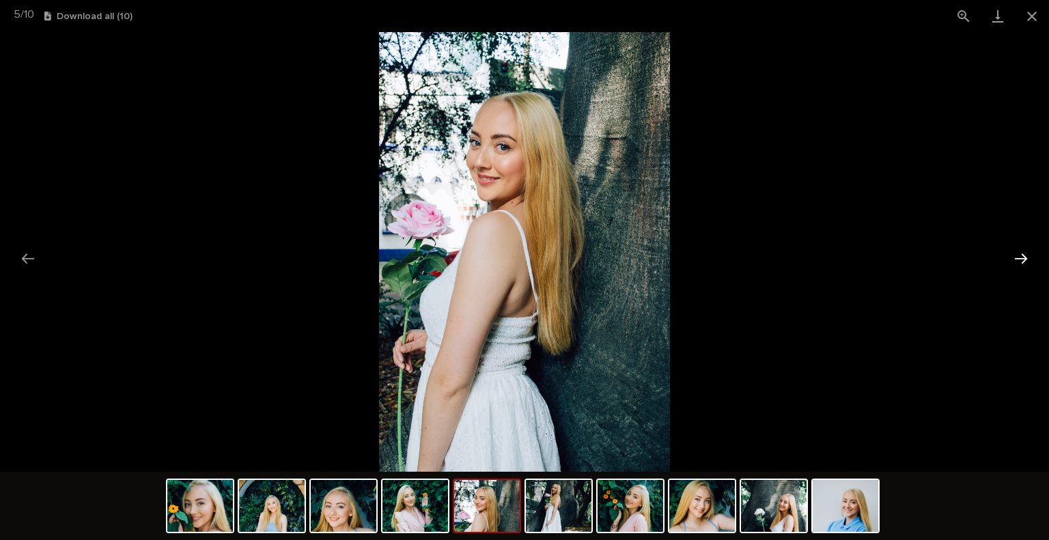
click at [1025, 254] on button "Next slide" at bounding box center [1021, 258] width 29 height 27
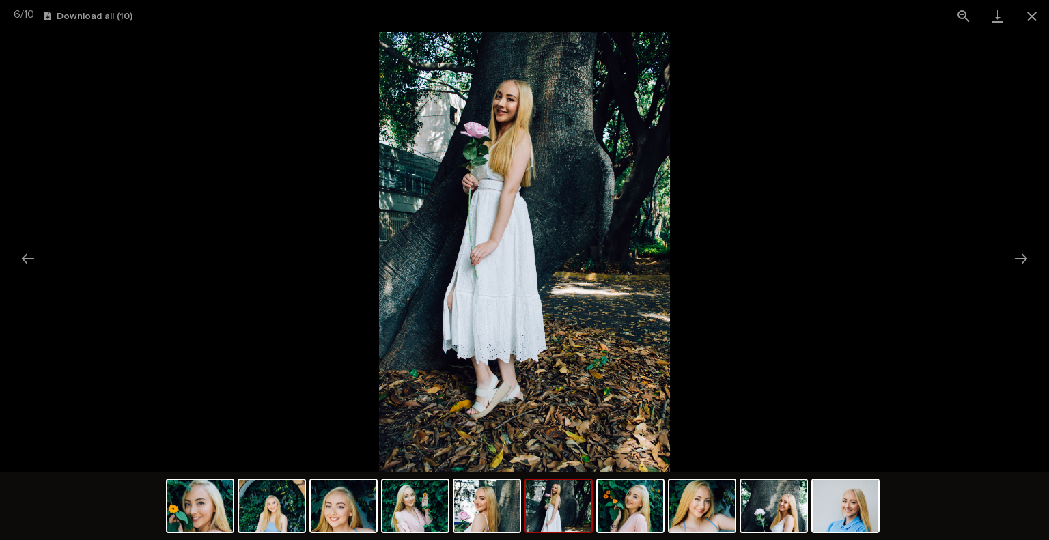
click at [577, 297] on img at bounding box center [525, 252] width 292 height 440
click at [1021, 261] on button "Next slide" at bounding box center [1021, 258] width 29 height 27
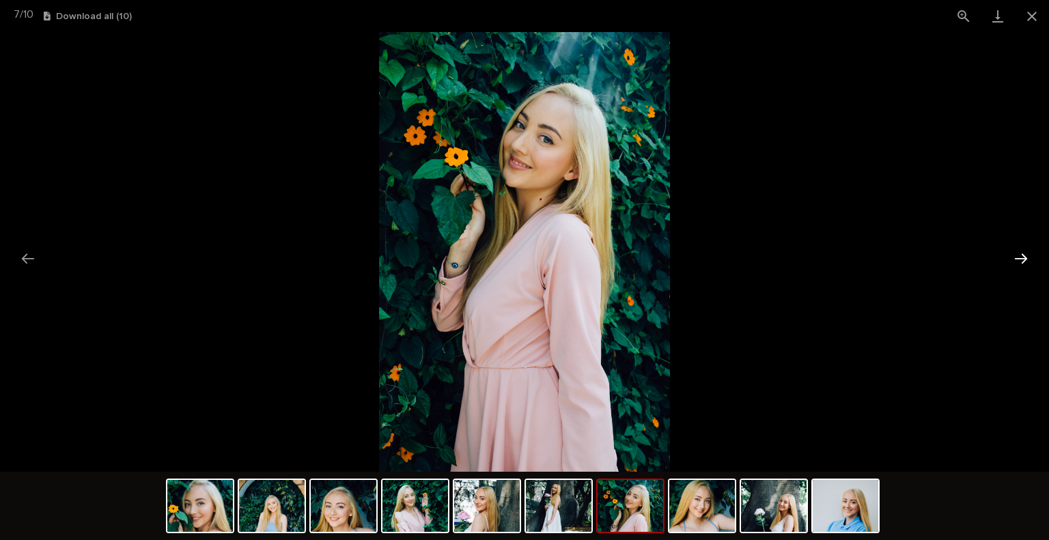
click at [1021, 256] on button "Next slide" at bounding box center [1021, 258] width 29 height 27
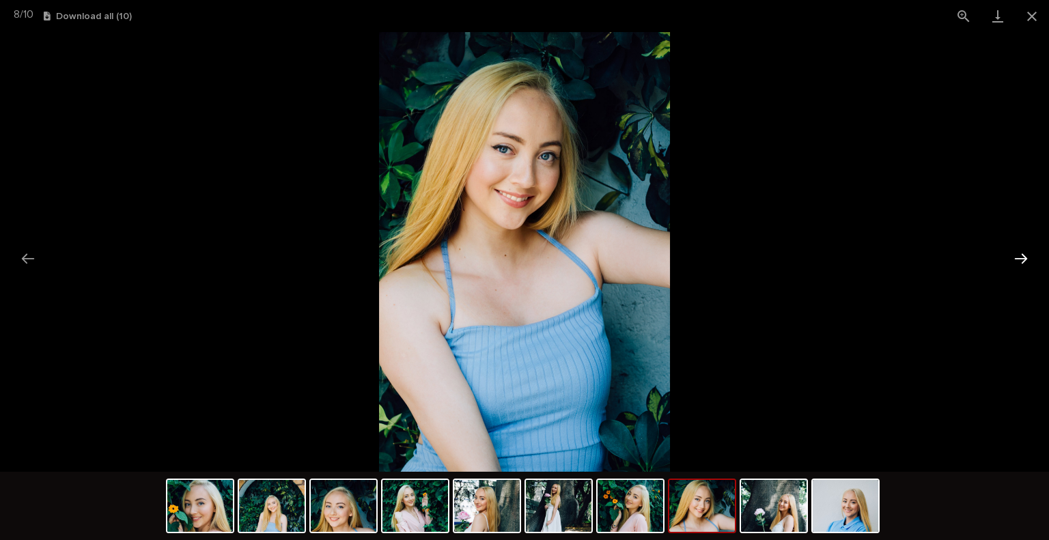
click at [1018, 259] on button "Next slide" at bounding box center [1021, 258] width 29 height 27
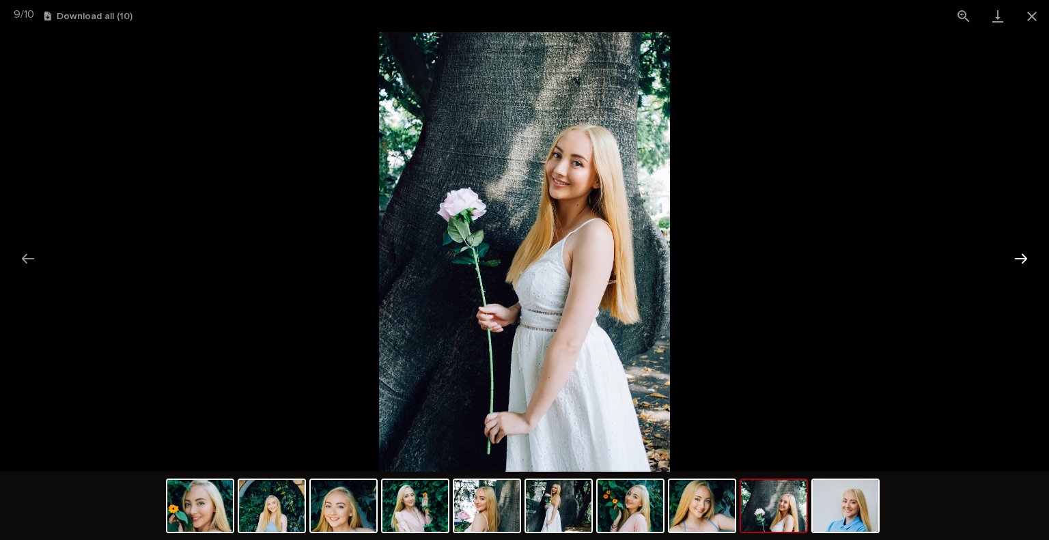
click at [1030, 255] on button "Next slide" at bounding box center [1021, 258] width 29 height 27
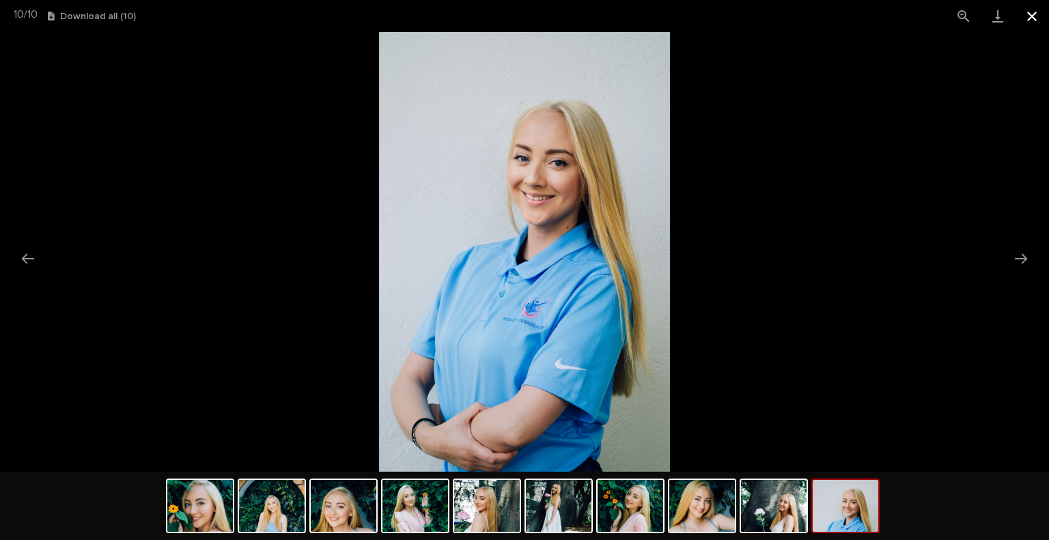
click at [1037, 16] on button "Close gallery" at bounding box center [1032, 16] width 34 height 32
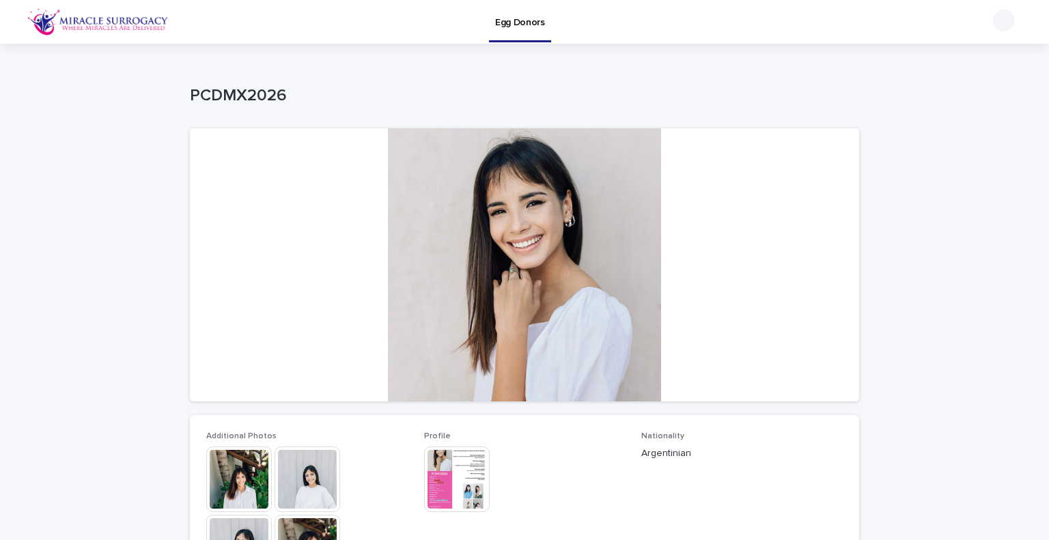
click at [242, 102] on p "PCDMX2026" at bounding box center [522, 96] width 664 height 20
copy p "PCDMX2026"
click at [128, 320] on div "Loading... Saving… Loading... Saving… PCDMX2026 PCDMX2026 Sorry, there was an e…" at bounding box center [524, 549] width 1049 height 1010
click at [230, 460] on img at bounding box center [239, 480] width 66 height 66
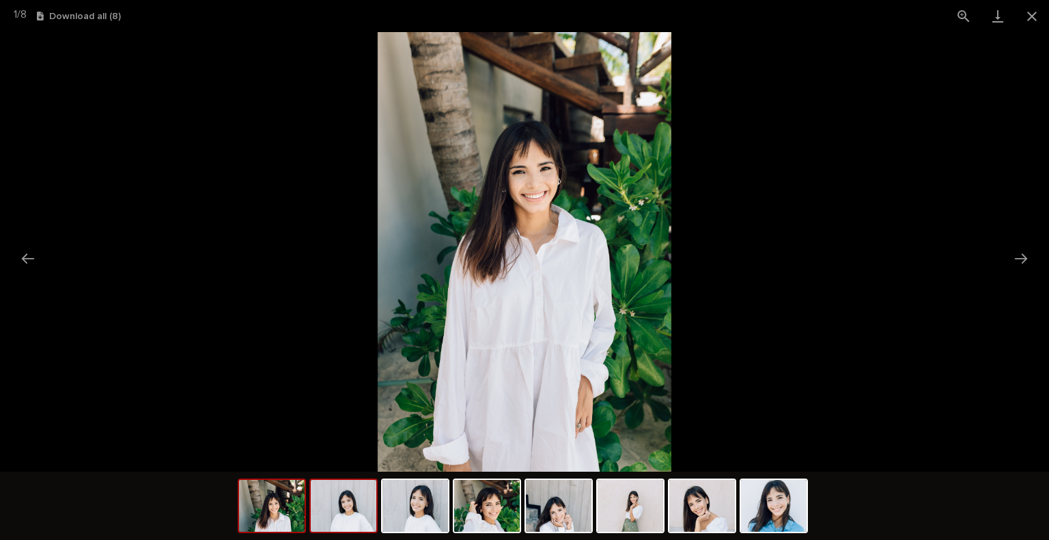
click at [338, 508] on img at bounding box center [344, 506] width 66 height 52
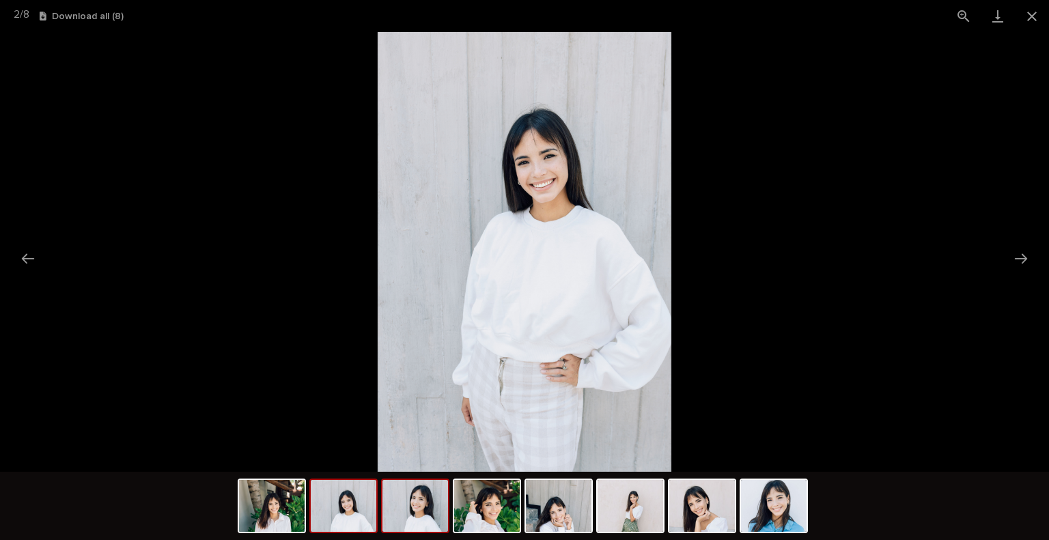
click at [402, 516] on img at bounding box center [416, 506] width 66 height 52
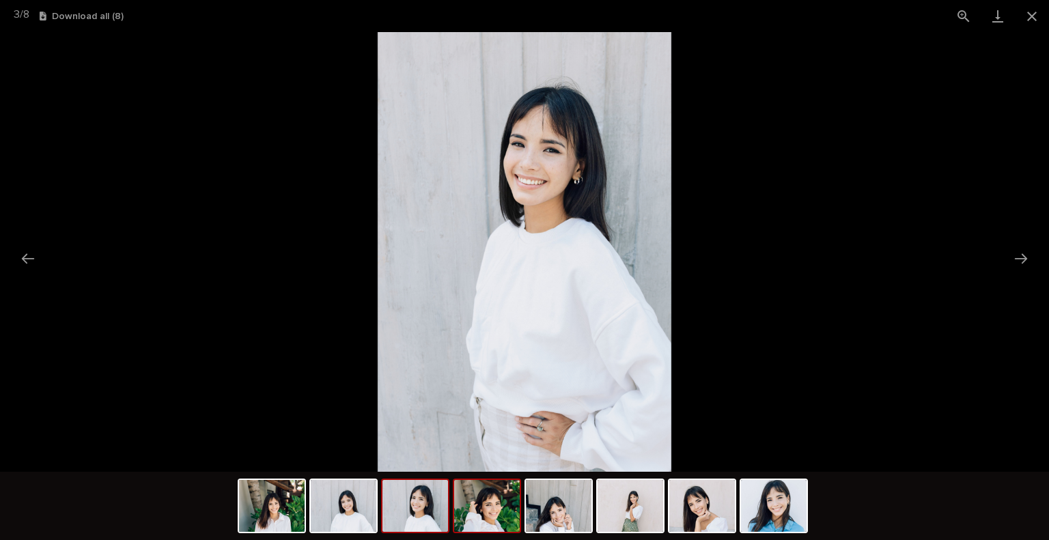
click at [499, 514] on img at bounding box center [487, 506] width 66 height 52
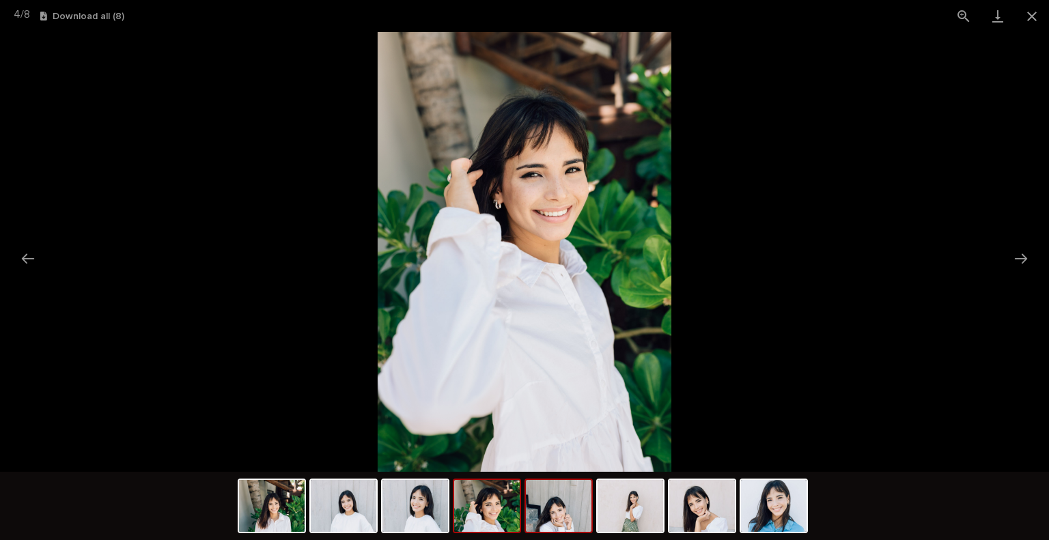
click at [577, 506] on img at bounding box center [559, 506] width 66 height 52
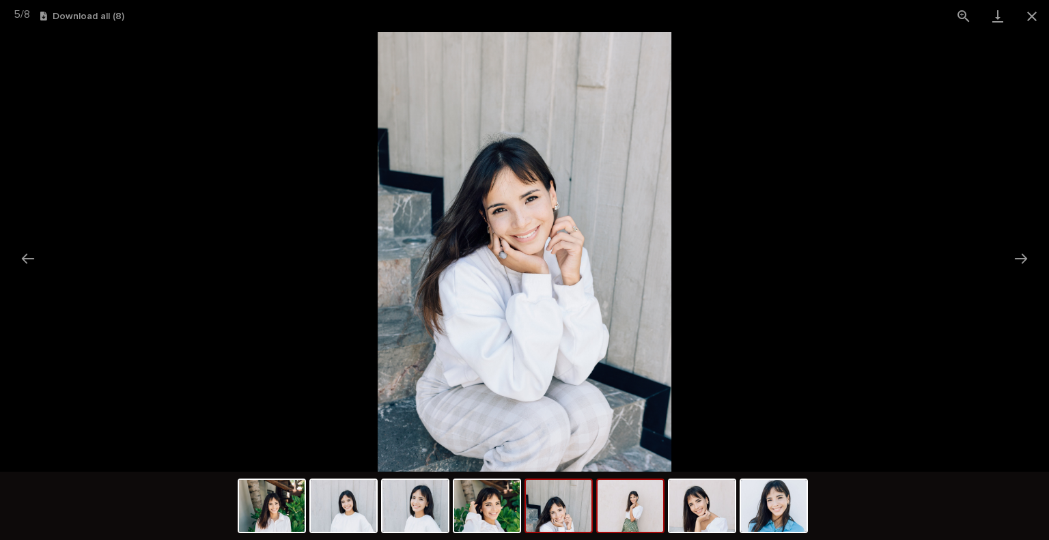
click at [634, 513] on img at bounding box center [631, 506] width 66 height 52
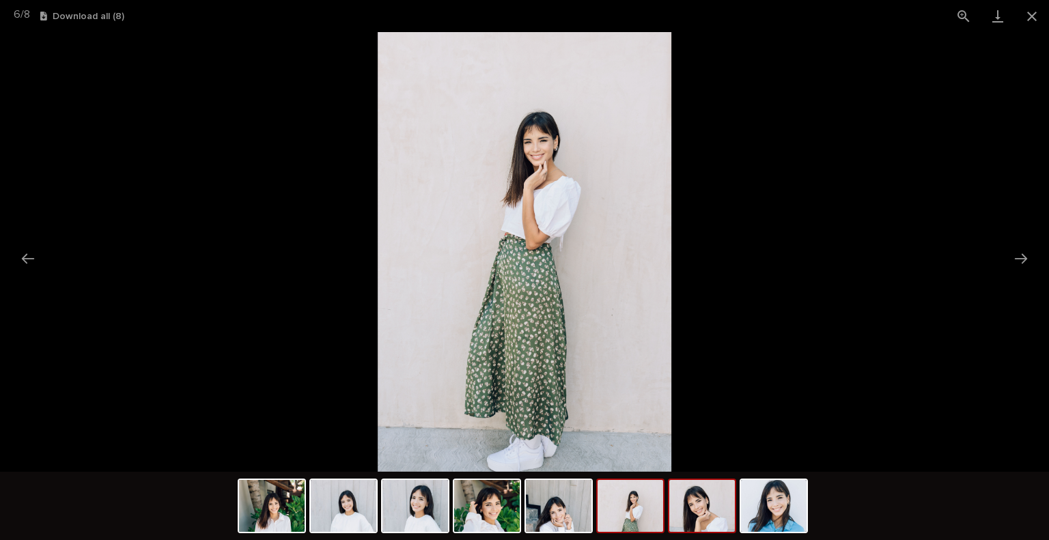
click at [706, 501] on img at bounding box center [703, 506] width 66 height 52
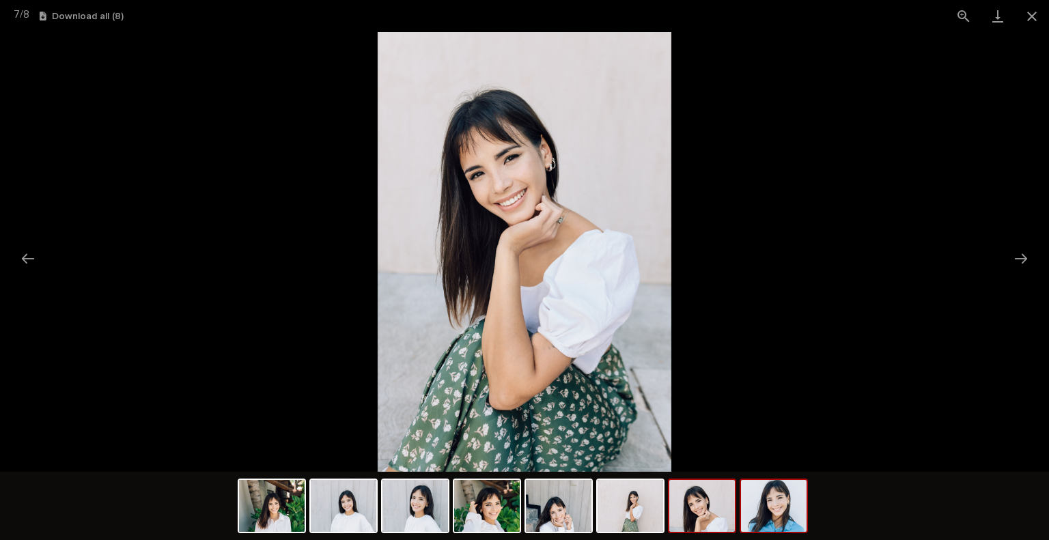
click at [787, 498] on img at bounding box center [774, 506] width 66 height 52
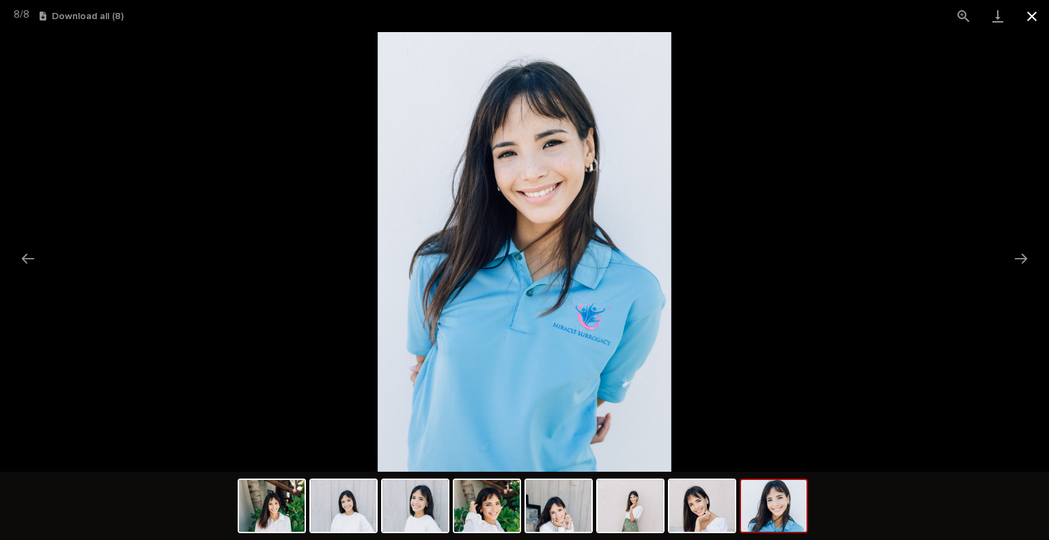
click at [1031, 15] on button "Close gallery" at bounding box center [1032, 16] width 34 height 32
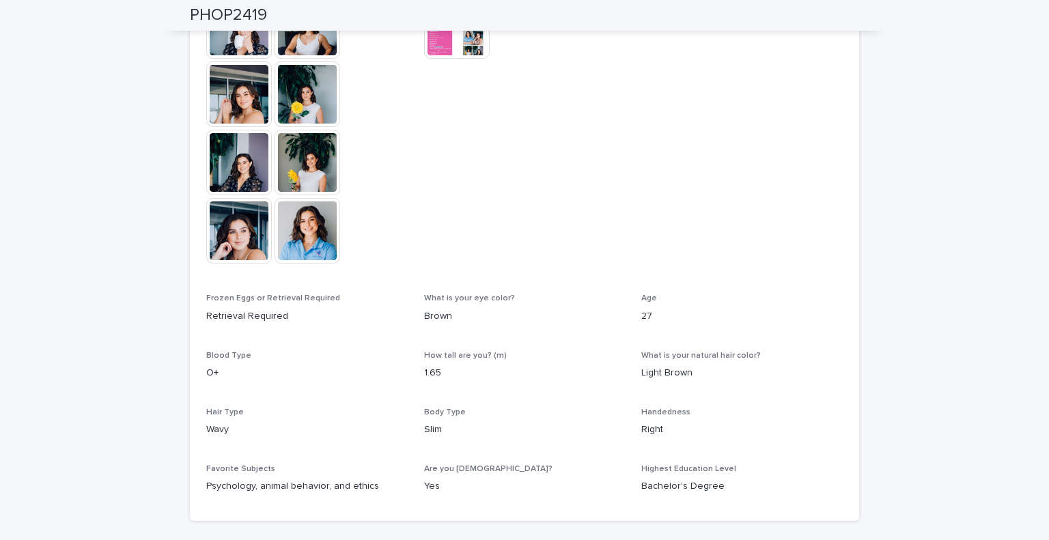
scroll to position [314, 0]
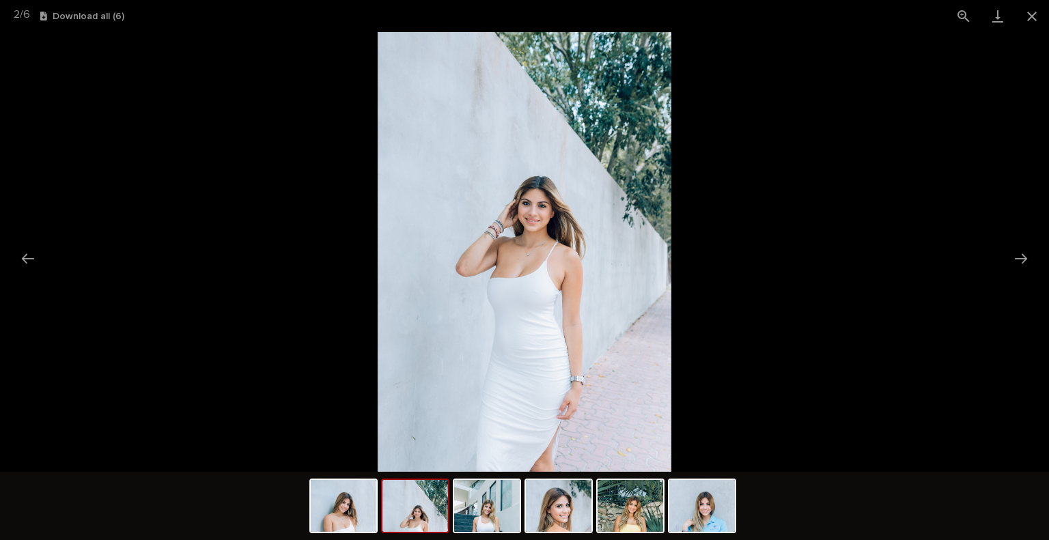
scroll to position [273, 0]
click at [1031, 16] on button "Close gallery" at bounding box center [1032, 16] width 34 height 32
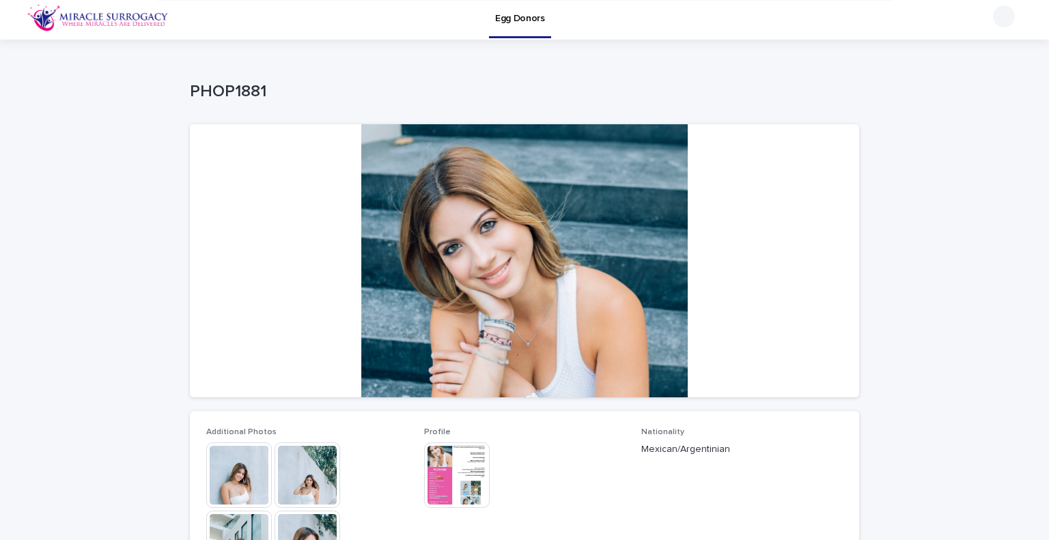
scroll to position [7, 0]
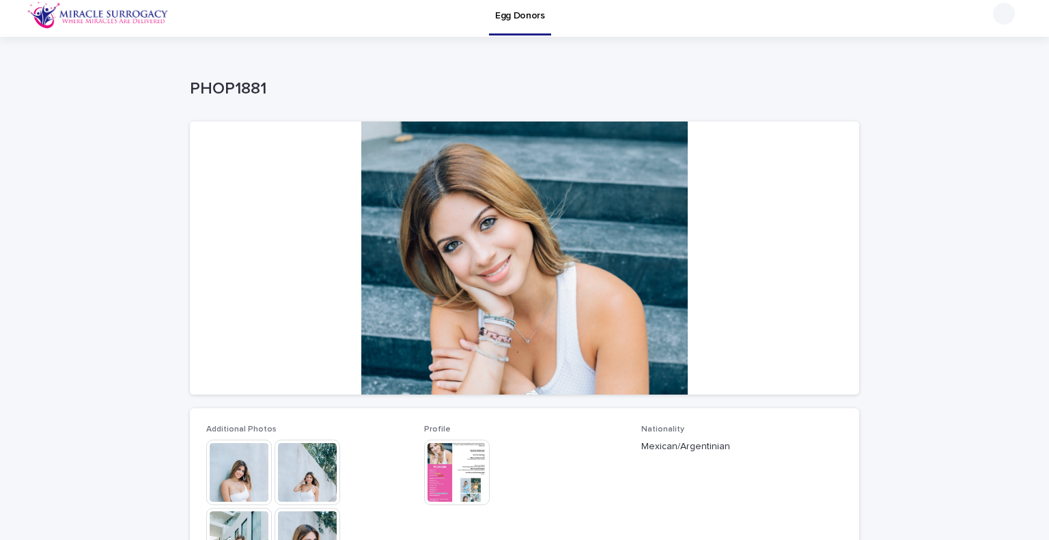
click at [218, 87] on p "PHOP1881" at bounding box center [522, 89] width 664 height 20
copy p "PHOP1881"
click at [235, 491] on img at bounding box center [239, 473] width 66 height 66
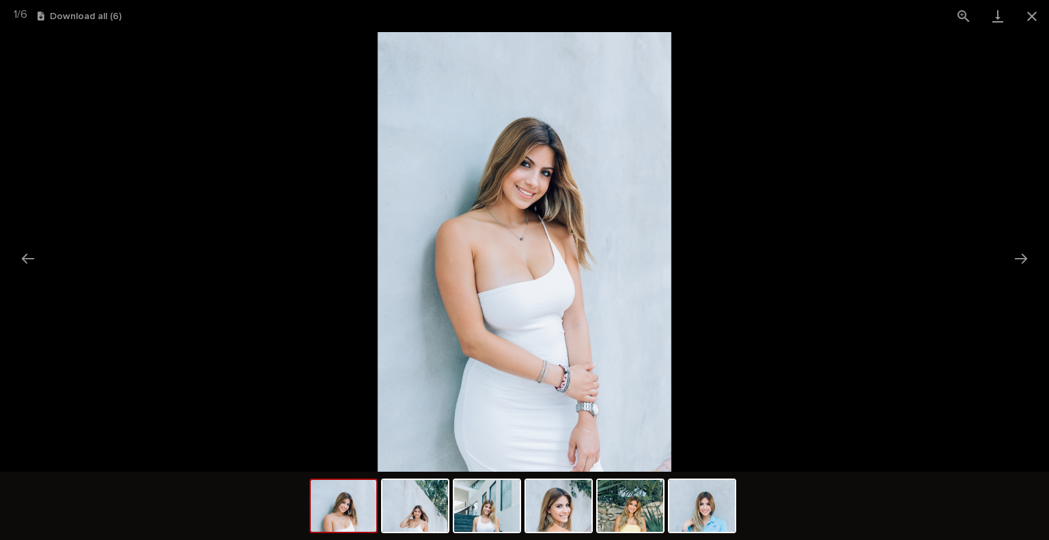
scroll to position [0, 0]
click at [401, 504] on img at bounding box center [416, 506] width 66 height 52
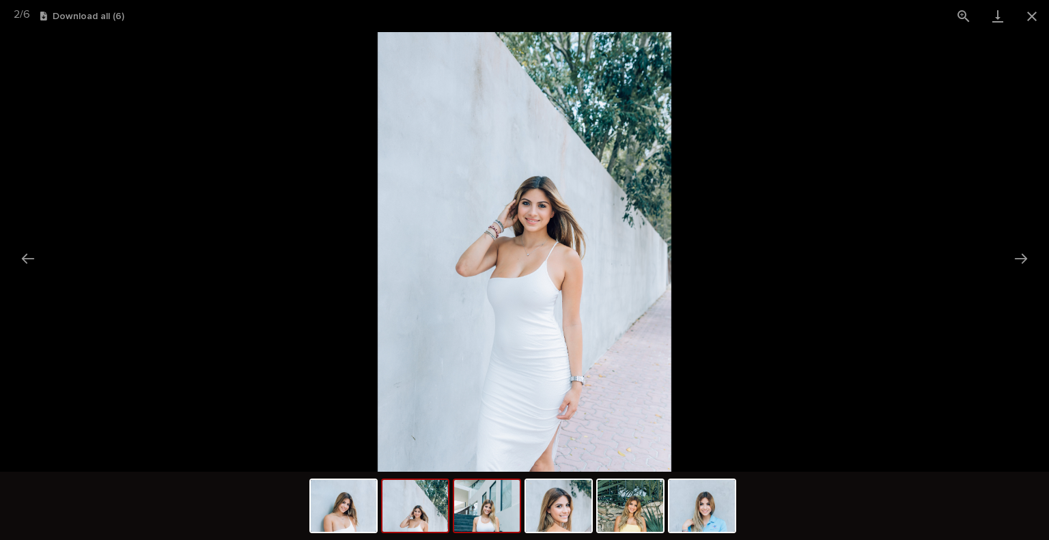
click at [472, 506] on img at bounding box center [487, 506] width 66 height 52
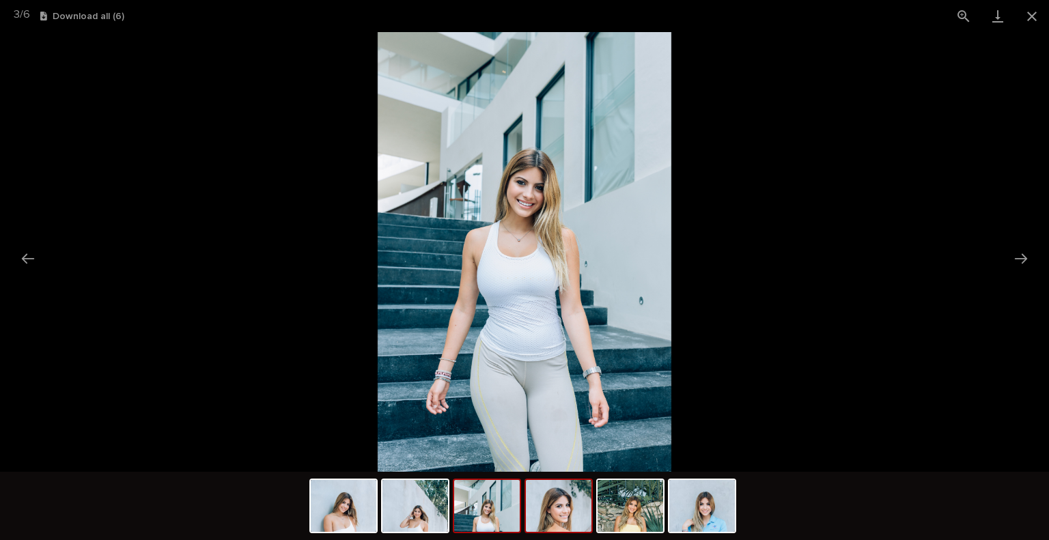
click at [564, 508] on img at bounding box center [559, 506] width 66 height 52
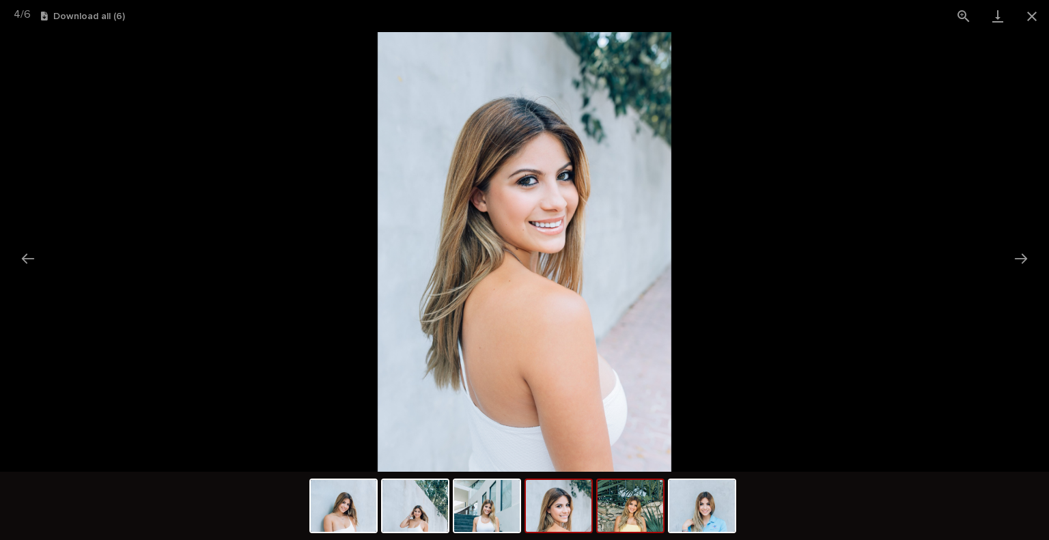
click at [633, 502] on img at bounding box center [631, 506] width 66 height 52
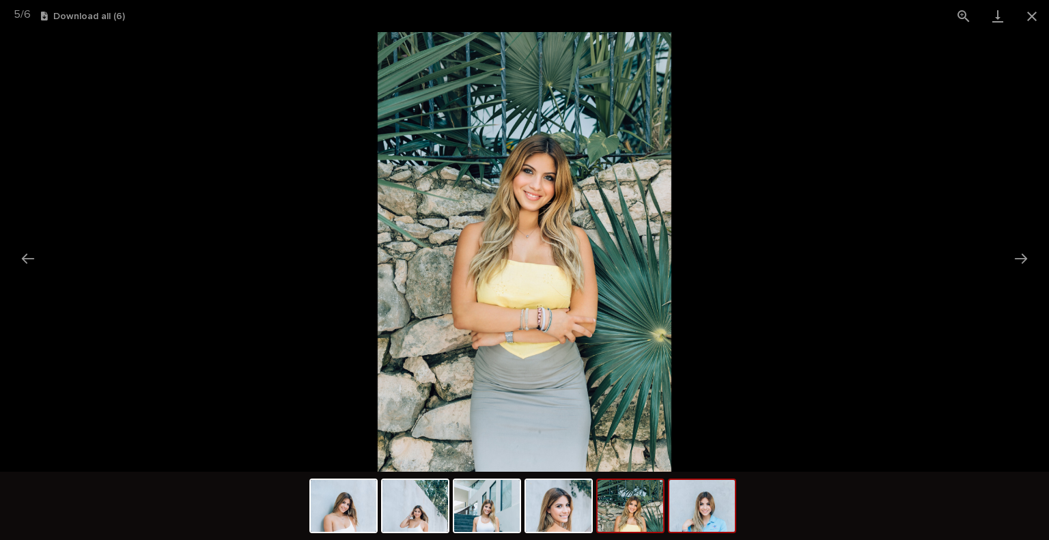
click at [710, 494] on img at bounding box center [703, 506] width 66 height 52
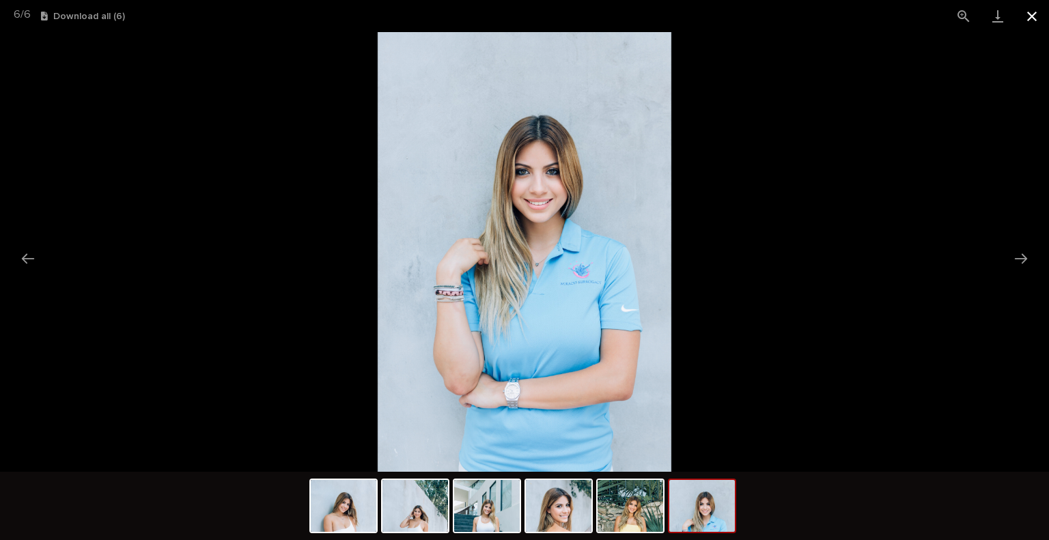
click at [1032, 16] on button "Close gallery" at bounding box center [1032, 16] width 34 height 32
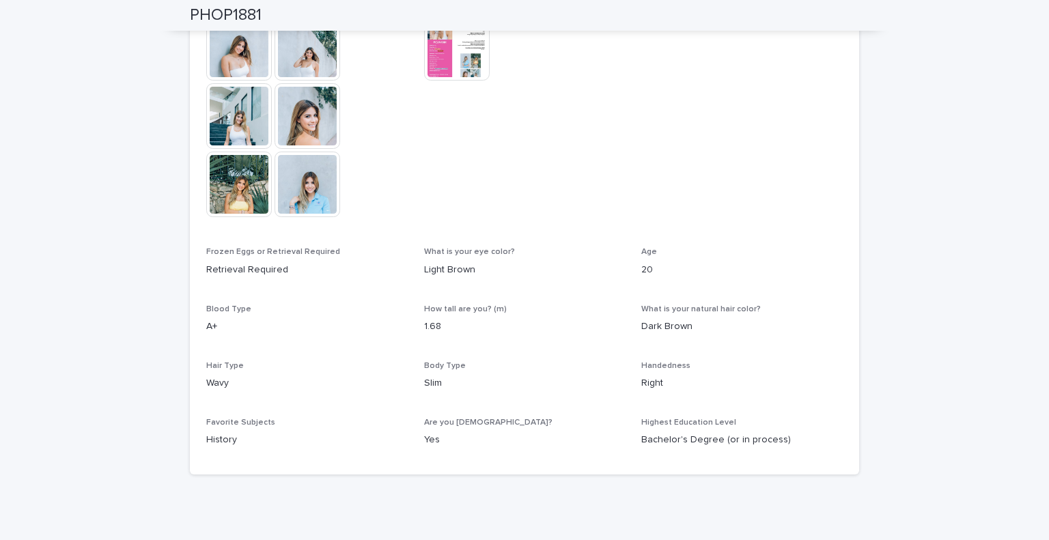
scroll to position [432, 0]
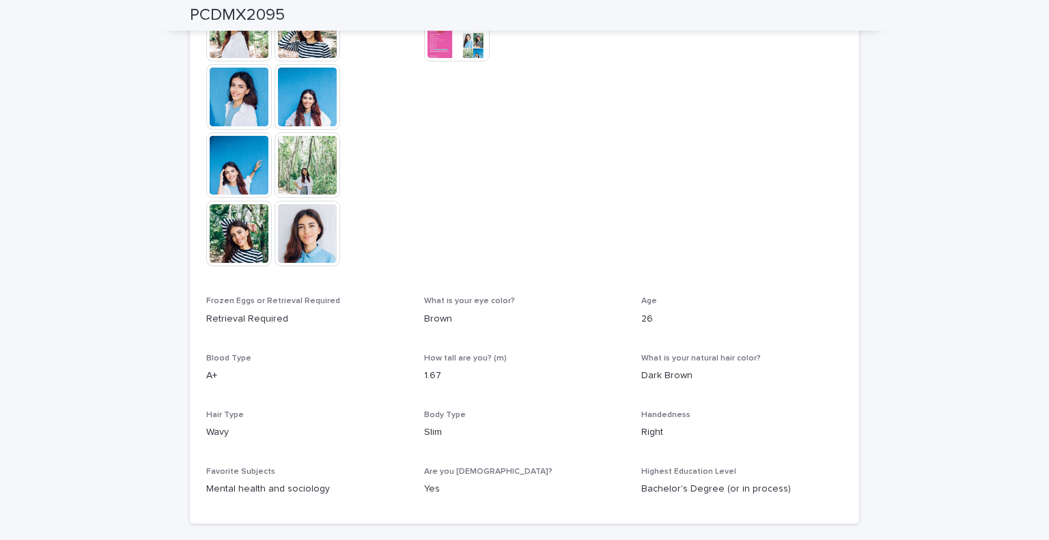
scroll to position [420, 0]
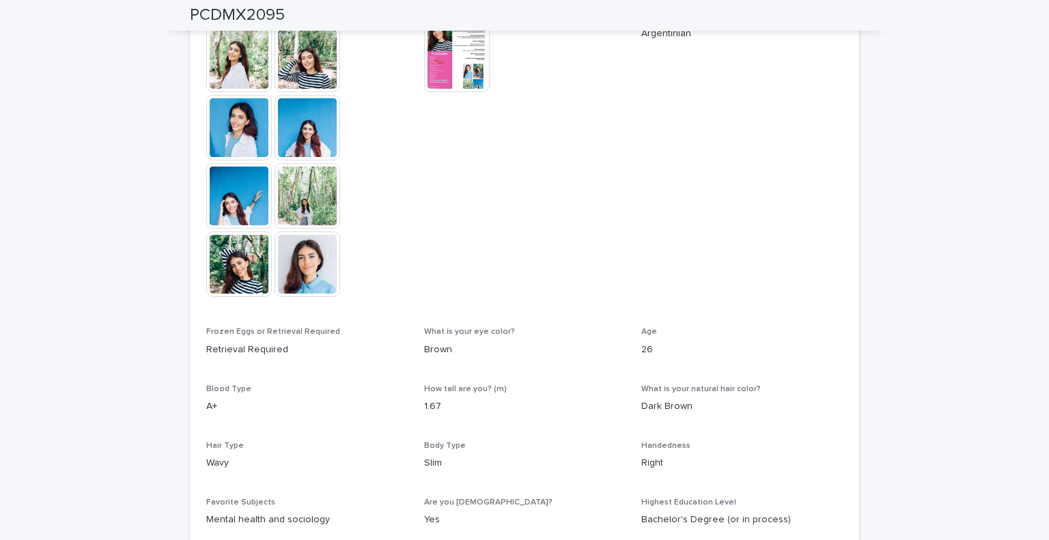
click at [239, 69] on img at bounding box center [239, 60] width 66 height 66
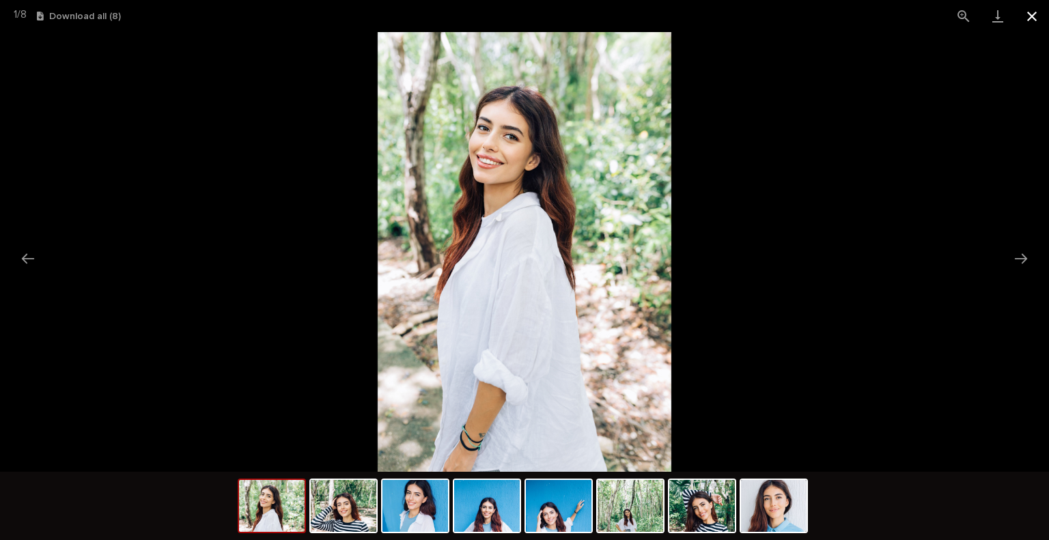
click at [1032, 16] on button "Close gallery" at bounding box center [1032, 16] width 34 height 32
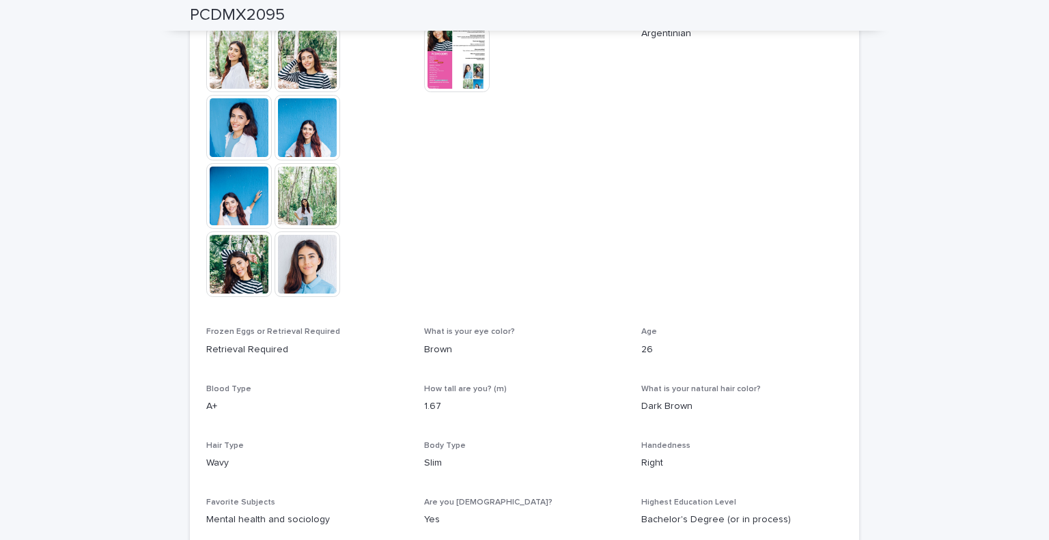
click at [242, 14] on h2 "PCDMX2095" at bounding box center [237, 15] width 95 height 20
copy h2 "PCDMX2095"
click at [997, 50] on div "Loading... Saving… Loading... Saving… PCDMX2095 PCDMX2095 Sorry, there was an e…" at bounding box center [524, 129] width 1049 height 1010
click at [258, 59] on img at bounding box center [239, 60] width 66 height 66
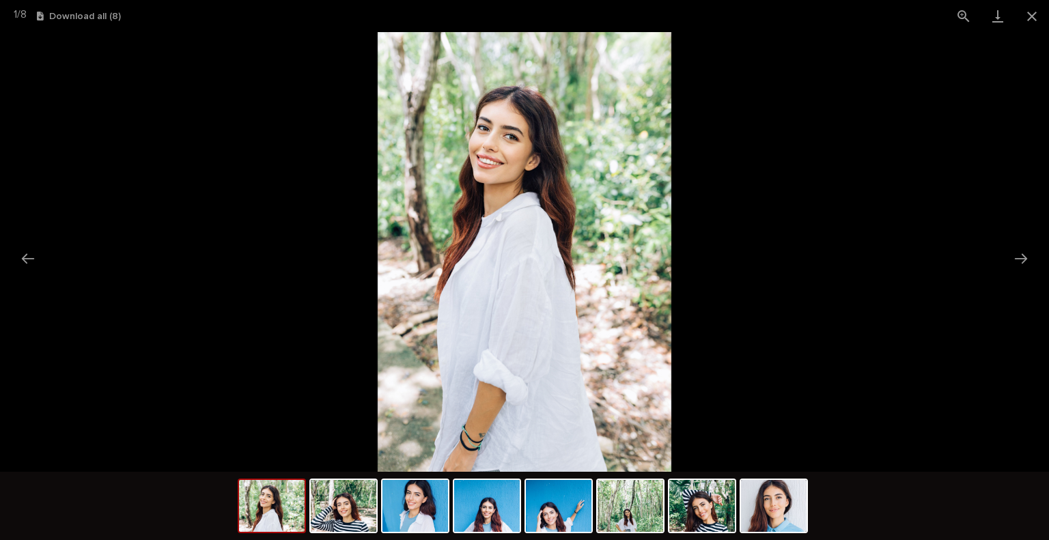
scroll to position [0, 0]
click at [1025, 257] on button "Next slide" at bounding box center [1021, 258] width 29 height 27
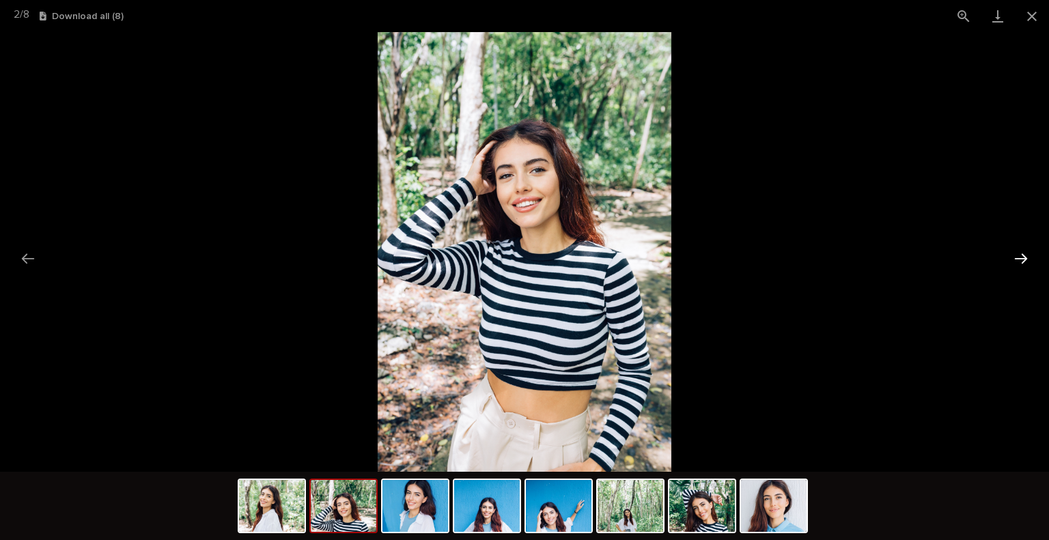
click at [1030, 251] on button "Next slide" at bounding box center [1021, 258] width 29 height 27
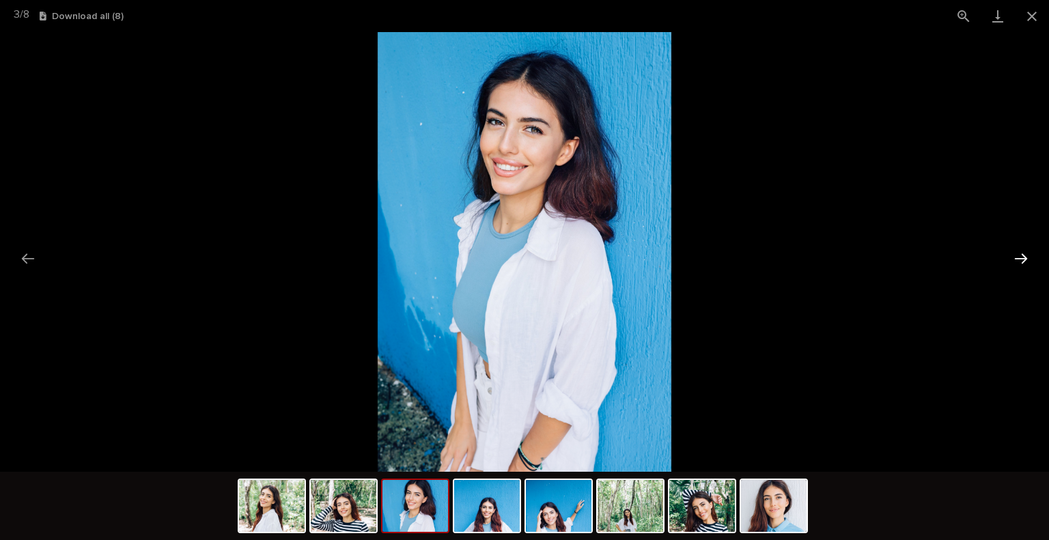
click at [1028, 263] on button "Next slide" at bounding box center [1021, 258] width 29 height 27
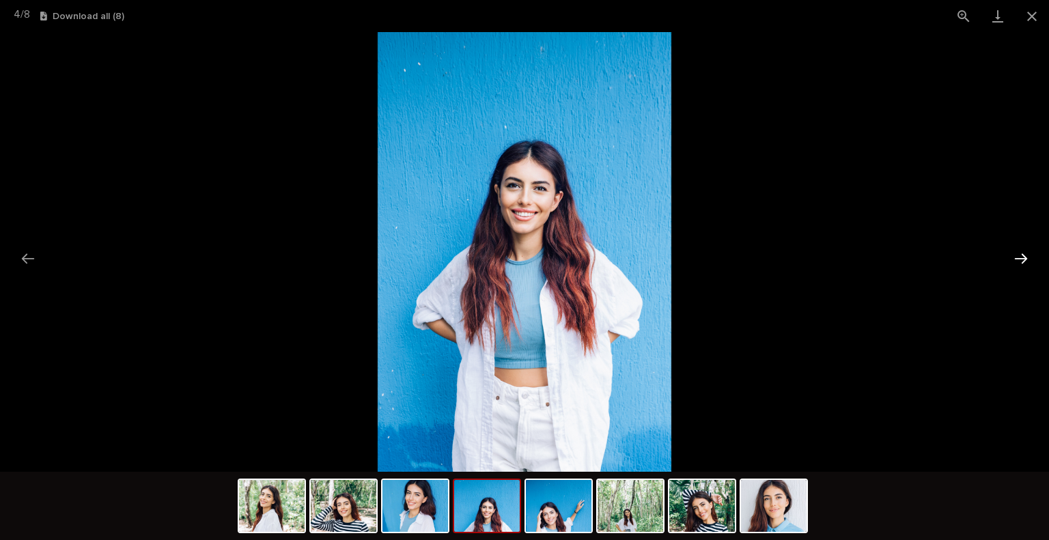
click at [1020, 262] on button "Next slide" at bounding box center [1021, 258] width 29 height 27
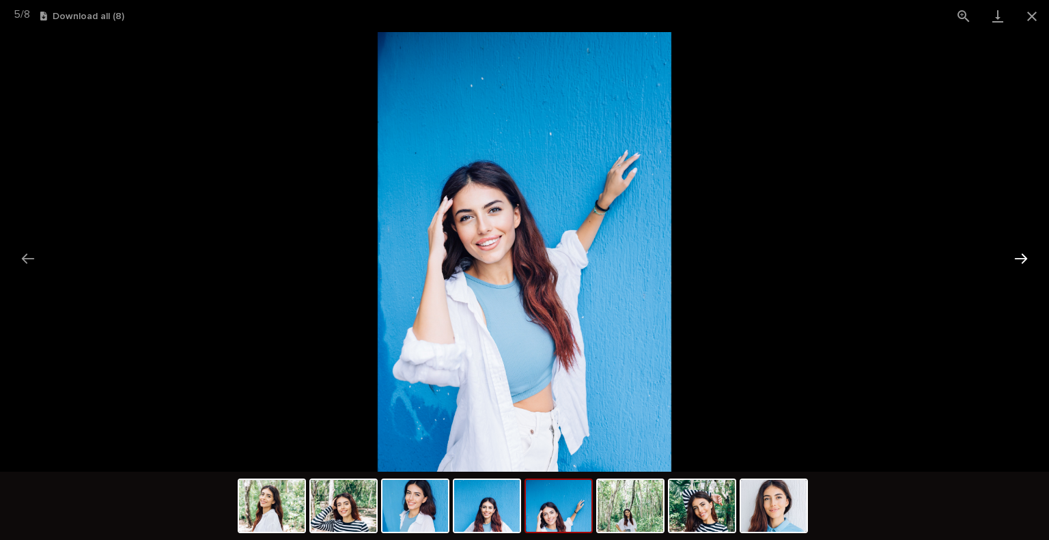
click at [1022, 262] on button "Next slide" at bounding box center [1021, 258] width 29 height 27
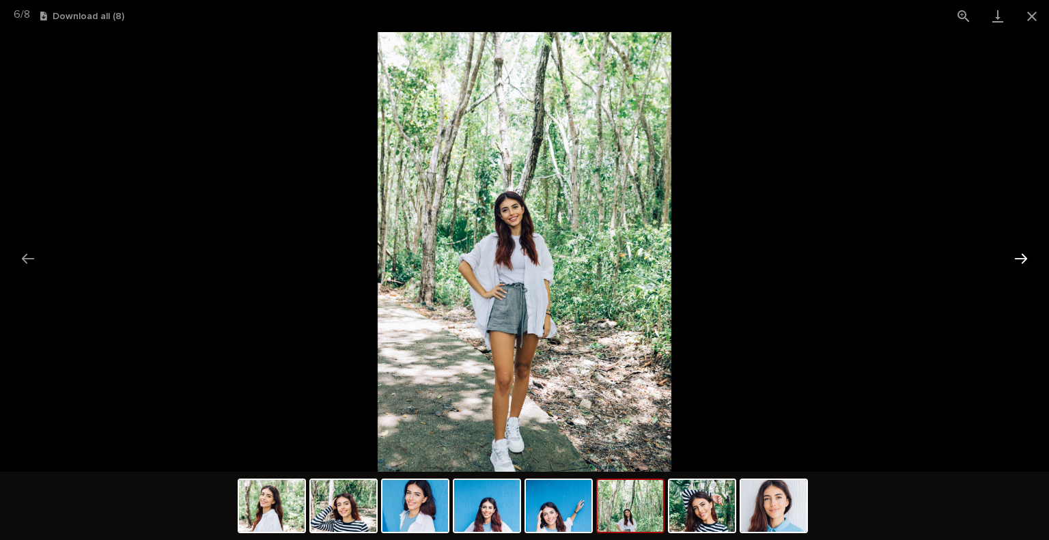
click at [1025, 266] on button "Next slide" at bounding box center [1021, 258] width 29 height 27
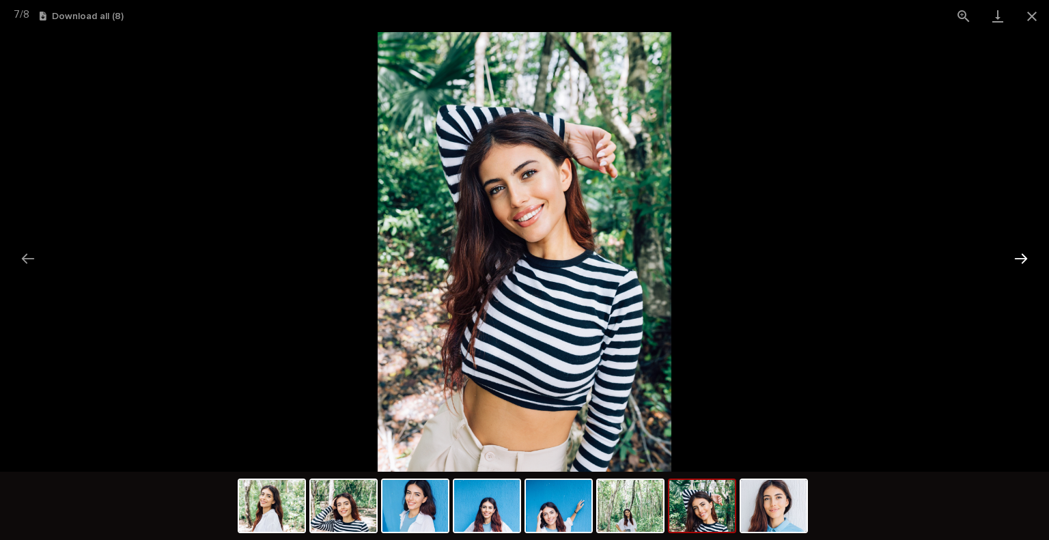
click at [1027, 259] on button "Next slide" at bounding box center [1021, 258] width 29 height 27
